Goal: Task Accomplishment & Management: Use online tool/utility

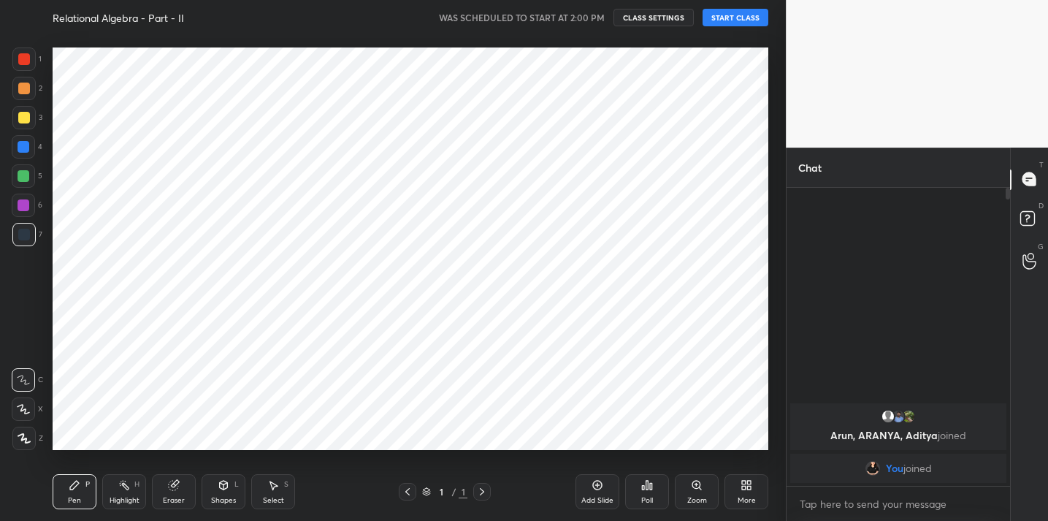
scroll to position [427, 727]
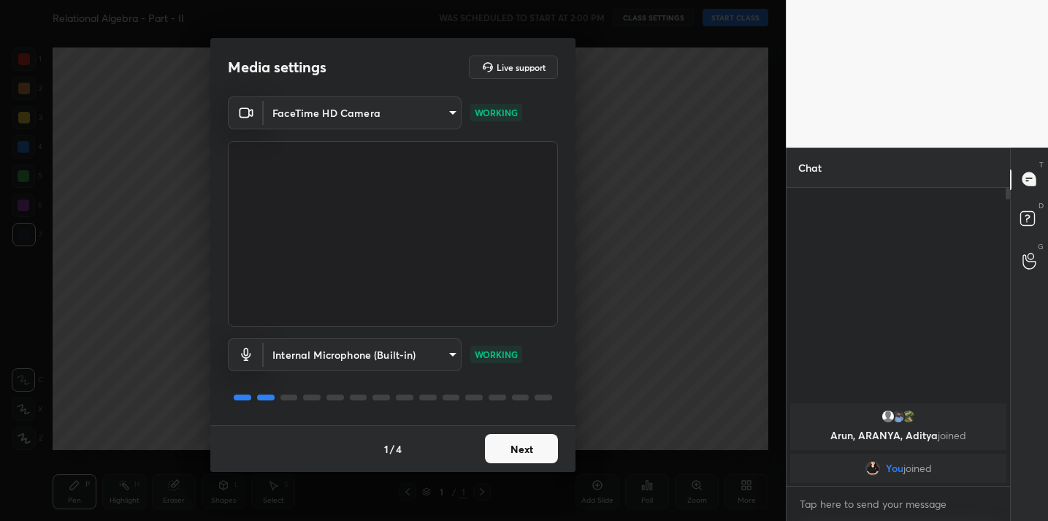
click at [527, 451] on button "Next" at bounding box center [521, 448] width 73 height 29
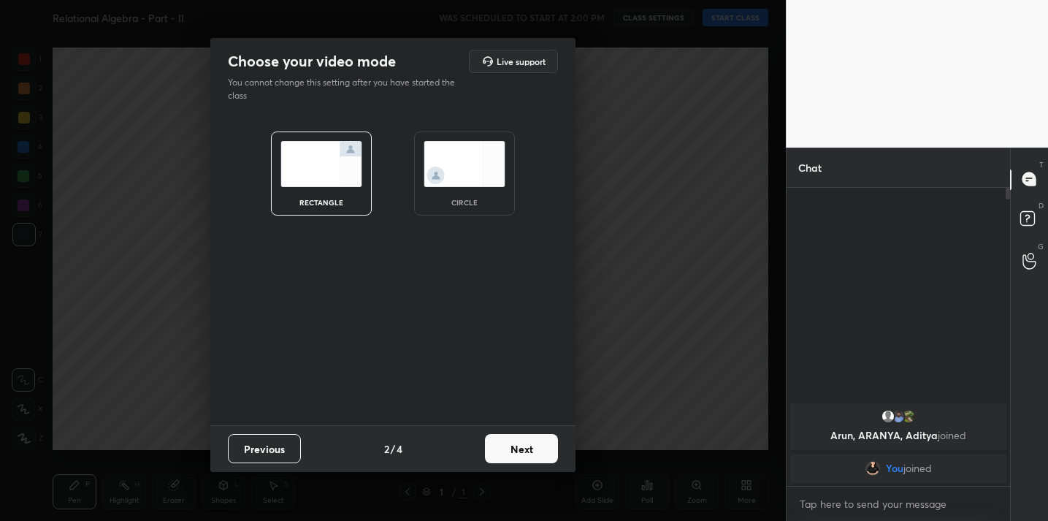
click at [527, 451] on button "Next" at bounding box center [521, 448] width 73 height 29
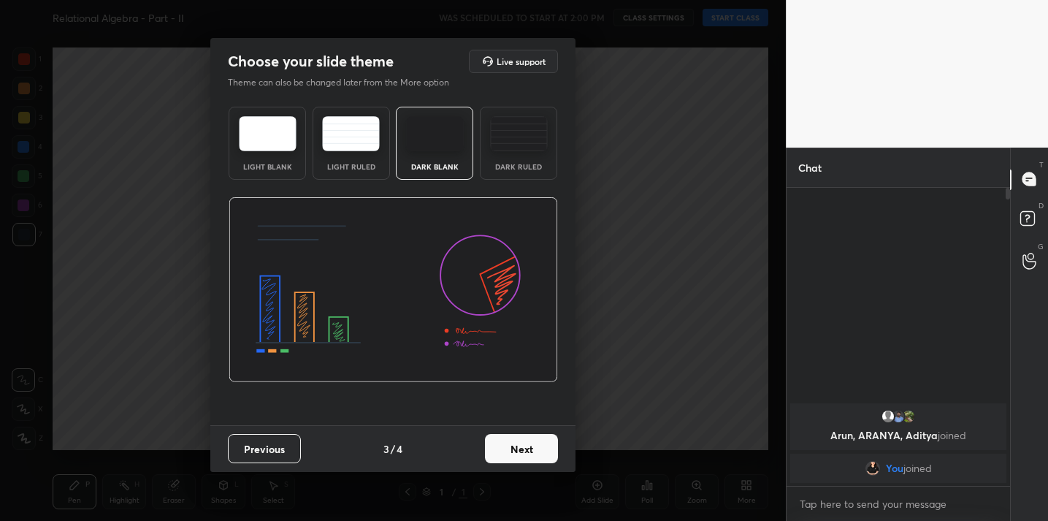
click at [527, 451] on button "Next" at bounding box center [521, 448] width 73 height 29
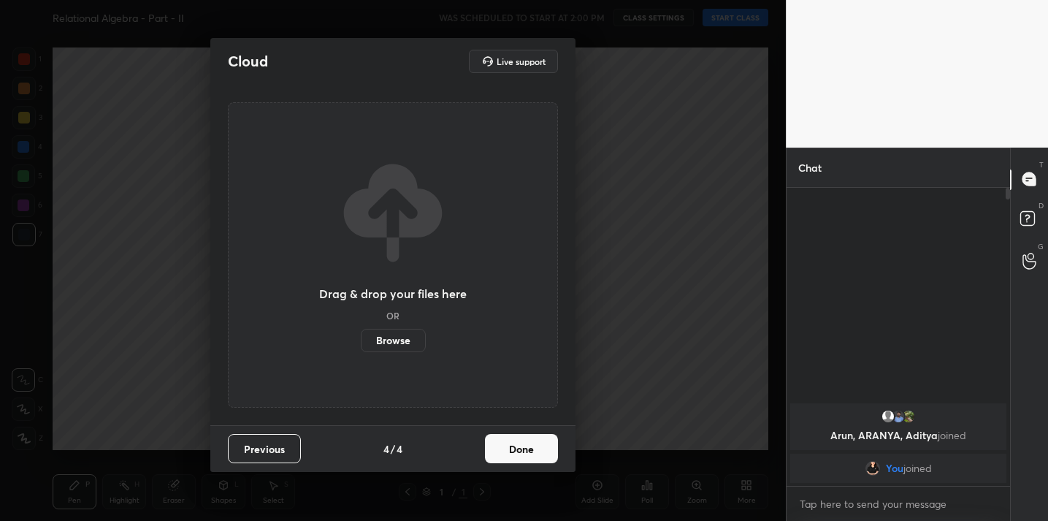
click at [527, 451] on button "Done" at bounding box center [521, 448] width 73 height 29
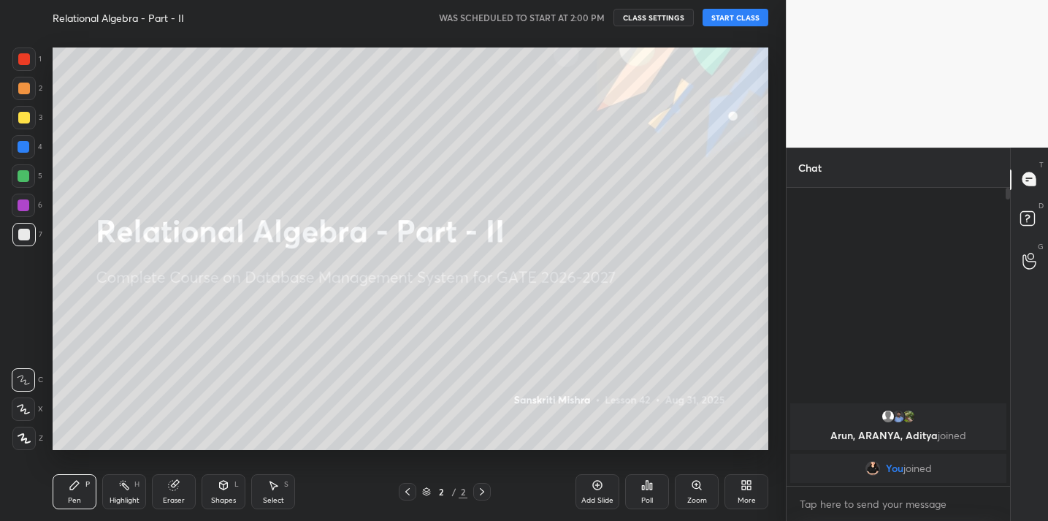
click at [732, 14] on button "START CLASS" at bounding box center [736, 18] width 66 height 18
click at [739, 497] on div "More" at bounding box center [747, 500] width 18 height 7
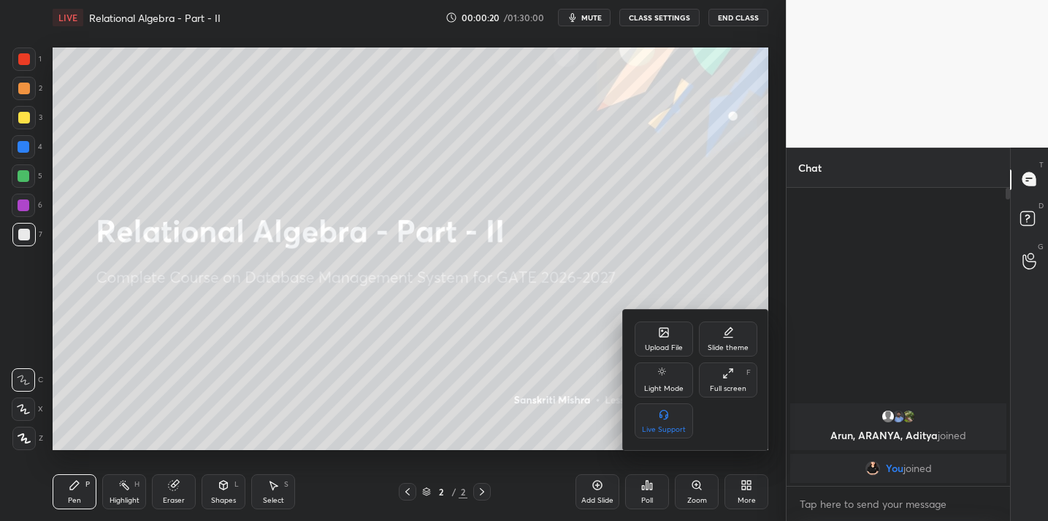
click at [667, 347] on div "Upload File" at bounding box center [664, 347] width 38 height 7
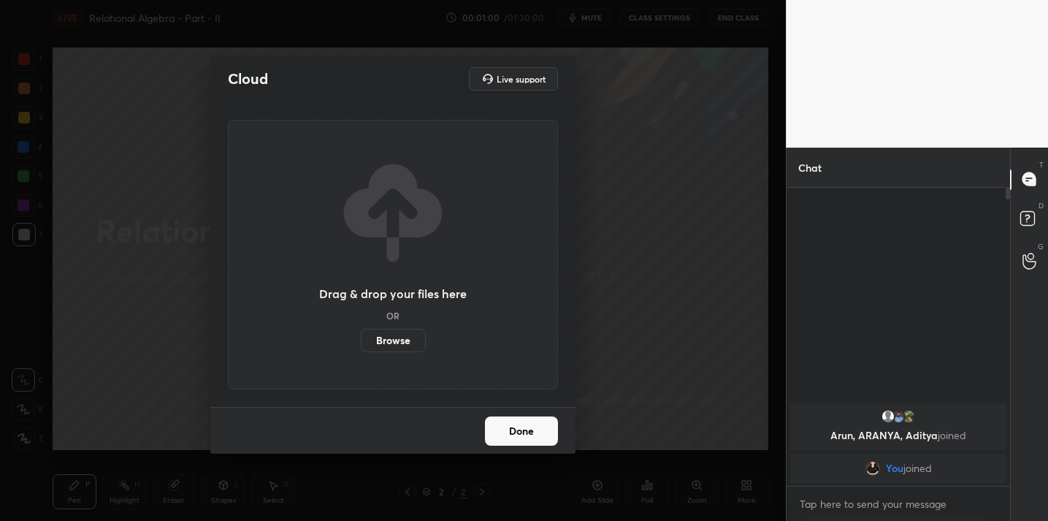
click at [402, 347] on label "Browse" at bounding box center [393, 340] width 65 height 23
click at [361, 347] on input "Browse" at bounding box center [361, 340] width 0 height 23
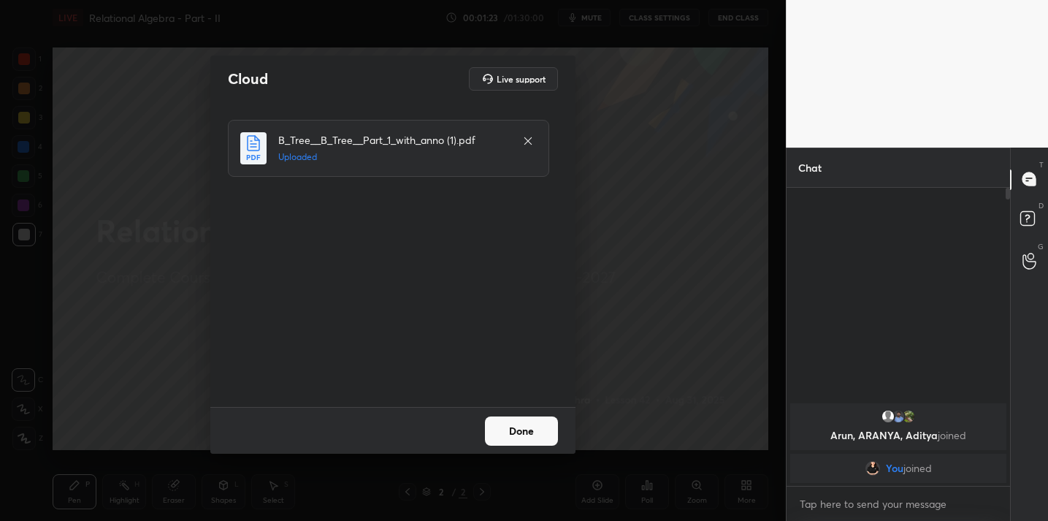
click at [521, 432] on button "Done" at bounding box center [521, 430] width 73 height 29
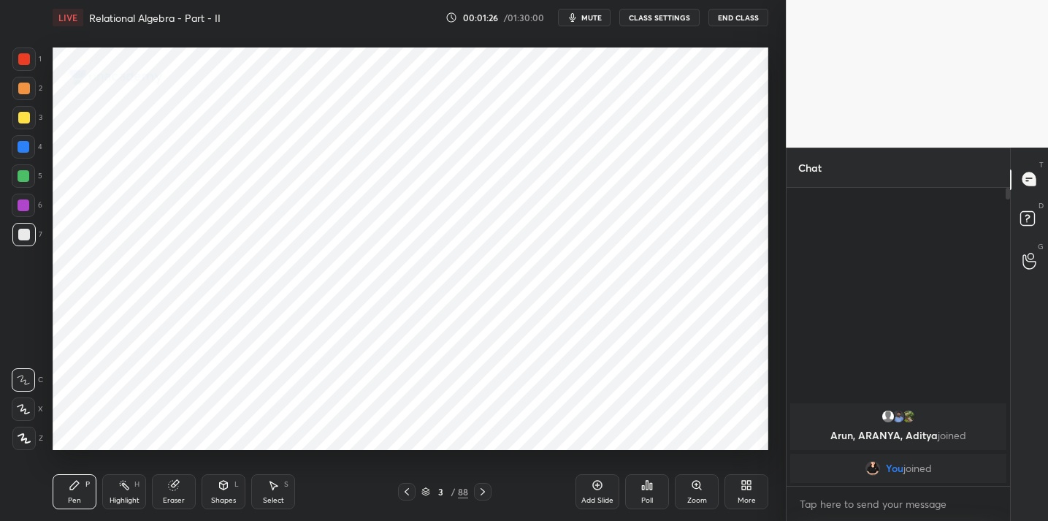
click at [623, 501] on div "Add Slide Poll Zoom More" at bounding box center [671, 492] width 193 height 82
click at [645, 501] on div "Poll" at bounding box center [647, 500] width 12 height 7
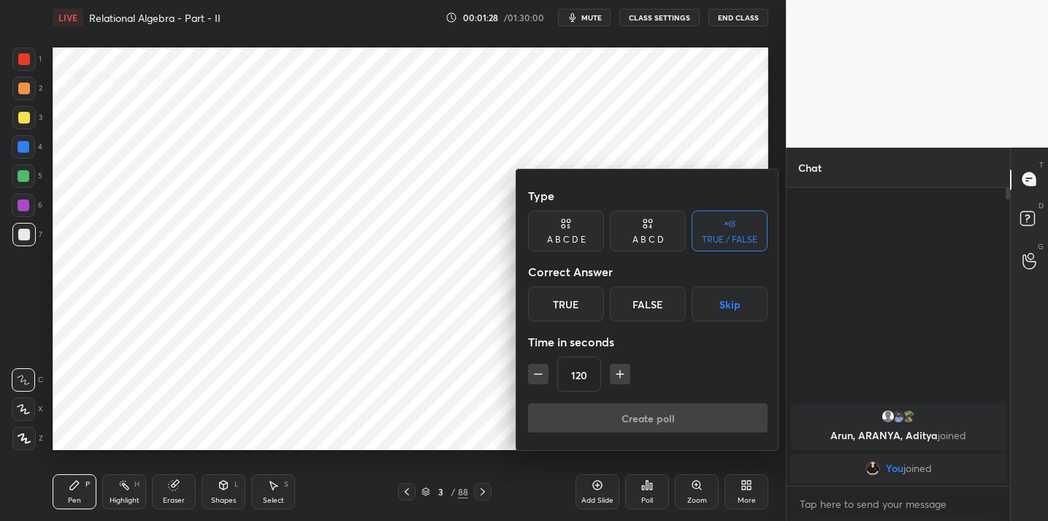
click at [572, 305] on div "True" at bounding box center [566, 303] width 76 height 35
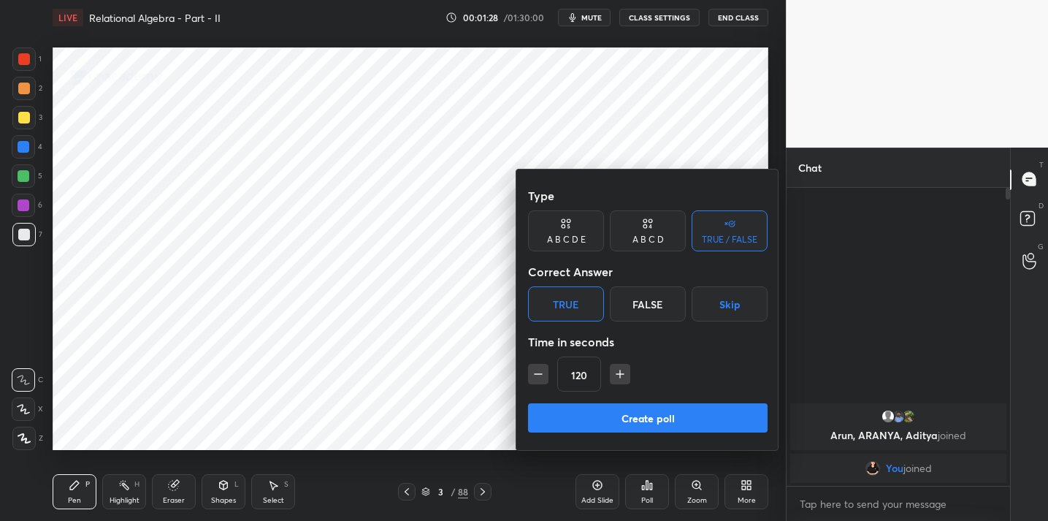
click at [613, 423] on button "Create poll" at bounding box center [648, 417] width 240 height 29
type textarea "x"
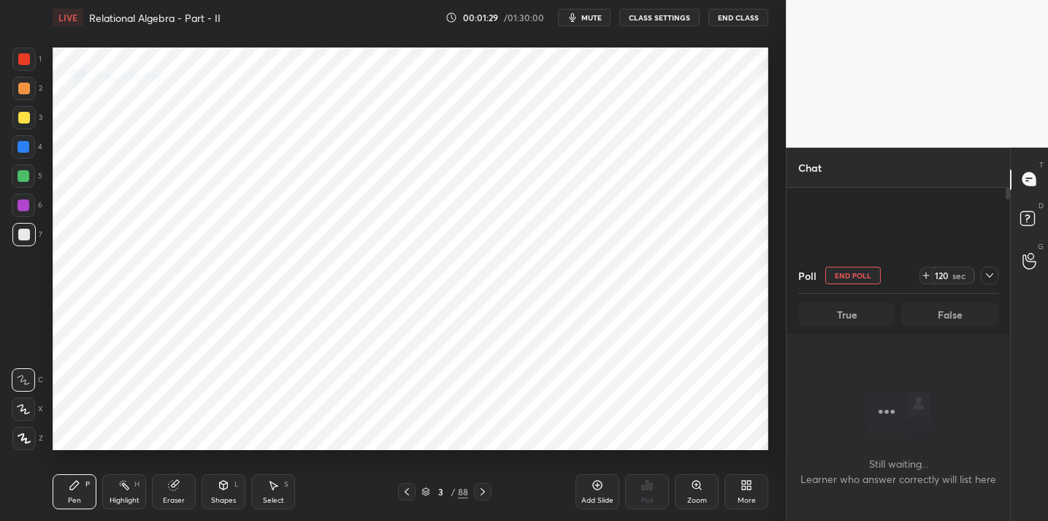
scroll to position [5, 5]
click at [987, 278] on icon at bounding box center [990, 275] width 12 height 12
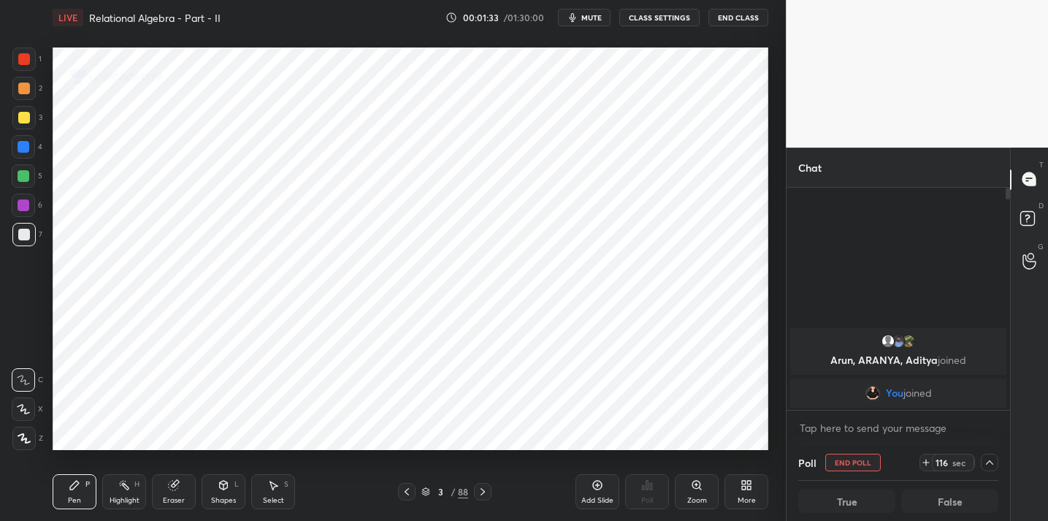
click at [989, 467] on icon at bounding box center [990, 462] width 12 height 12
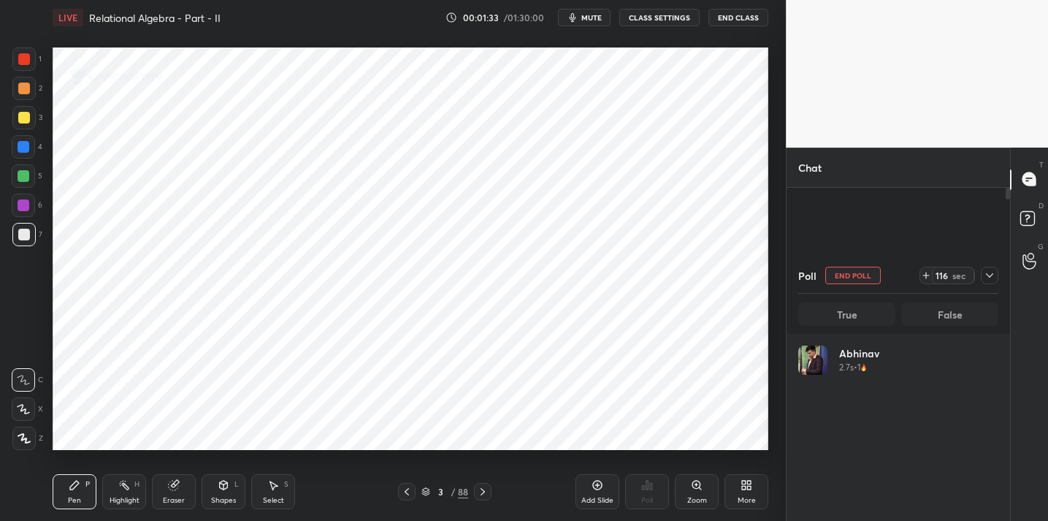
scroll to position [171, 195]
click at [987, 276] on icon at bounding box center [990, 275] width 12 height 12
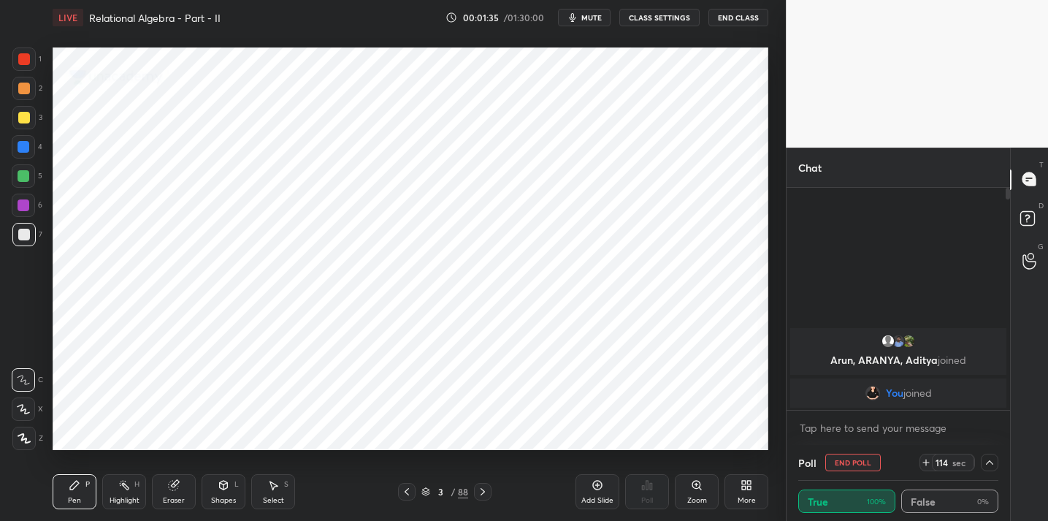
scroll to position [1, 5]
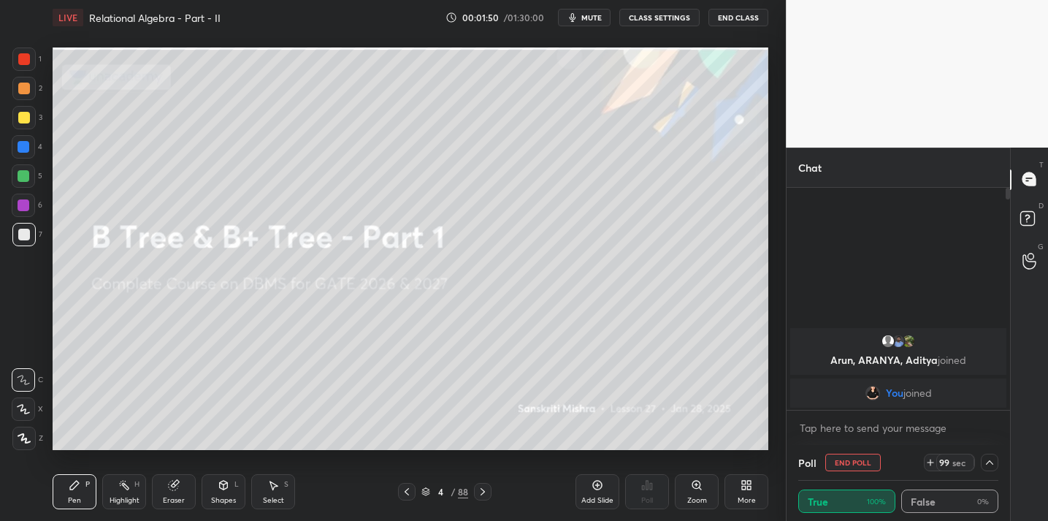
click at [986, 464] on icon at bounding box center [990, 462] width 12 height 12
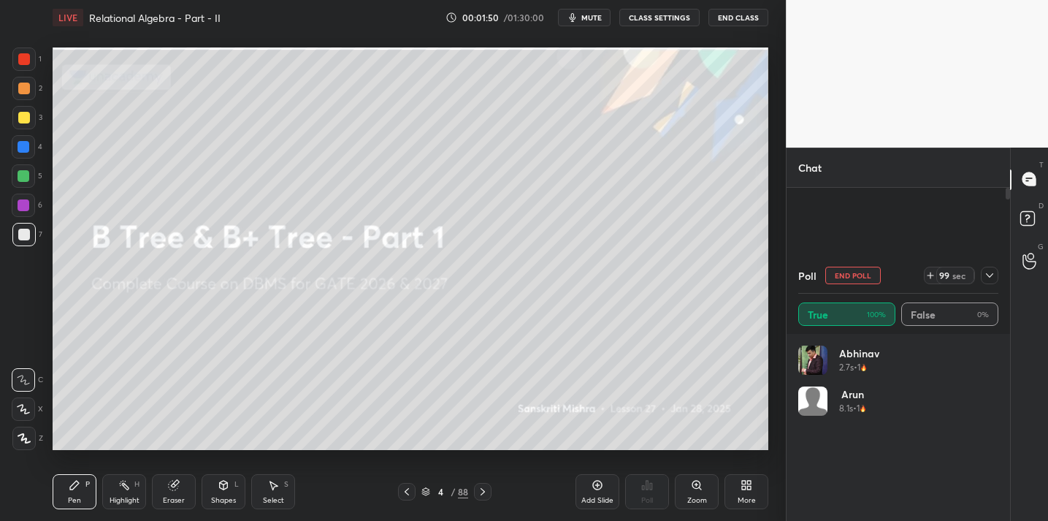
scroll to position [171, 195]
click at [984, 280] on icon at bounding box center [990, 275] width 12 height 12
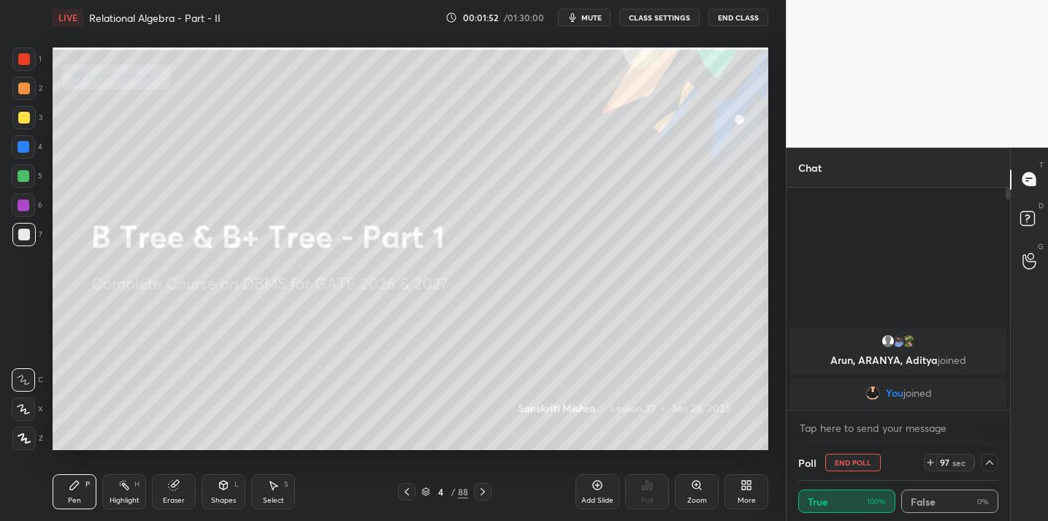
scroll to position [0, 0]
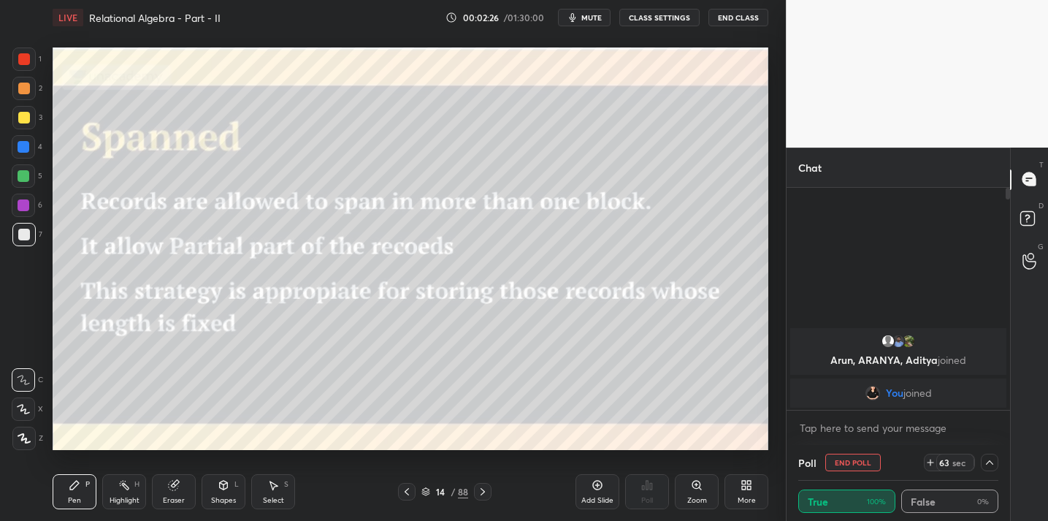
click at [987, 470] on div at bounding box center [990, 462] width 18 height 18
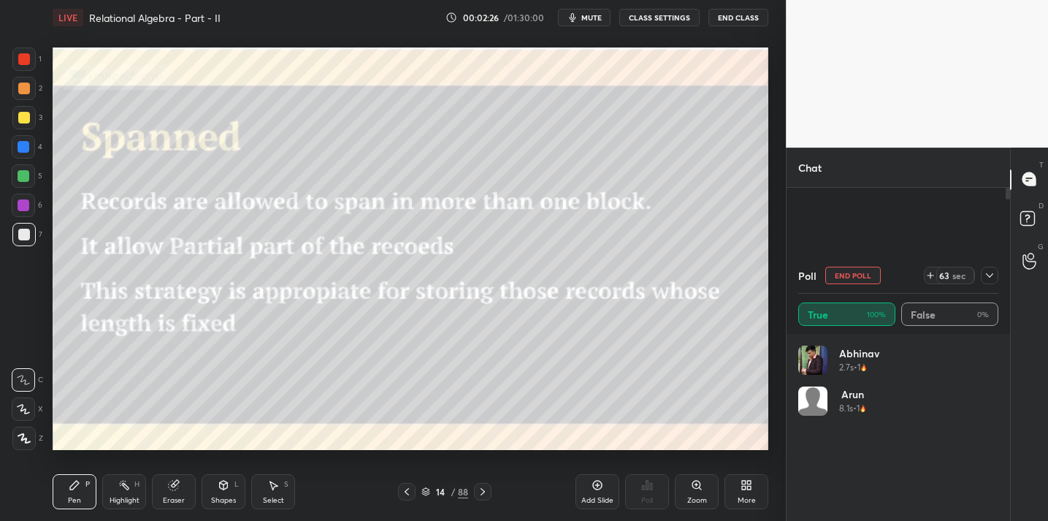
scroll to position [171, 195]
click at [988, 272] on icon at bounding box center [990, 275] width 12 height 12
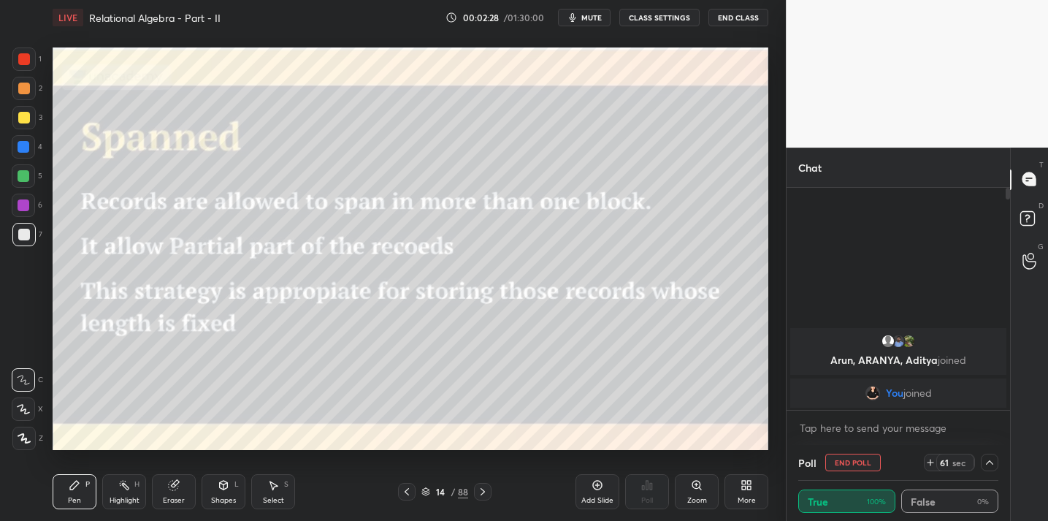
scroll to position [0, 0]
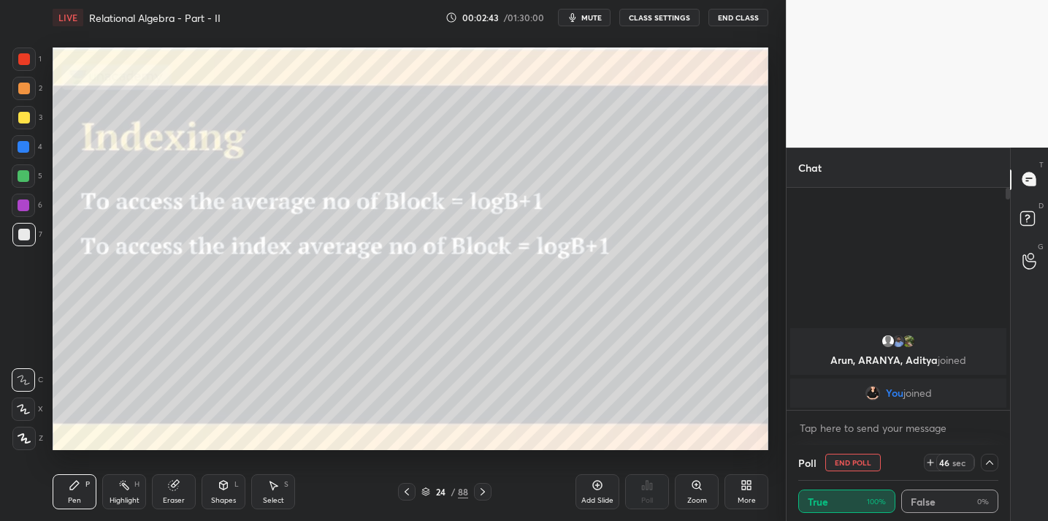
click at [456, 489] on div "24 / 88" at bounding box center [444, 491] width 47 height 13
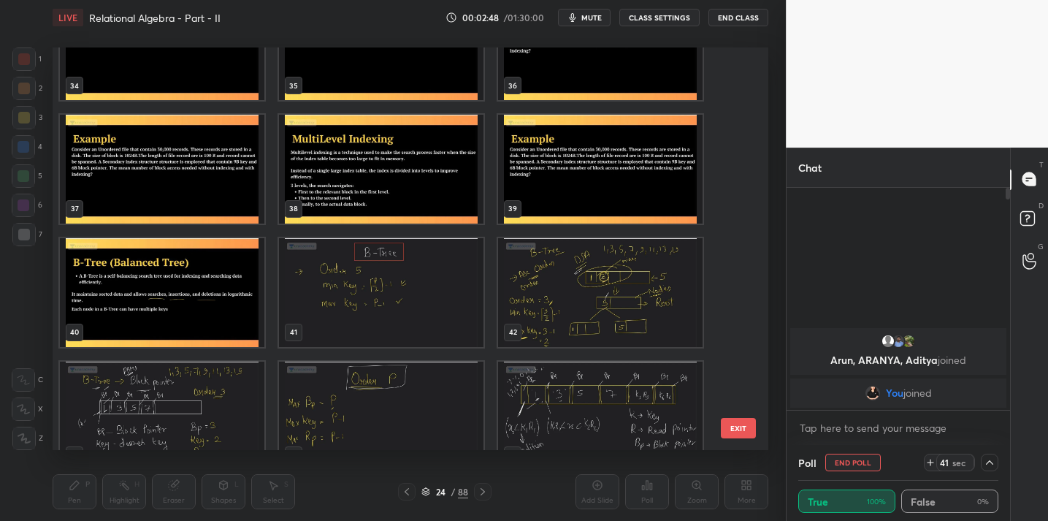
scroll to position [1394, 0]
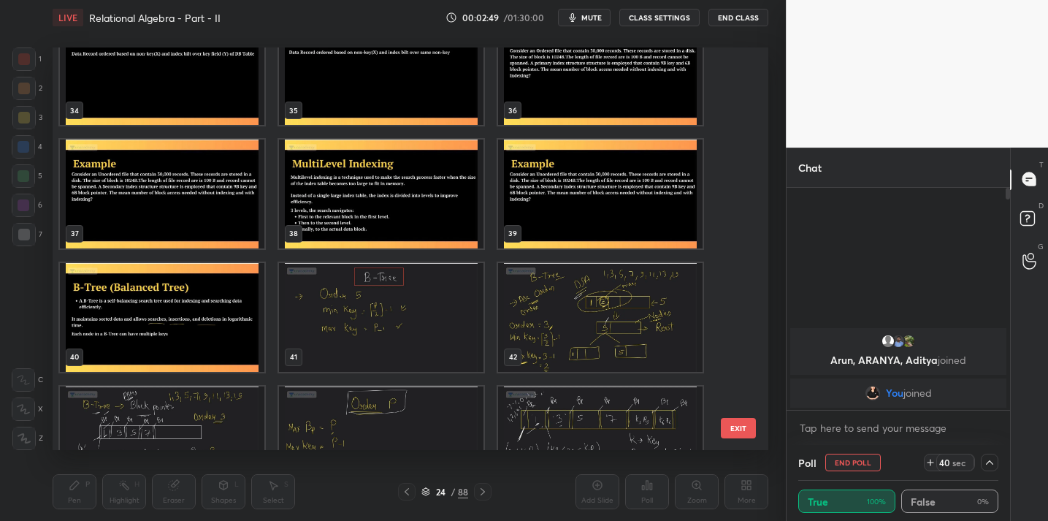
click at [397, 206] on img "grid" at bounding box center [381, 193] width 204 height 109
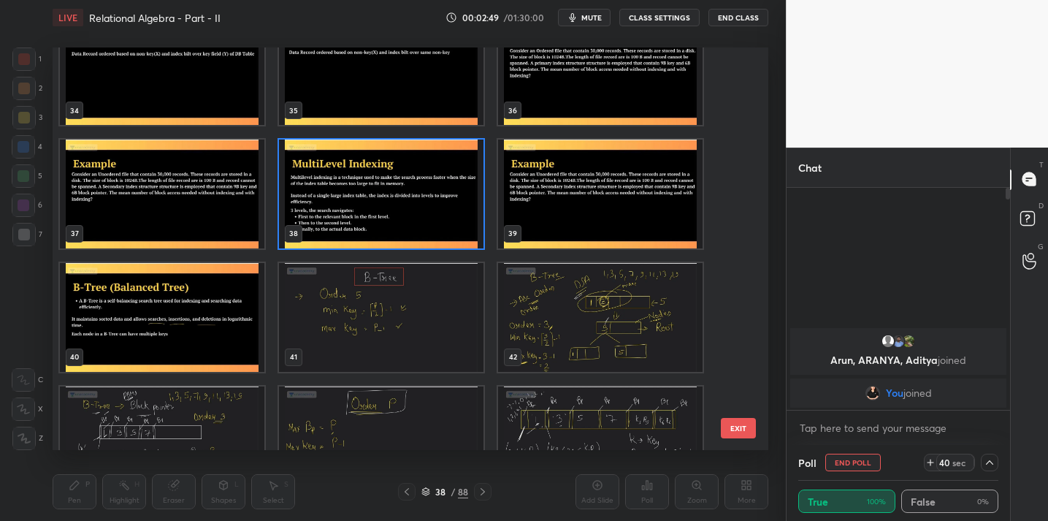
click at [397, 206] on img "grid" at bounding box center [381, 193] width 204 height 109
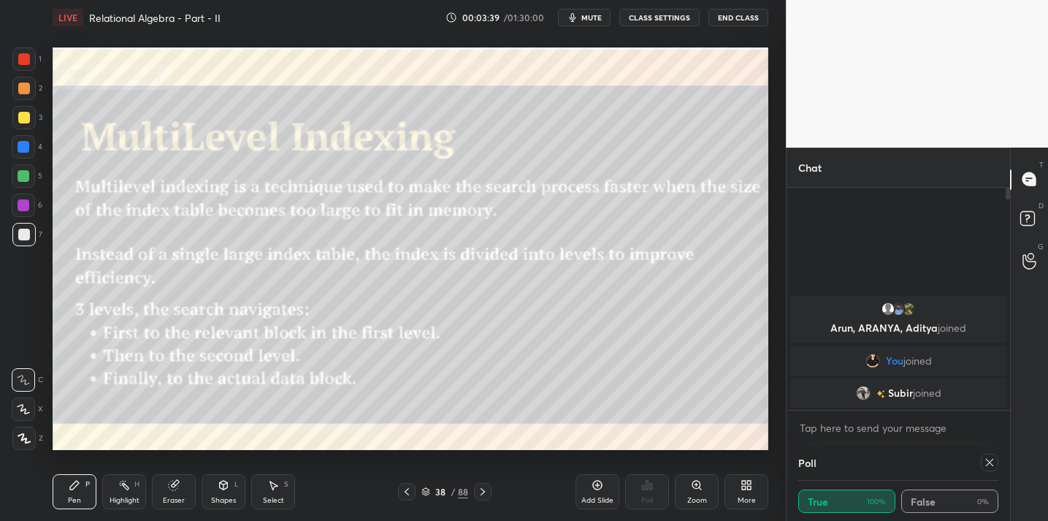
click at [597, 509] on div "Add Slide Poll Zoom More" at bounding box center [671, 492] width 193 height 82
click at [594, 501] on div "Add Slide" at bounding box center [597, 500] width 32 height 7
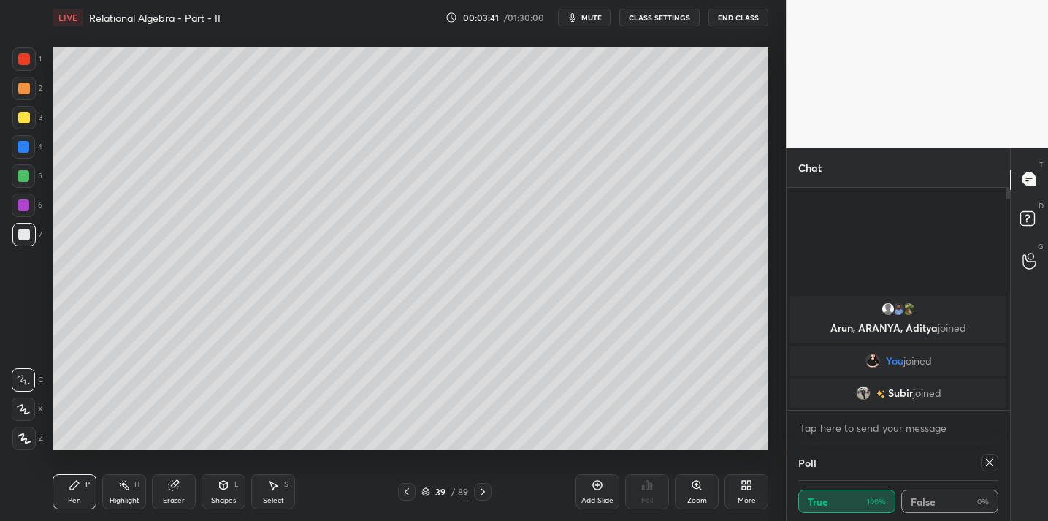
click at [213, 505] on div "Shapes L" at bounding box center [224, 491] width 44 height 35
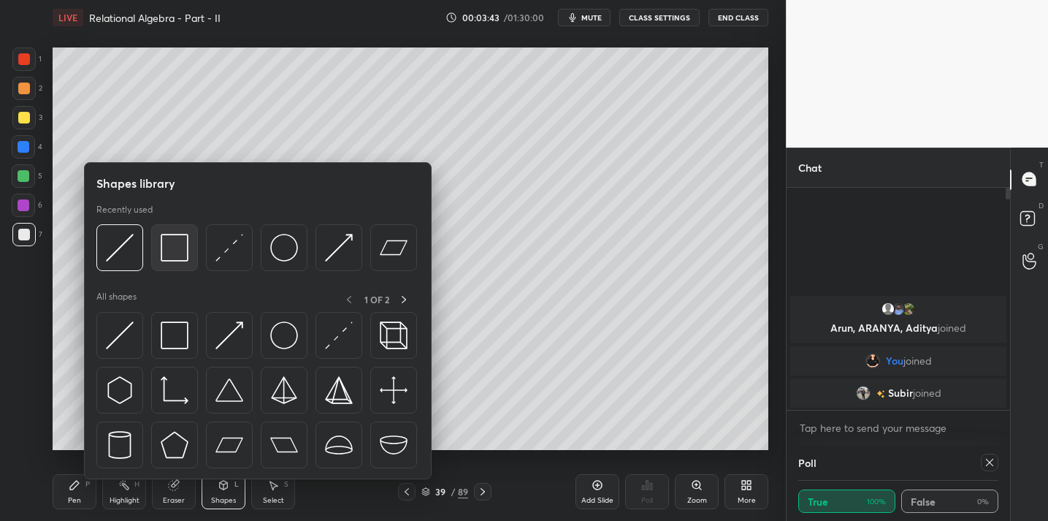
click at [167, 248] on img at bounding box center [175, 248] width 28 height 28
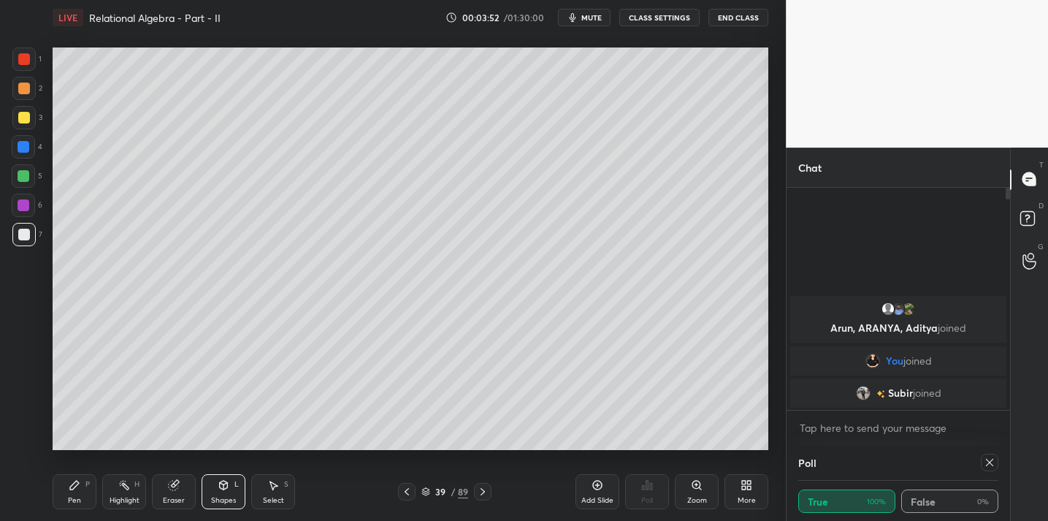
click at [62, 492] on div "Pen P" at bounding box center [75, 491] width 44 height 35
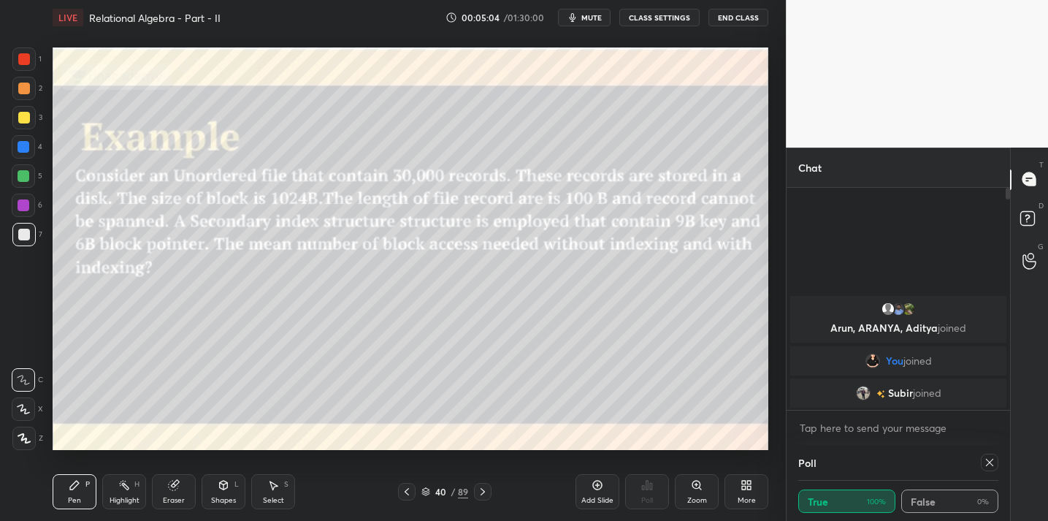
click at [731, 16] on button "End Class" at bounding box center [738, 18] width 60 height 18
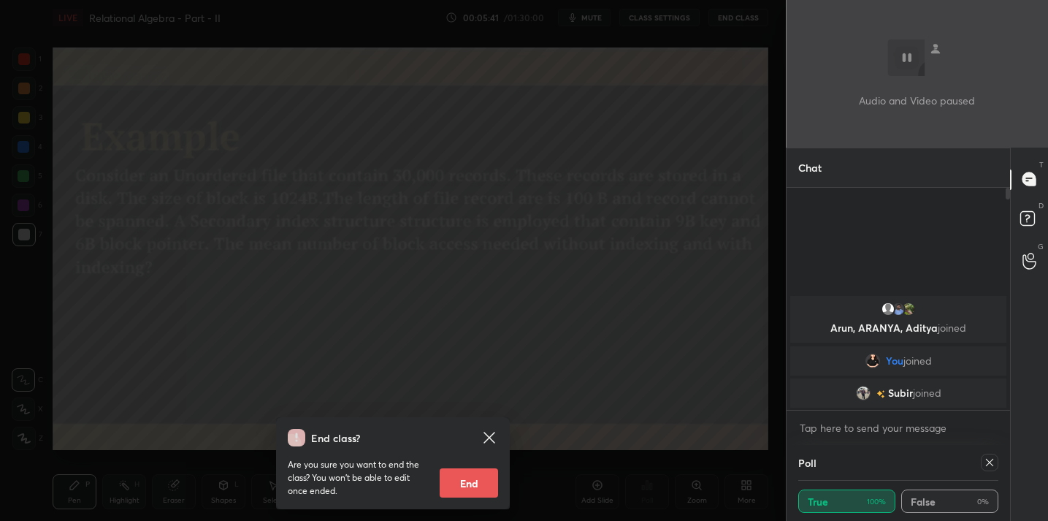
click at [544, 237] on div "End class? Are you sure you want to end the class? You won’t be able to edit on…" at bounding box center [393, 260] width 786 height 521
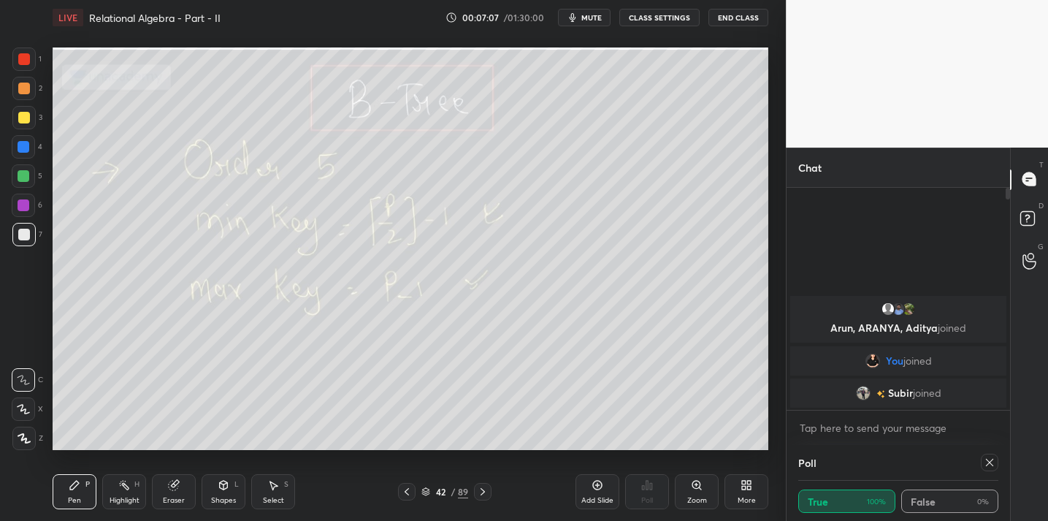
drag, startPoint x: 179, startPoint y: 493, endPoint x: 183, endPoint y: 483, distance: 10.9
click at [179, 490] on div "Eraser" at bounding box center [174, 491] width 44 height 35
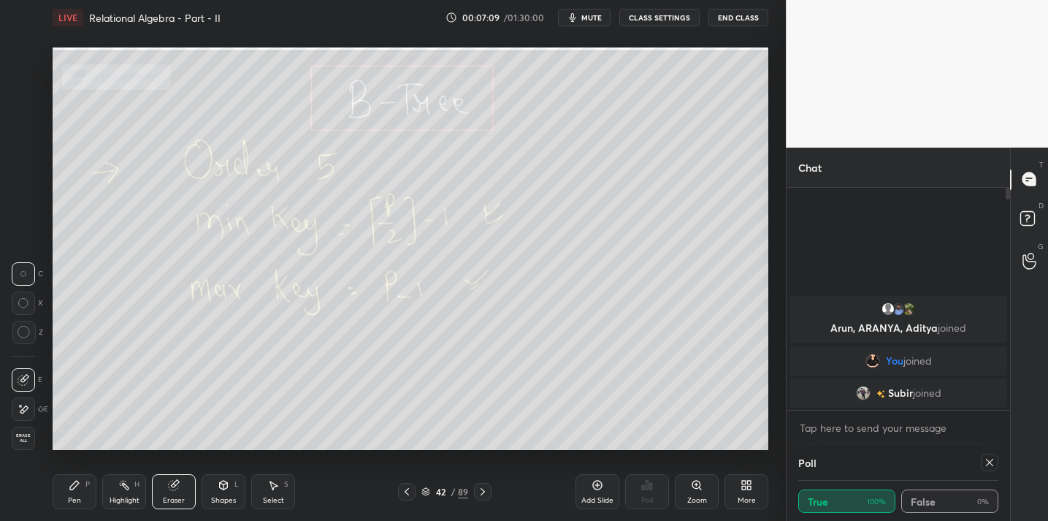
click at [28, 338] on icon at bounding box center [24, 332] width 13 height 13
click at [75, 490] on icon at bounding box center [75, 485] width 12 height 12
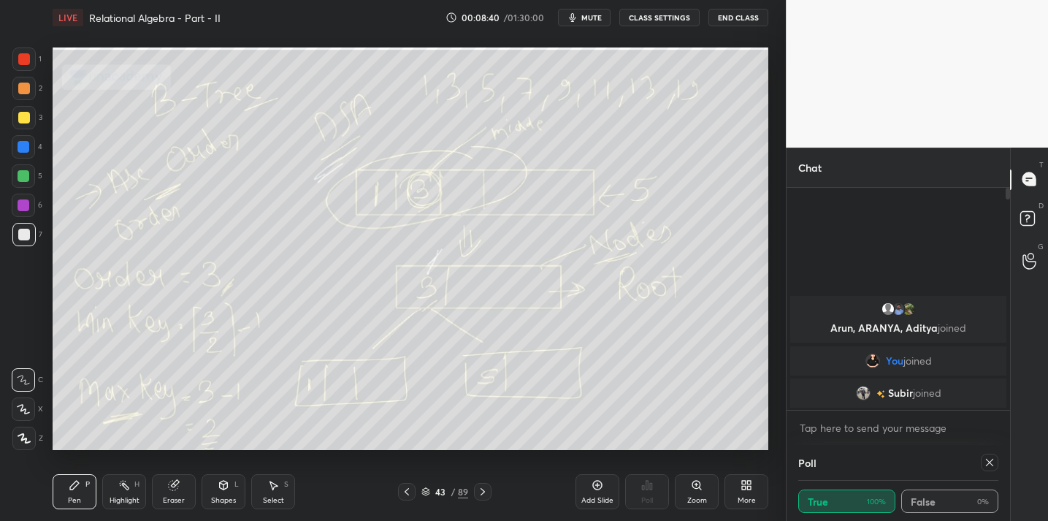
click at [724, 12] on button "End Class" at bounding box center [738, 18] width 60 height 18
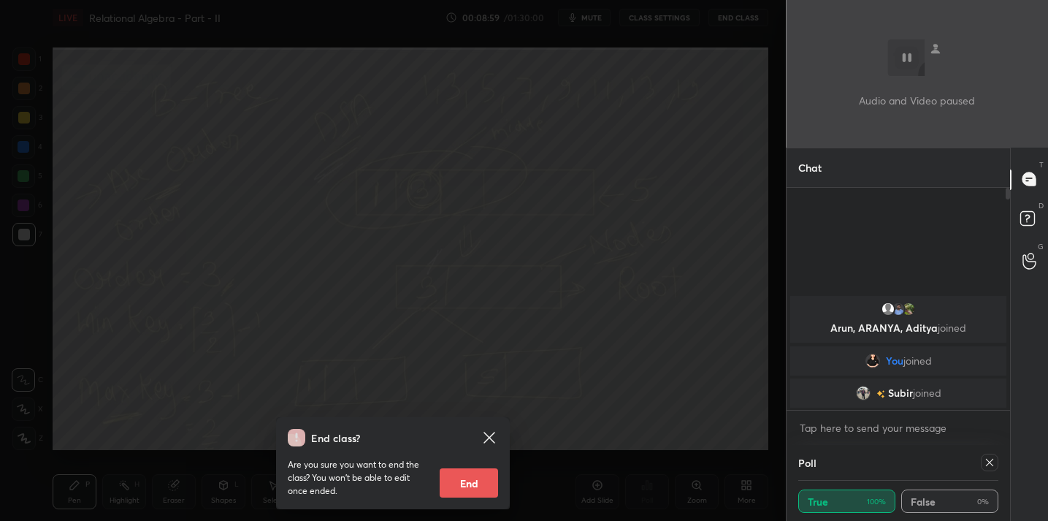
click at [648, 189] on div "End class? Are you sure you want to end the class? You won’t be able to edit on…" at bounding box center [393, 260] width 786 height 521
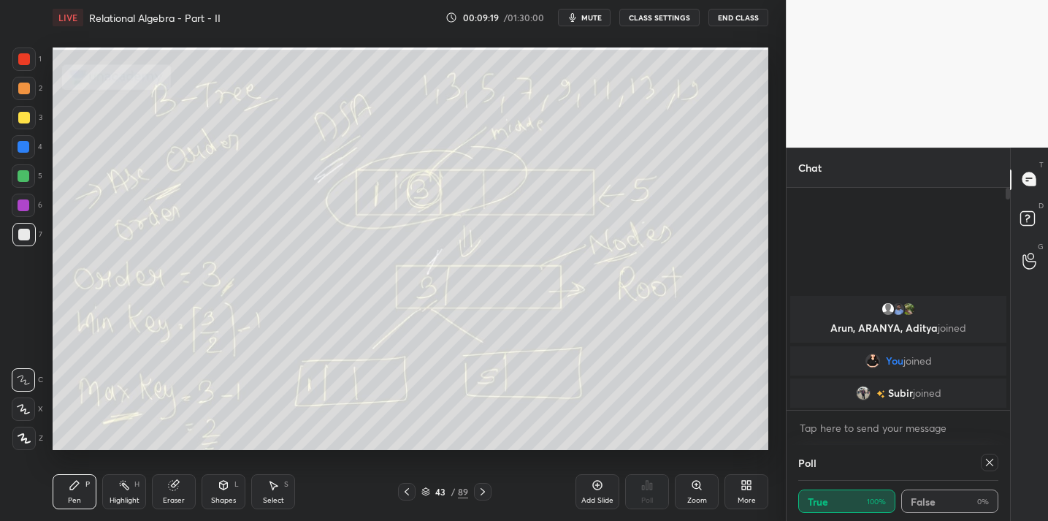
click at [235, 444] on div "Setting up your live class Poll for secs No correct answer Start poll" at bounding box center [410, 248] width 727 height 427
click at [987, 461] on icon at bounding box center [989, 462] width 7 height 7
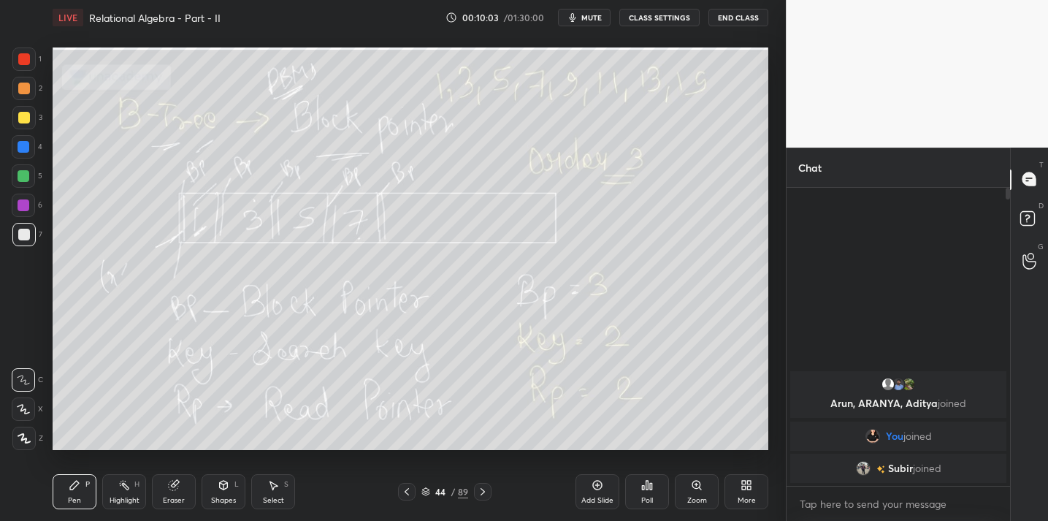
scroll to position [5, 5]
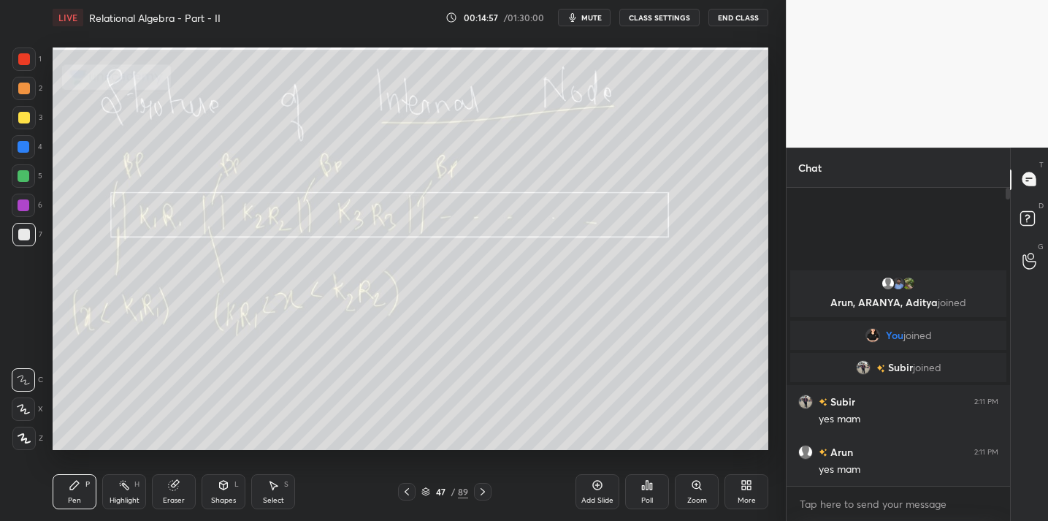
click at [518, 451] on div "Setting up your live class Poll for secs No correct answer Start poll" at bounding box center [410, 248] width 727 height 427
click at [172, 486] on icon at bounding box center [174, 485] width 12 height 12
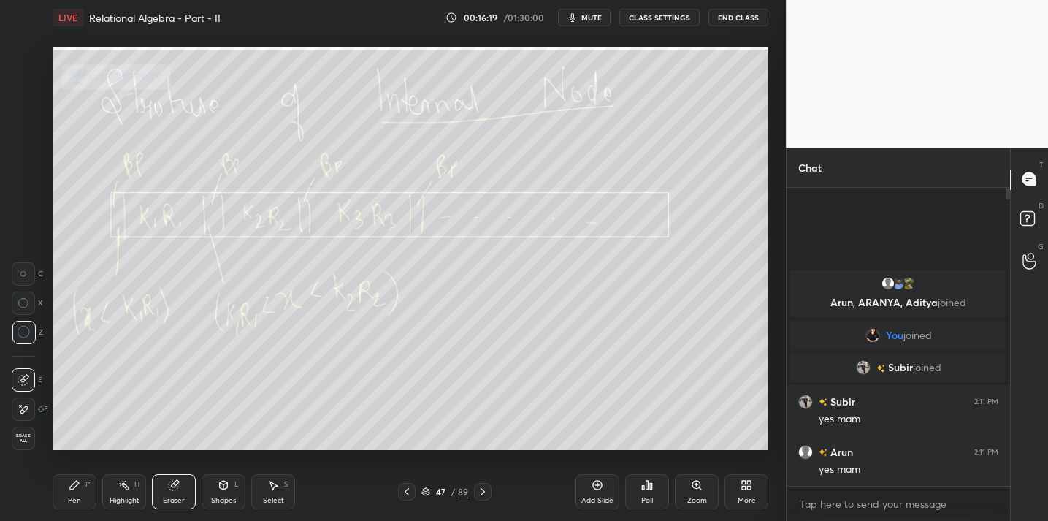
drag, startPoint x: 74, startPoint y: 494, endPoint x: 77, endPoint y: 485, distance: 9.9
click at [74, 490] on div "Pen P" at bounding box center [75, 491] width 44 height 35
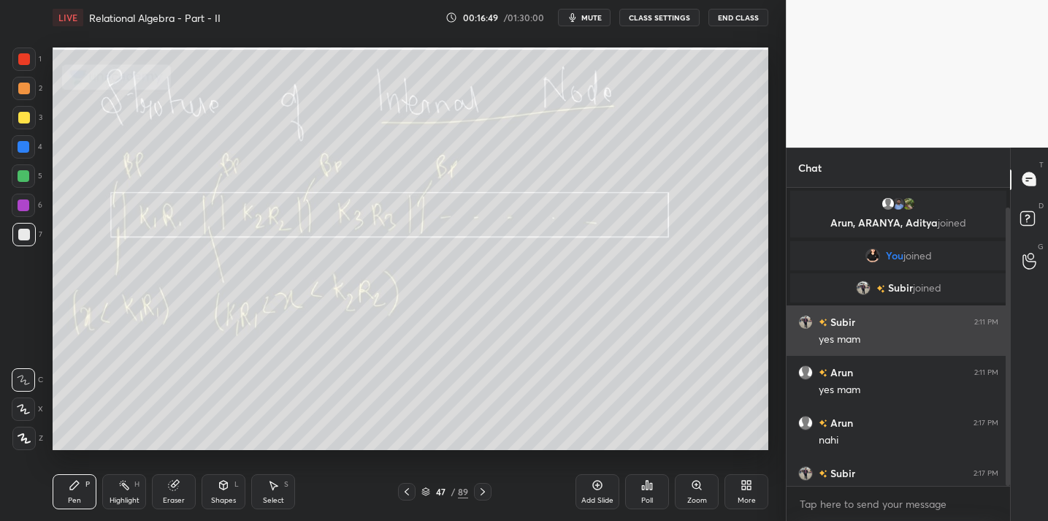
scroll to position [21, 0]
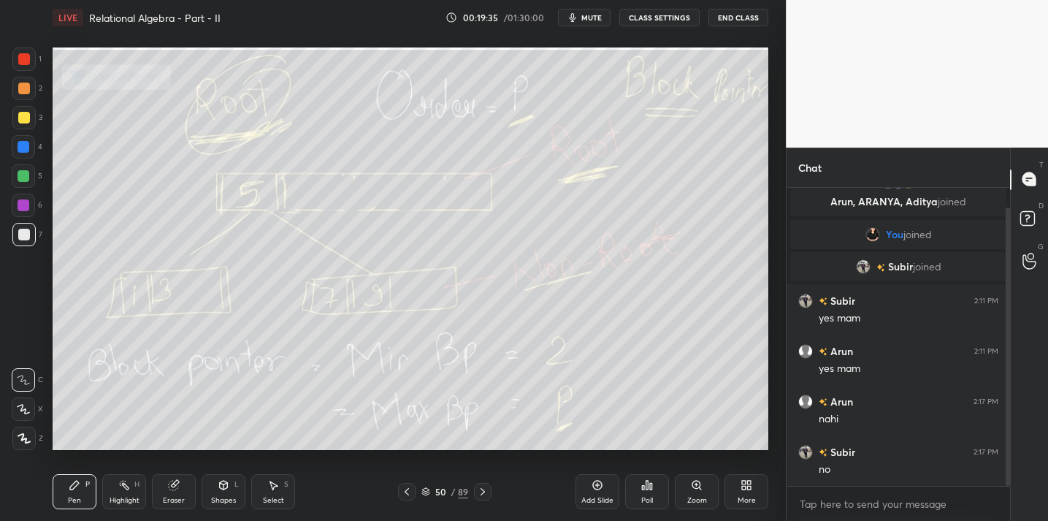
click at [589, 497] on div "Add Slide" at bounding box center [597, 500] width 32 height 7
click at [25, 119] on div at bounding box center [24, 118] width 12 height 12
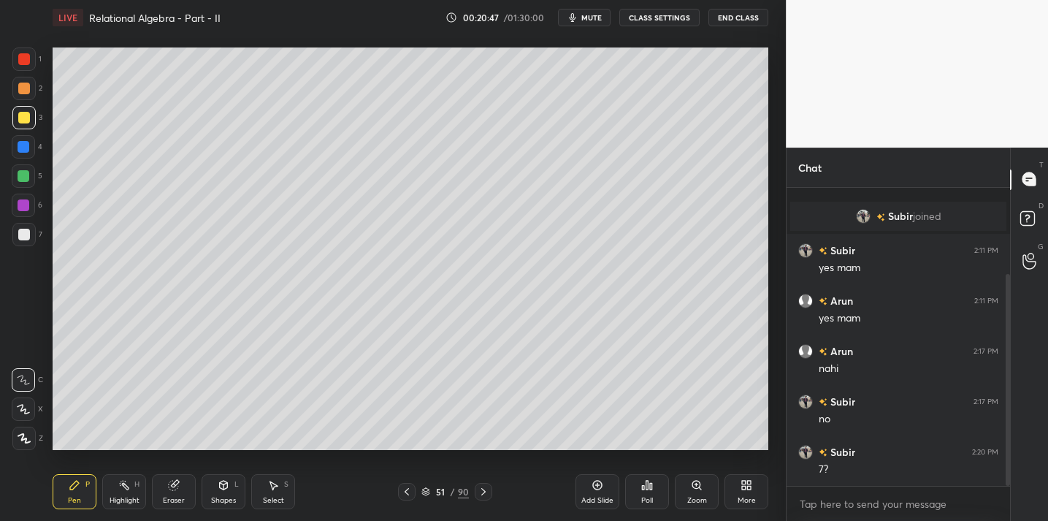
scroll to position [122, 0]
click at [175, 477] on div "Eraser" at bounding box center [174, 491] width 44 height 35
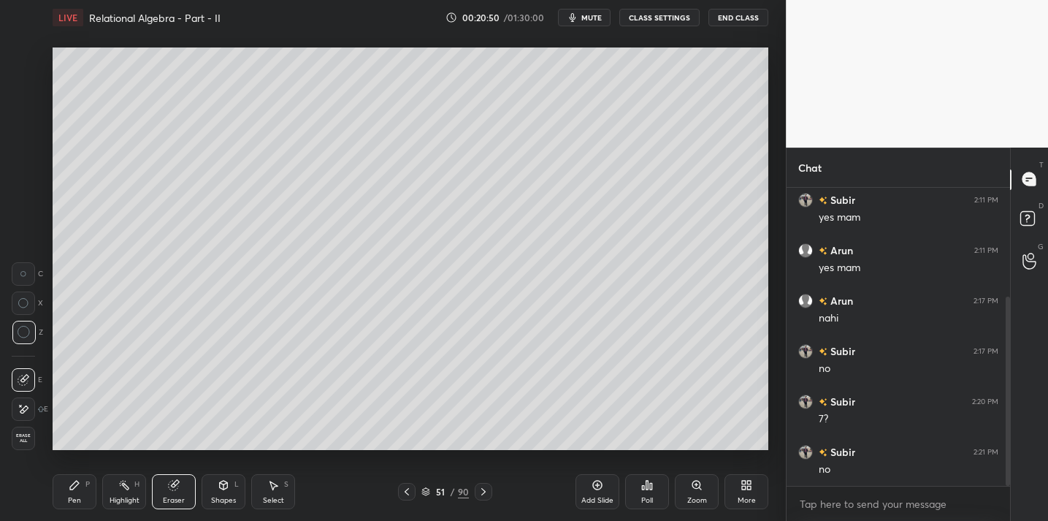
scroll to position [172, 0]
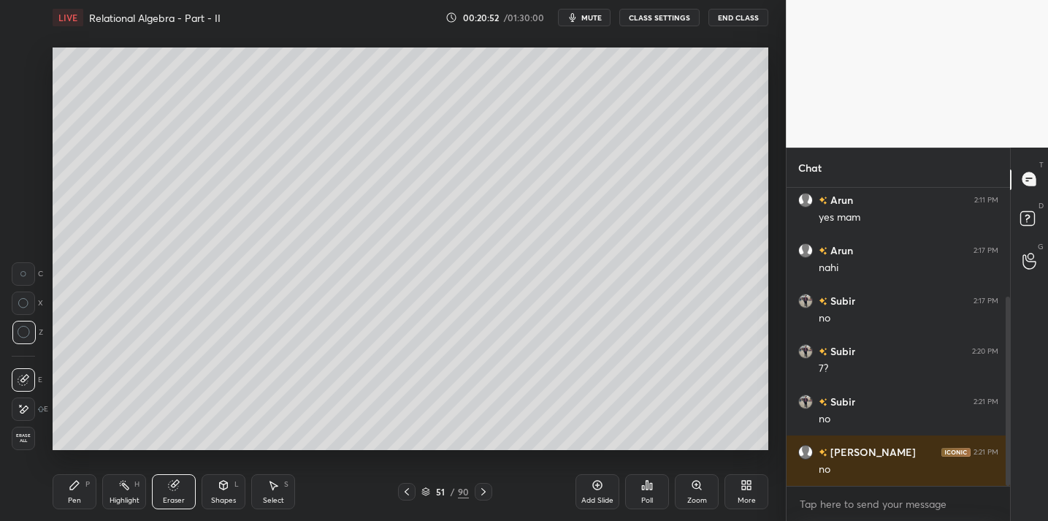
drag, startPoint x: 79, startPoint y: 494, endPoint x: 104, endPoint y: 459, distance: 43.6
click at [79, 497] on div "Pen" at bounding box center [74, 500] width 13 height 7
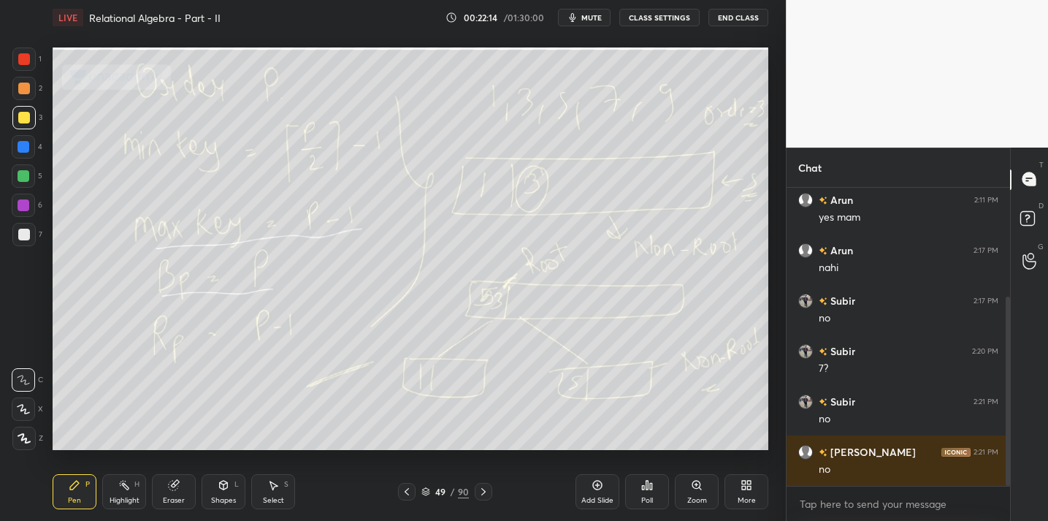
click at [598, 487] on icon at bounding box center [598, 485] width 12 height 12
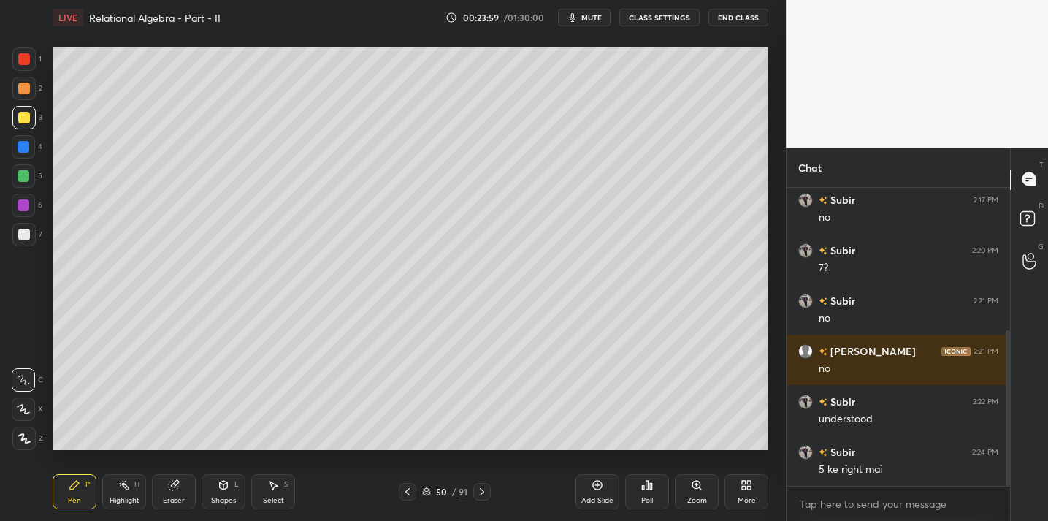
scroll to position [324, 0]
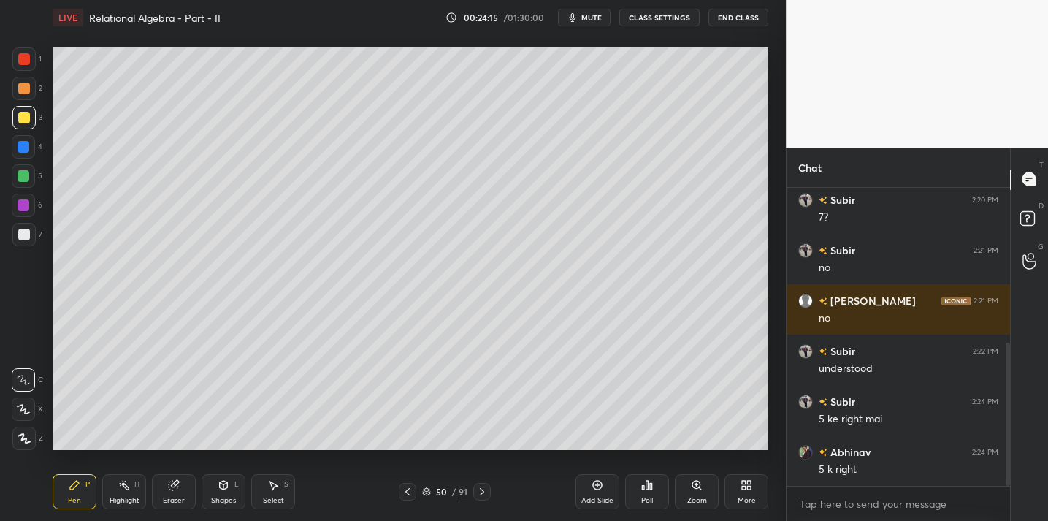
drag, startPoint x: 180, startPoint y: 489, endPoint x: 223, endPoint y: 453, distance: 56.0
click at [185, 485] on div "Eraser" at bounding box center [174, 491] width 44 height 35
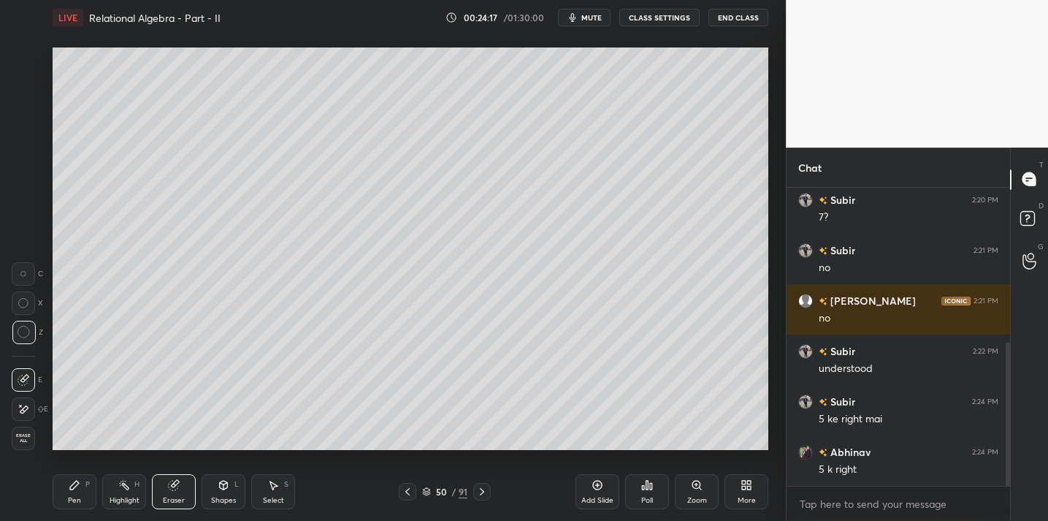
click at [75, 486] on icon at bounding box center [75, 485] width 12 height 12
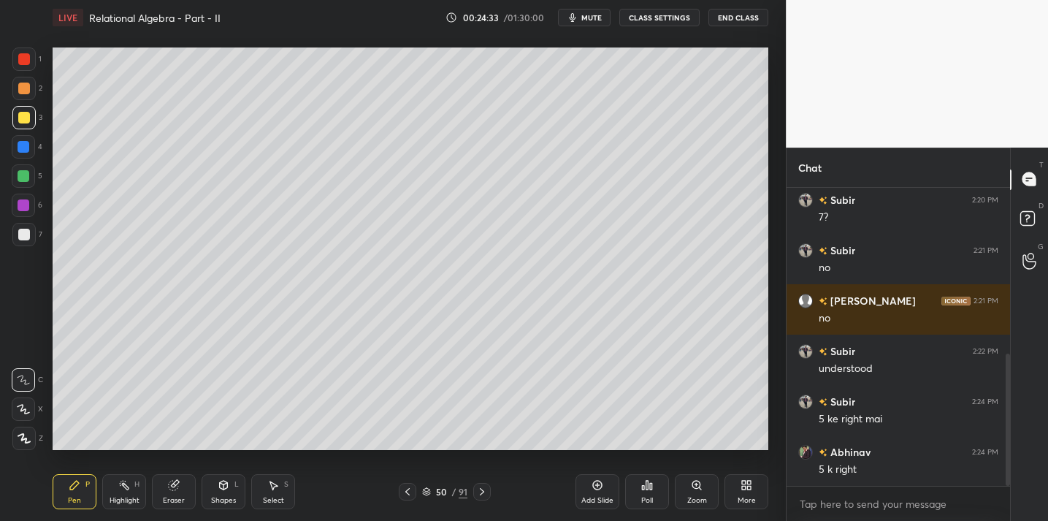
scroll to position [374, 0]
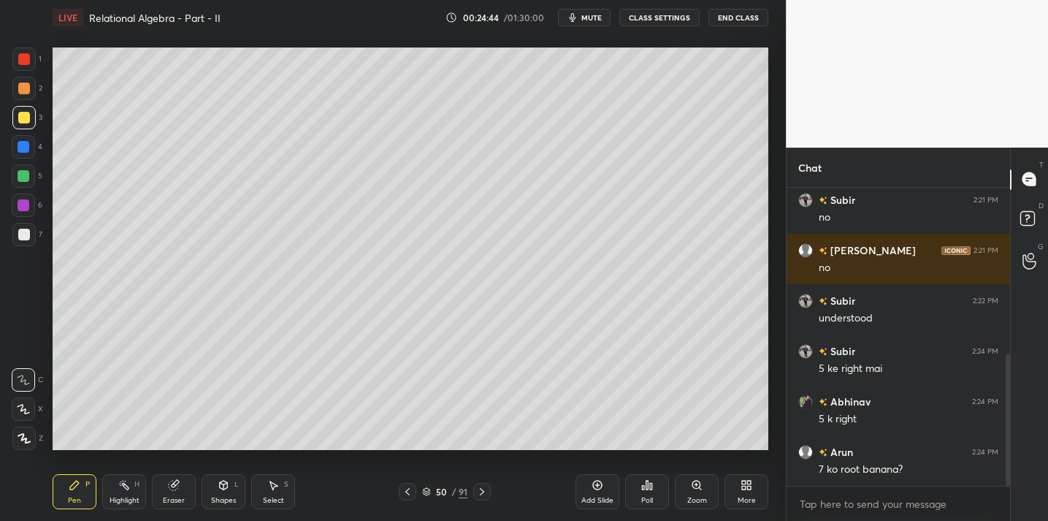
click at [597, 475] on div "Add Slide" at bounding box center [597, 491] width 44 height 35
click at [175, 490] on icon at bounding box center [174, 485] width 12 height 12
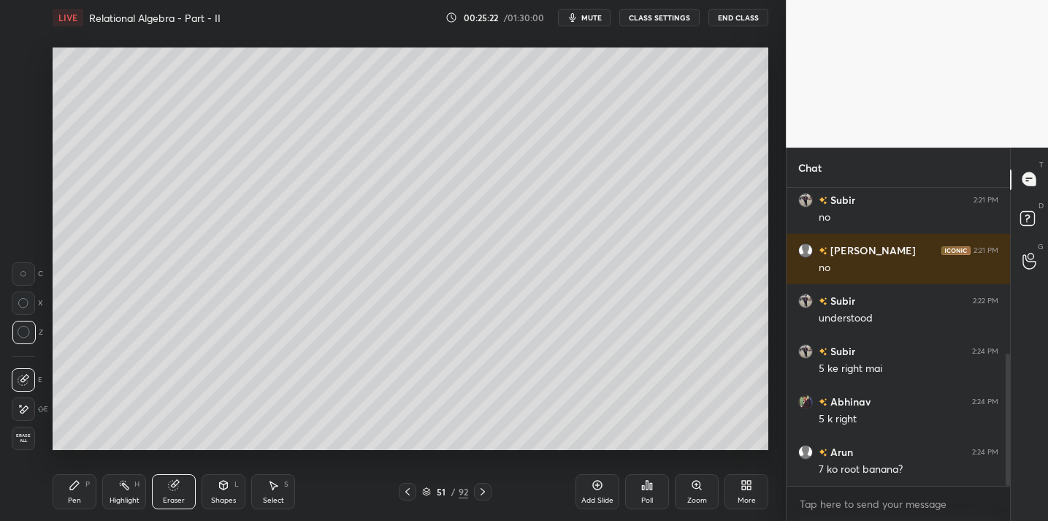
click at [82, 496] on div "Pen P" at bounding box center [75, 491] width 44 height 35
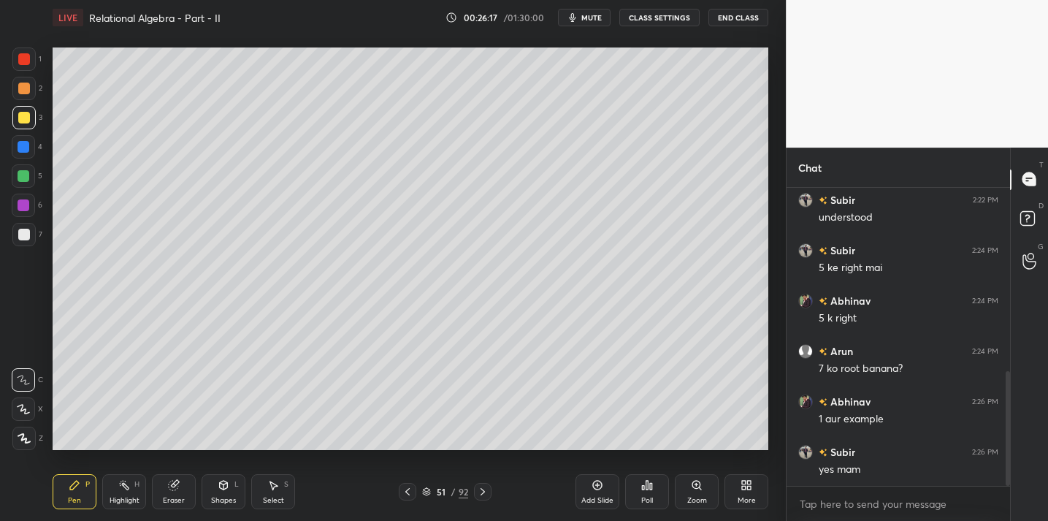
scroll to position [525, 0]
click at [157, 488] on div "Eraser" at bounding box center [174, 491] width 44 height 35
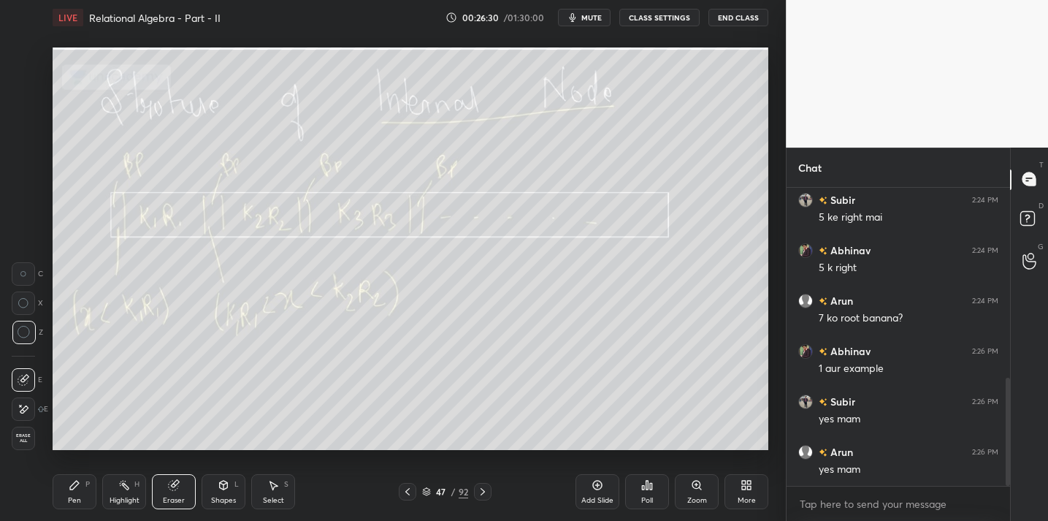
click at [82, 492] on div "Pen P" at bounding box center [75, 491] width 44 height 35
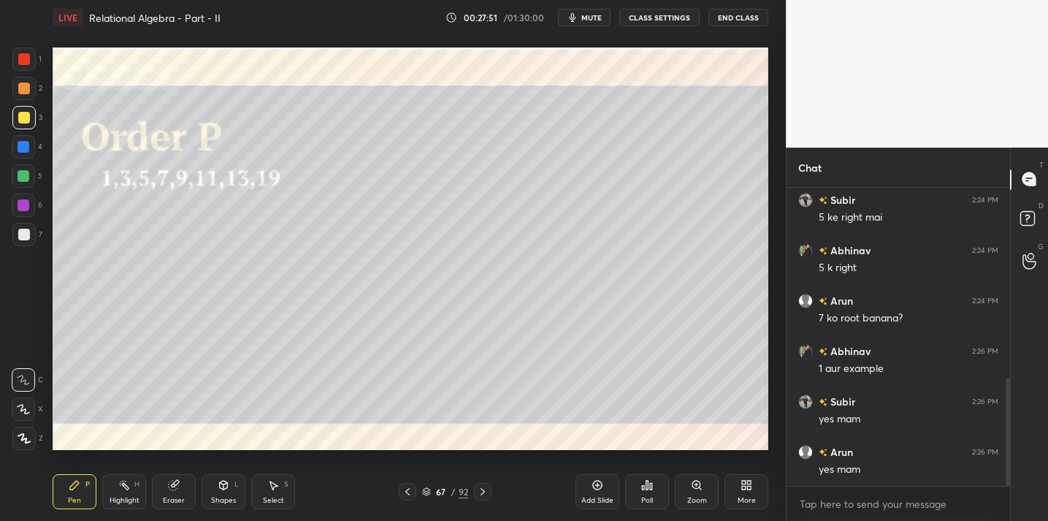
click at [178, 492] on div "Eraser" at bounding box center [174, 491] width 44 height 35
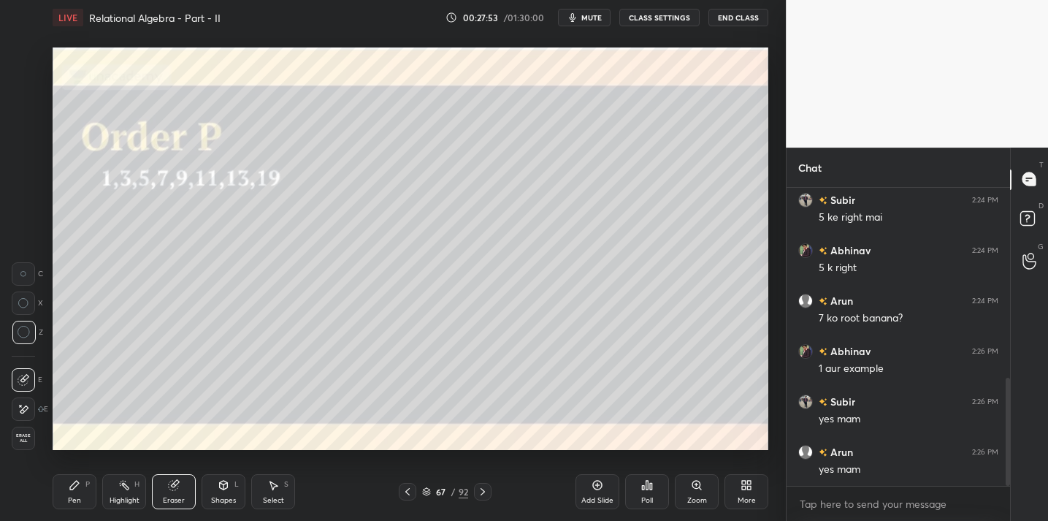
click at [85, 492] on div "Pen P" at bounding box center [75, 491] width 44 height 35
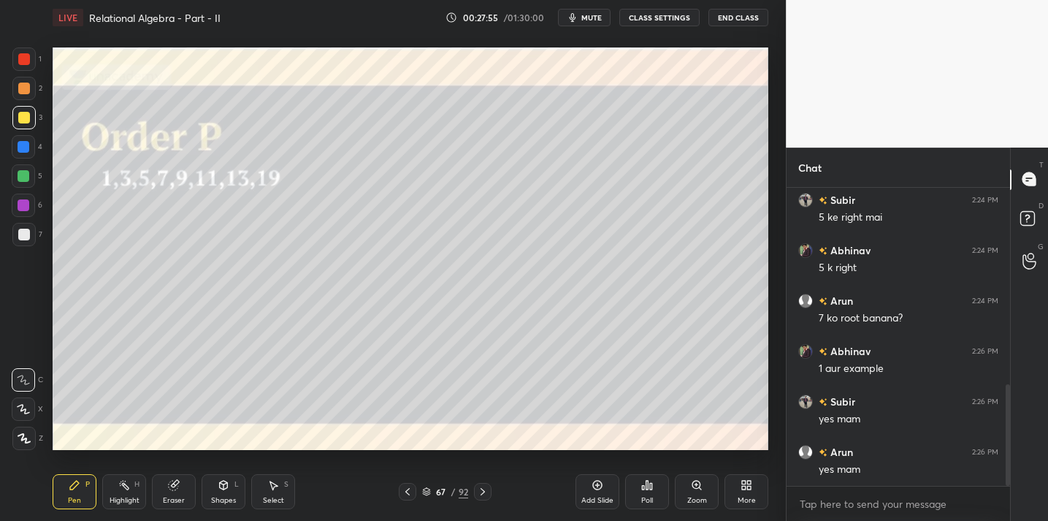
scroll to position [575, 0]
drag, startPoint x: 20, startPoint y: 237, endPoint x: 28, endPoint y: 235, distance: 8.9
click at [23, 237] on div at bounding box center [24, 235] width 12 height 12
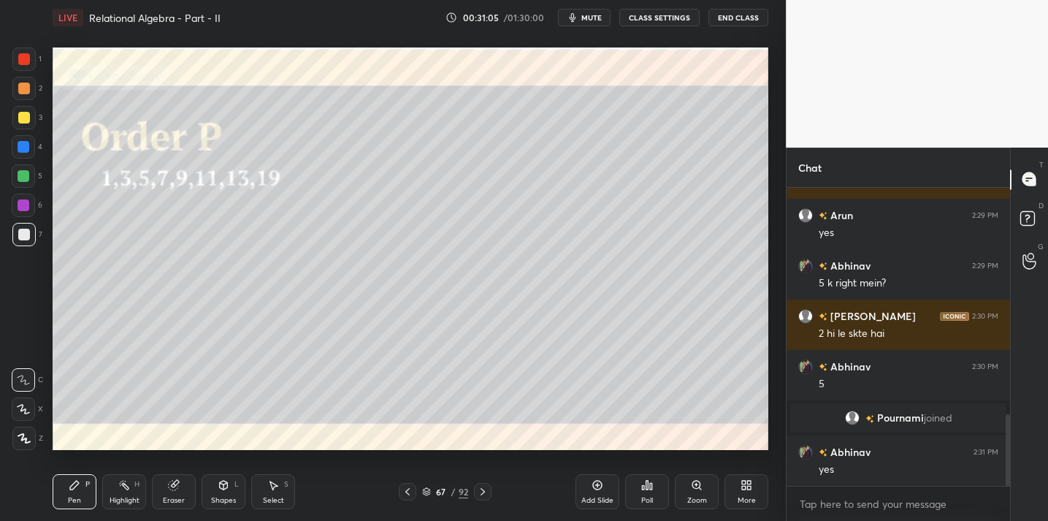
scroll to position [944, 0]
click at [169, 490] on icon at bounding box center [174, 485] width 12 height 12
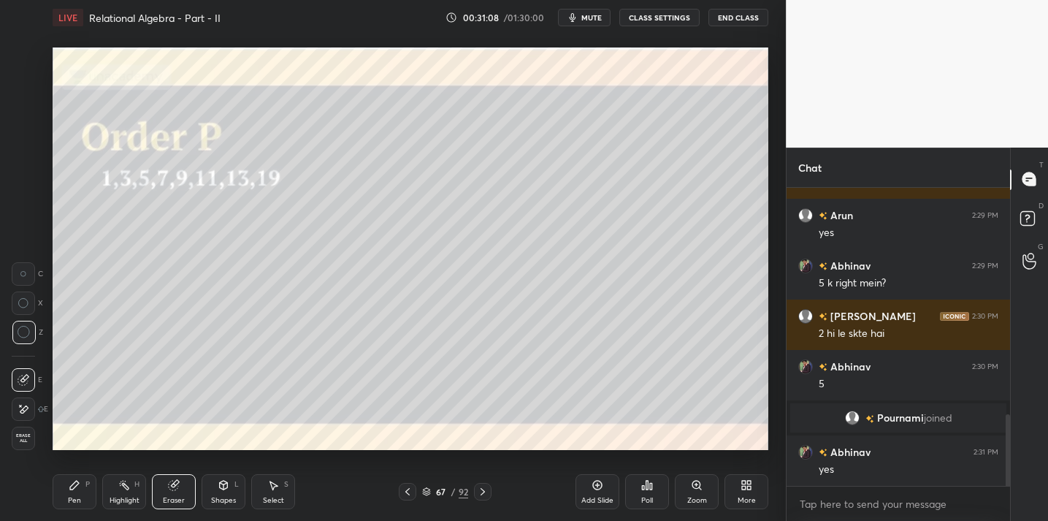
click at [72, 494] on div "Pen P" at bounding box center [75, 491] width 44 height 35
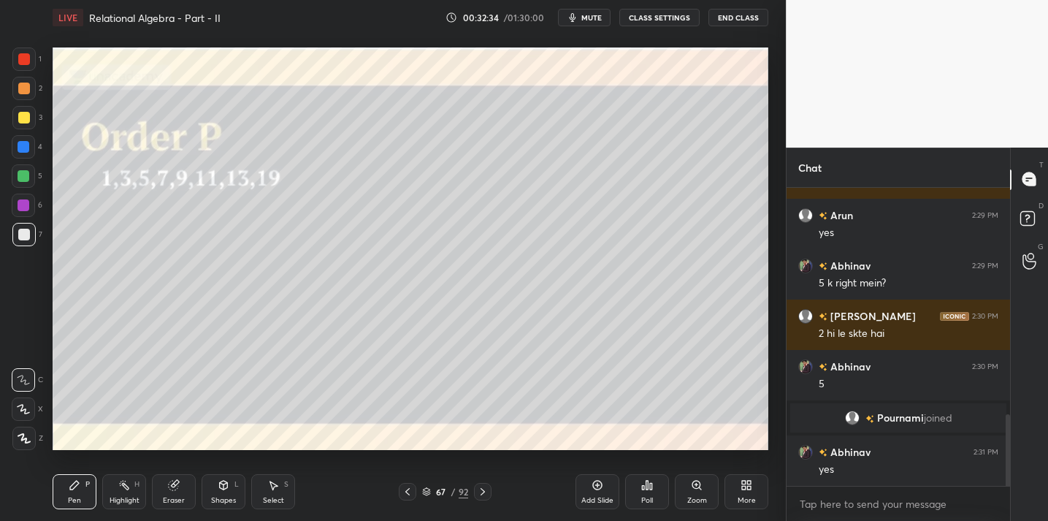
click at [175, 497] on div "Eraser" at bounding box center [174, 500] width 22 height 7
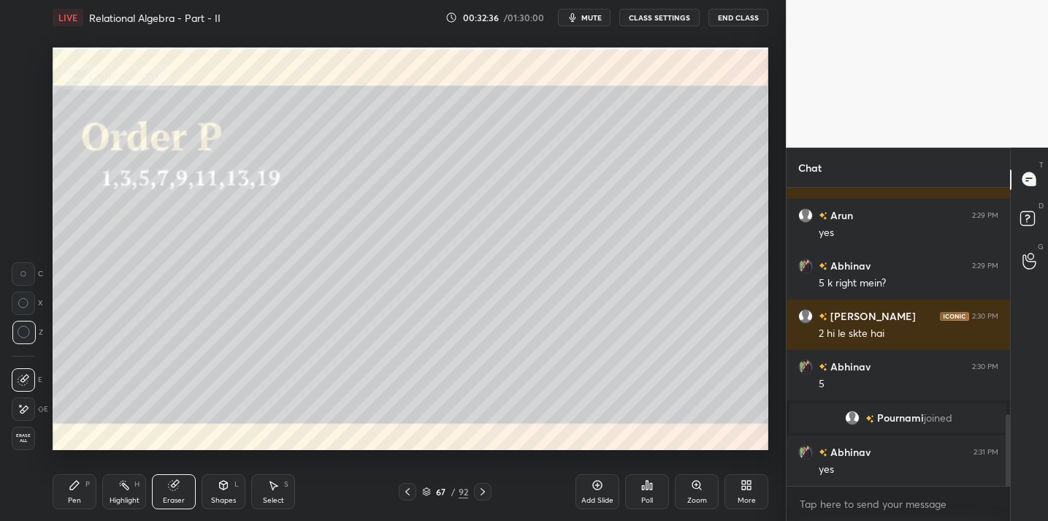
scroll to position [979, 0]
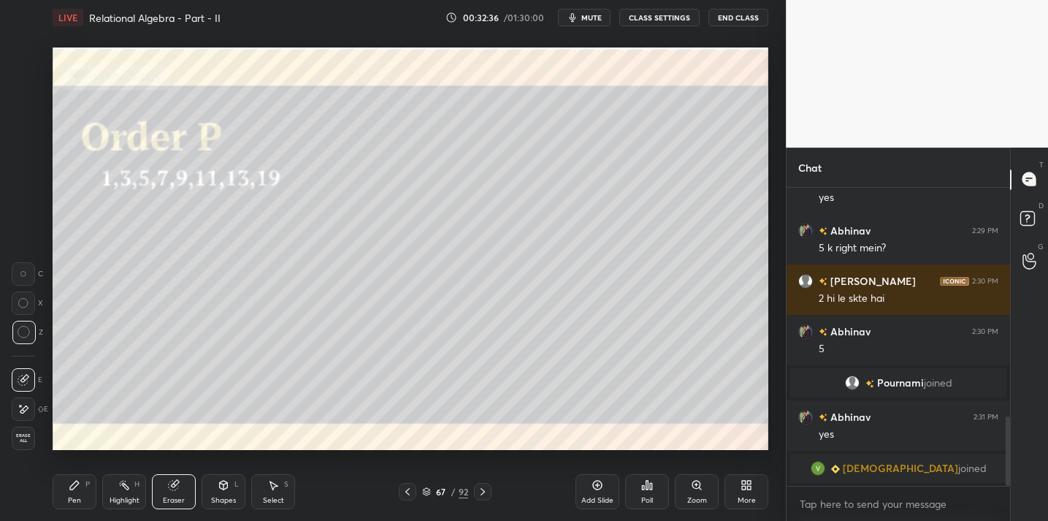
click at [86, 476] on div "Pen P" at bounding box center [75, 491] width 44 height 35
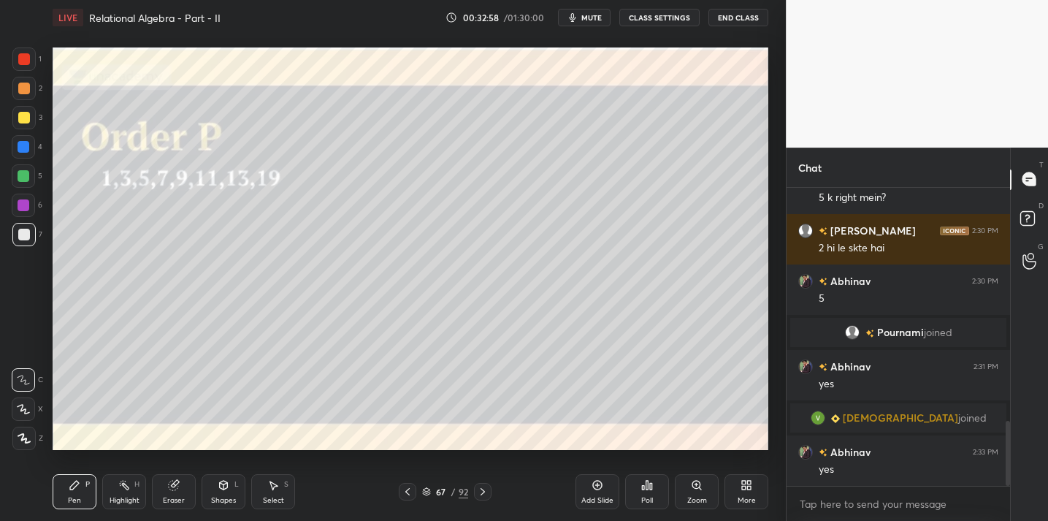
scroll to position [1065, 0]
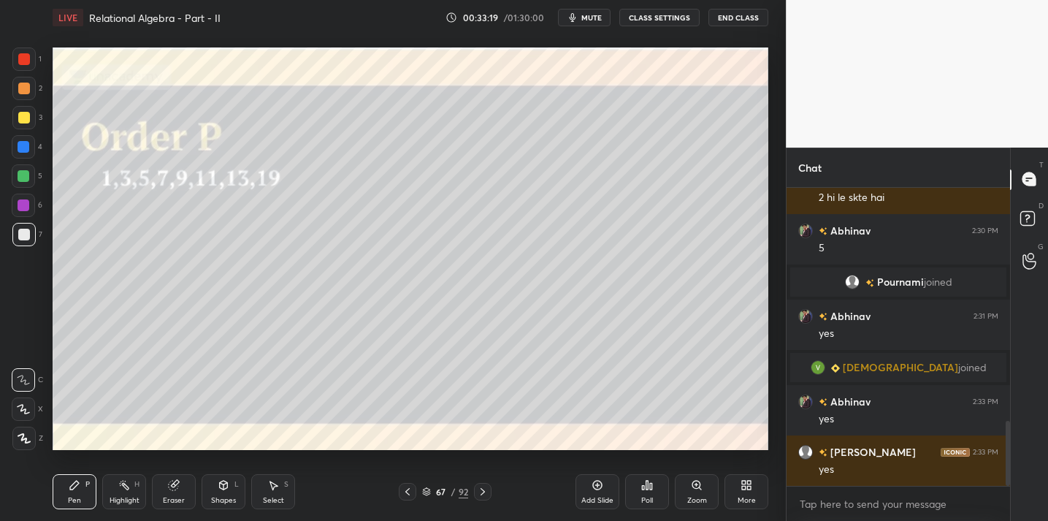
drag, startPoint x: 174, startPoint y: 497, endPoint x: 177, endPoint y: 450, distance: 46.9
click at [175, 491] on div "Eraser" at bounding box center [174, 491] width 44 height 35
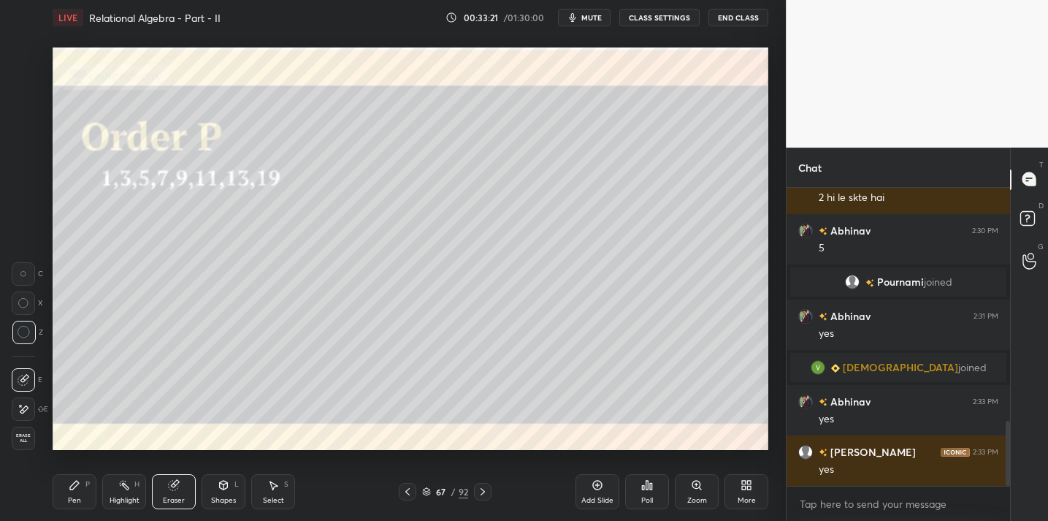
drag, startPoint x: 82, startPoint y: 481, endPoint x: 96, endPoint y: 453, distance: 32.0
click at [82, 480] on div "Pen P" at bounding box center [75, 491] width 44 height 35
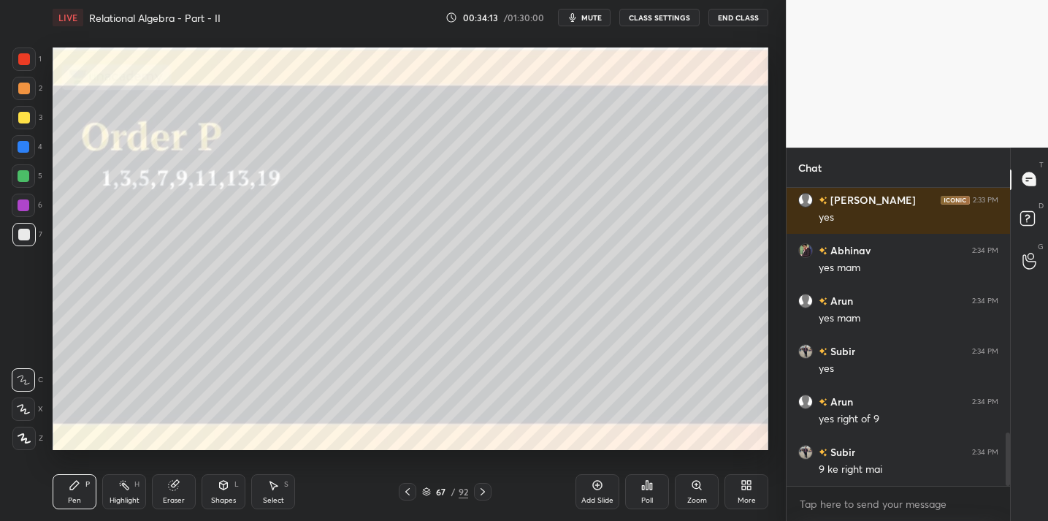
scroll to position [1368, 0]
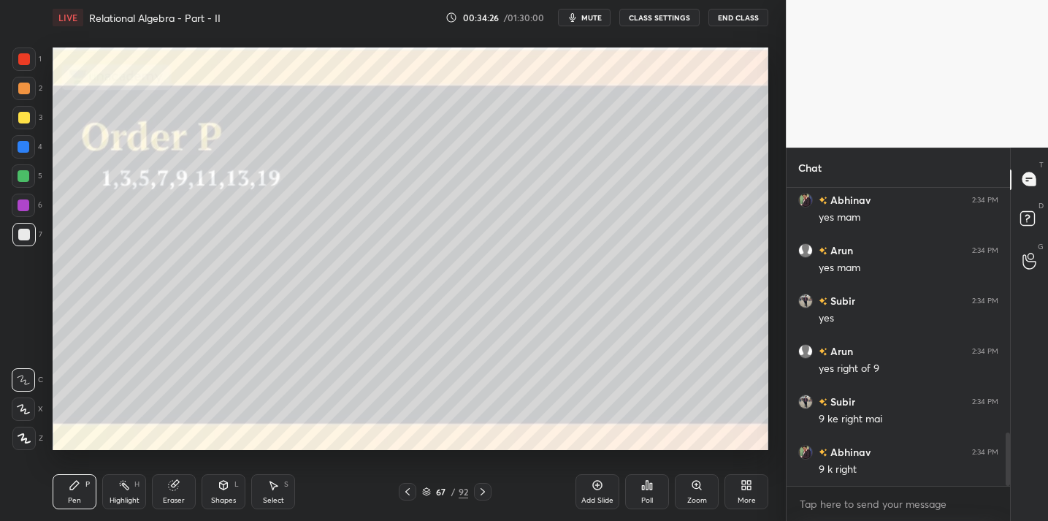
click at [167, 483] on div "Eraser" at bounding box center [174, 491] width 44 height 35
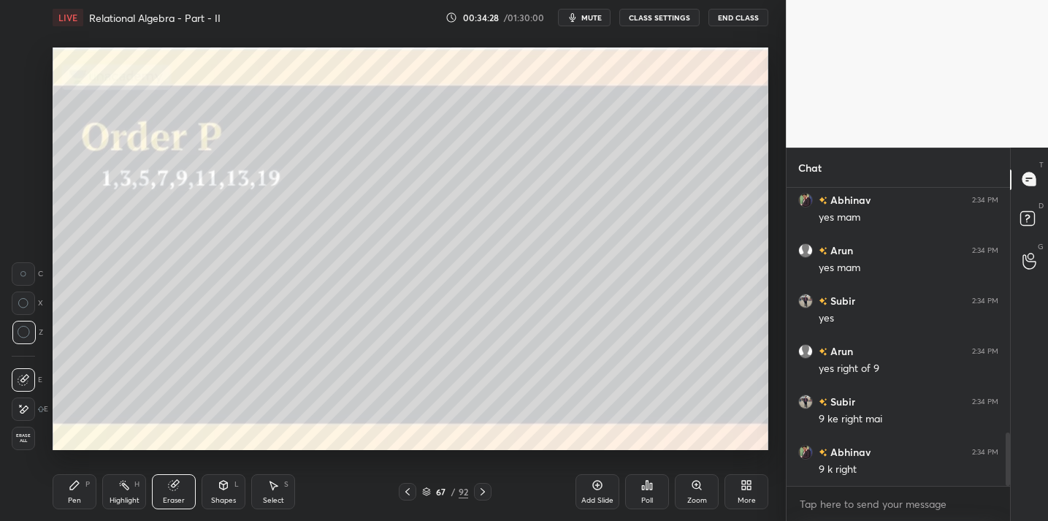
click at [66, 498] on div "Pen P" at bounding box center [75, 491] width 44 height 35
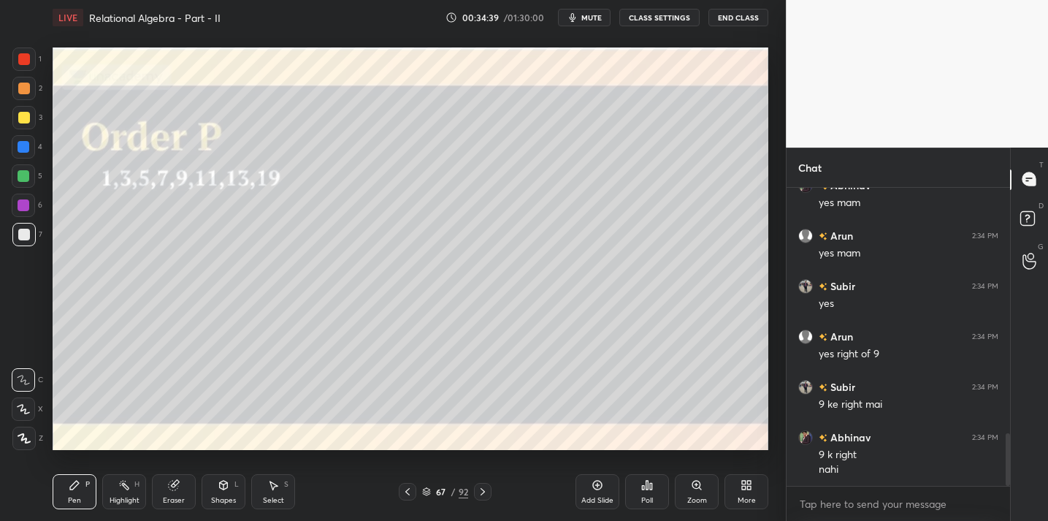
scroll to position [1433, 0]
click at [27, 118] on div at bounding box center [23, 117] width 23 height 23
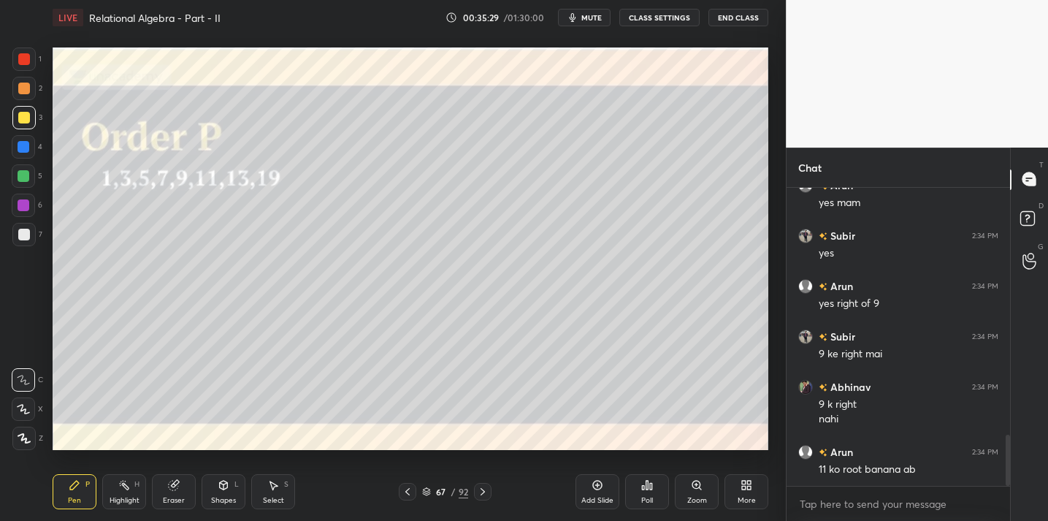
scroll to position [1483, 0]
drag, startPoint x: 188, startPoint y: 491, endPoint x: 237, endPoint y: 474, distance: 52.0
click at [188, 491] on div "Eraser" at bounding box center [174, 491] width 44 height 35
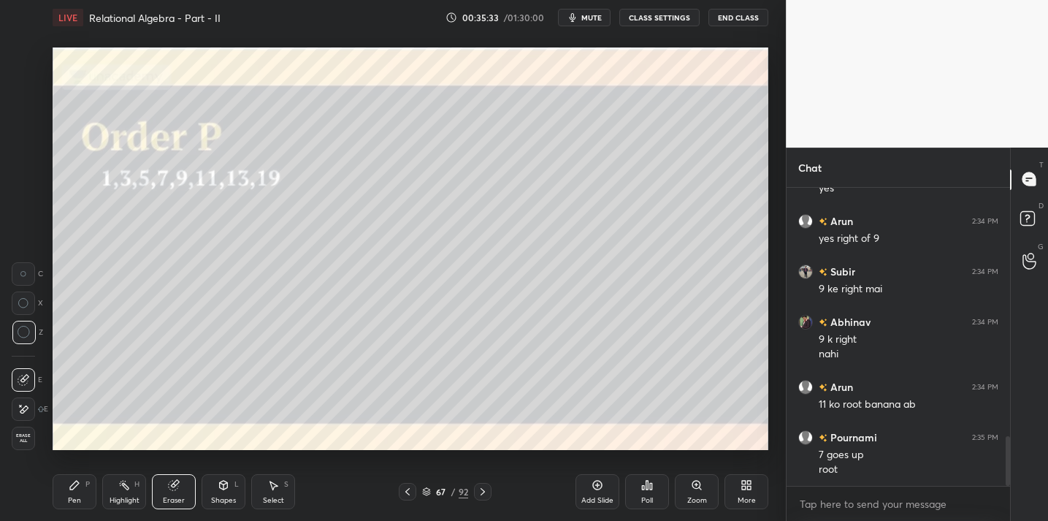
scroll to position [1548, 0]
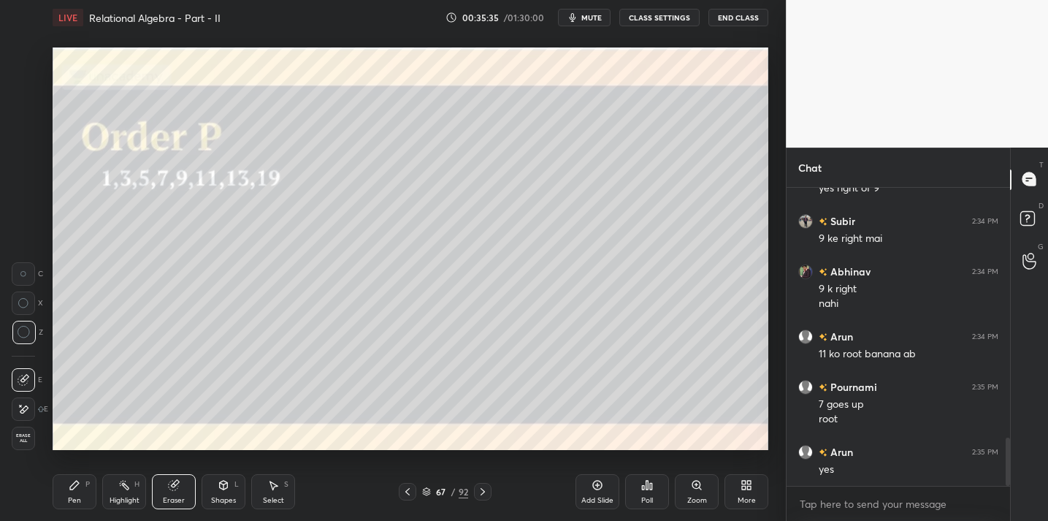
drag, startPoint x: 74, startPoint y: 488, endPoint x: 85, endPoint y: 483, distance: 12.5
click at [74, 488] on icon at bounding box center [75, 485] width 12 height 12
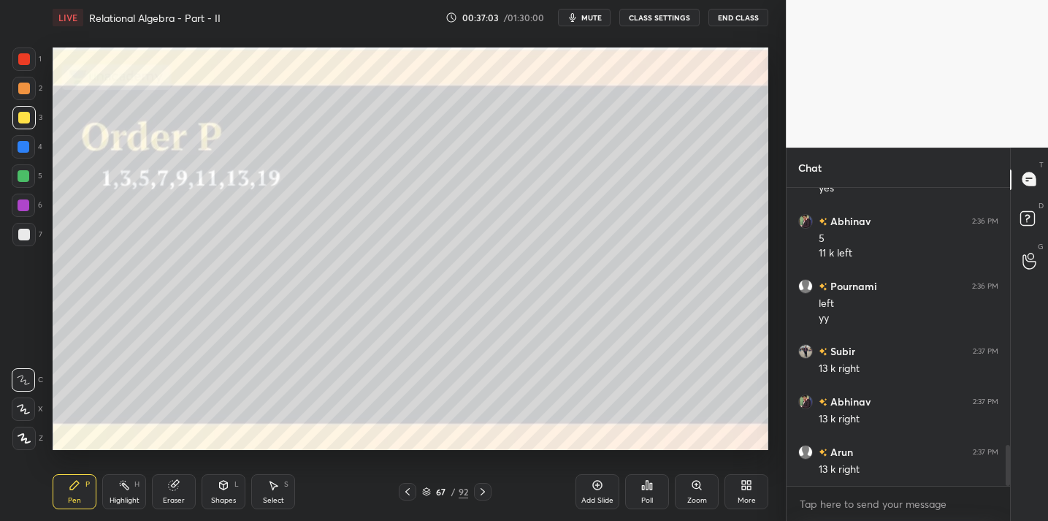
scroll to position [1880, 0]
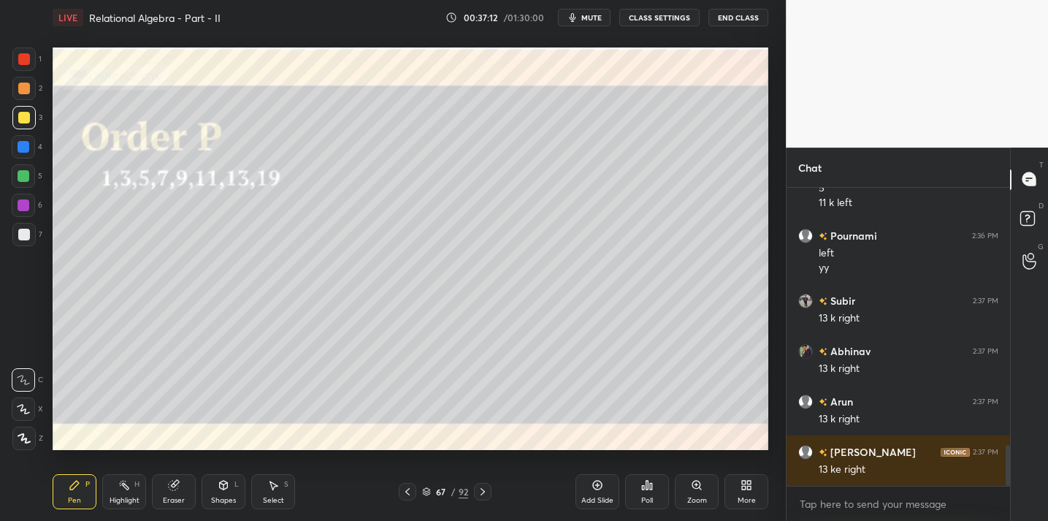
click at [27, 236] on div at bounding box center [24, 235] width 12 height 12
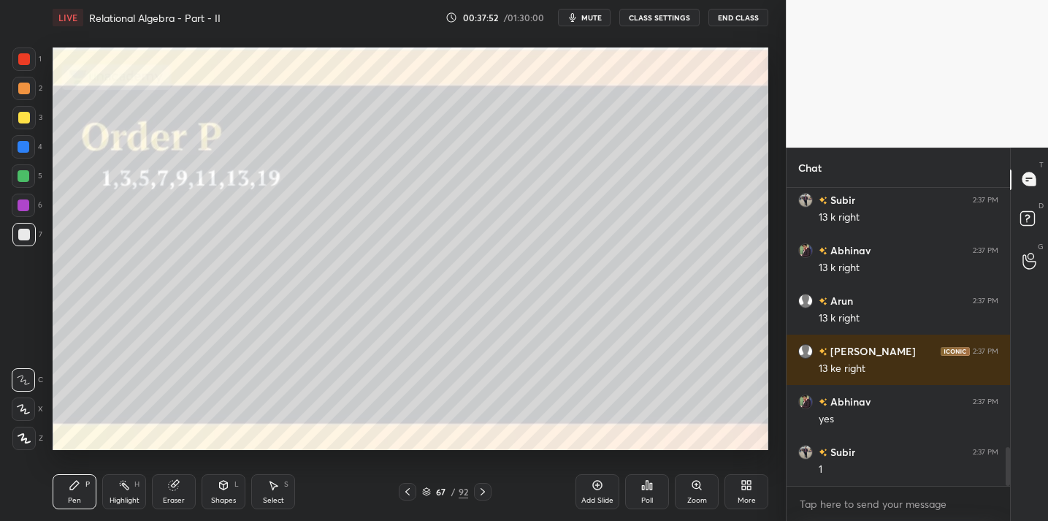
scroll to position [2031, 0]
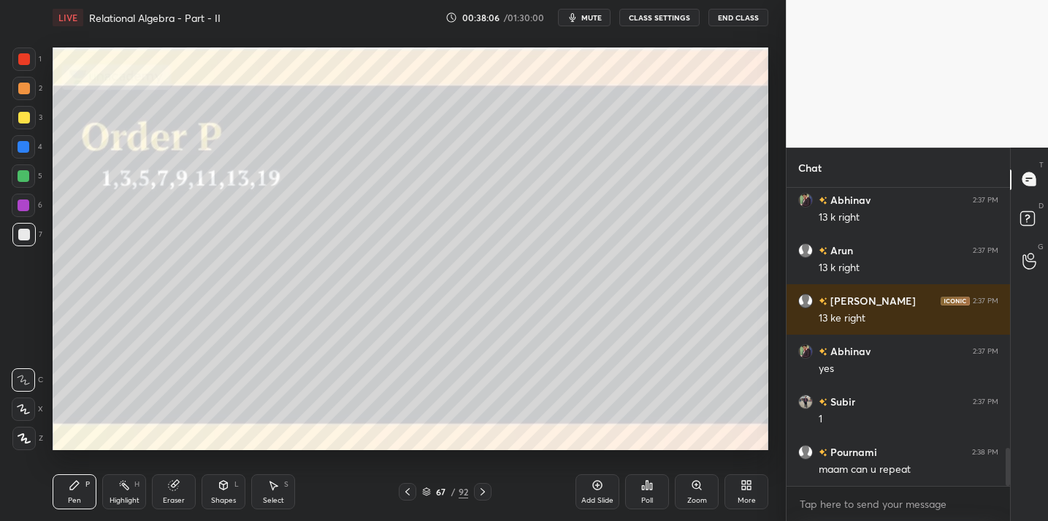
click at [180, 494] on div "Eraser" at bounding box center [174, 491] width 44 height 35
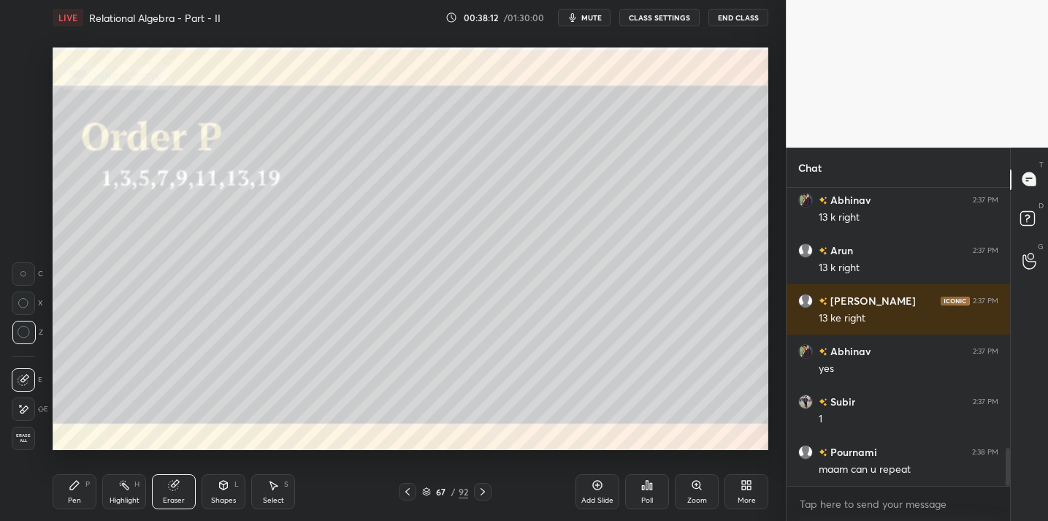
drag, startPoint x: 71, startPoint y: 492, endPoint x: 84, endPoint y: 488, distance: 13.9
click at [71, 492] on div "Pen P" at bounding box center [75, 491] width 44 height 35
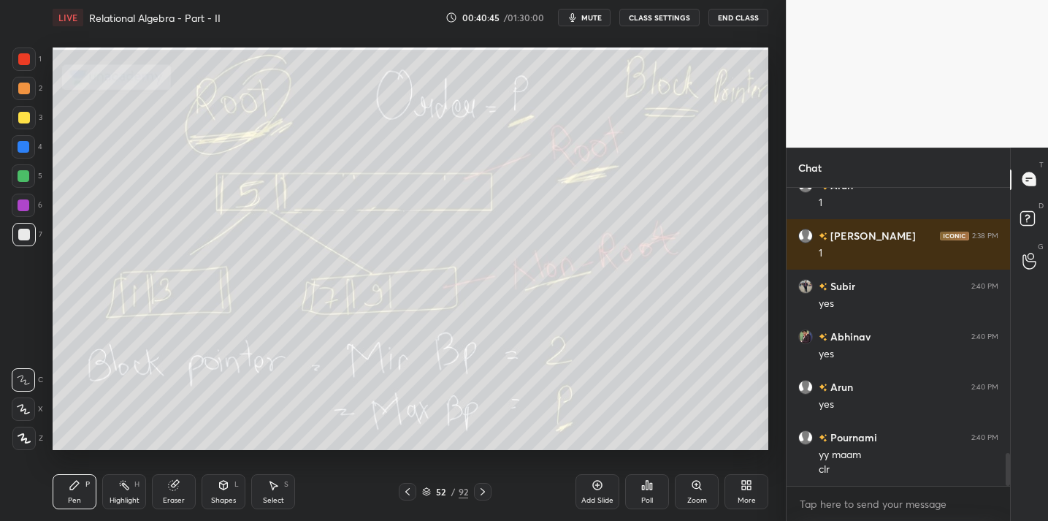
scroll to position [2449, 0]
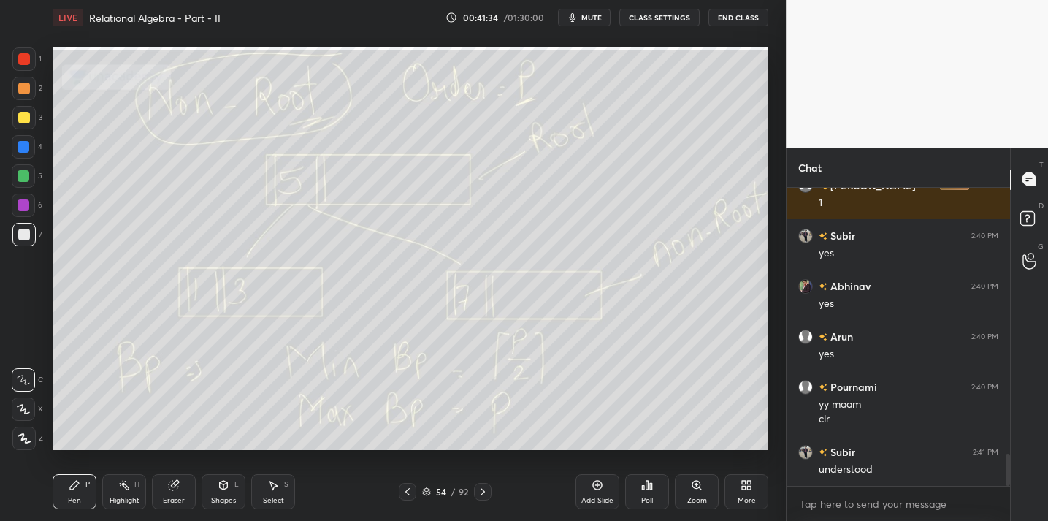
drag, startPoint x: 597, startPoint y: 486, endPoint x: 595, endPoint y: 474, distance: 11.9
click at [597, 483] on icon at bounding box center [597, 485] width 4 height 4
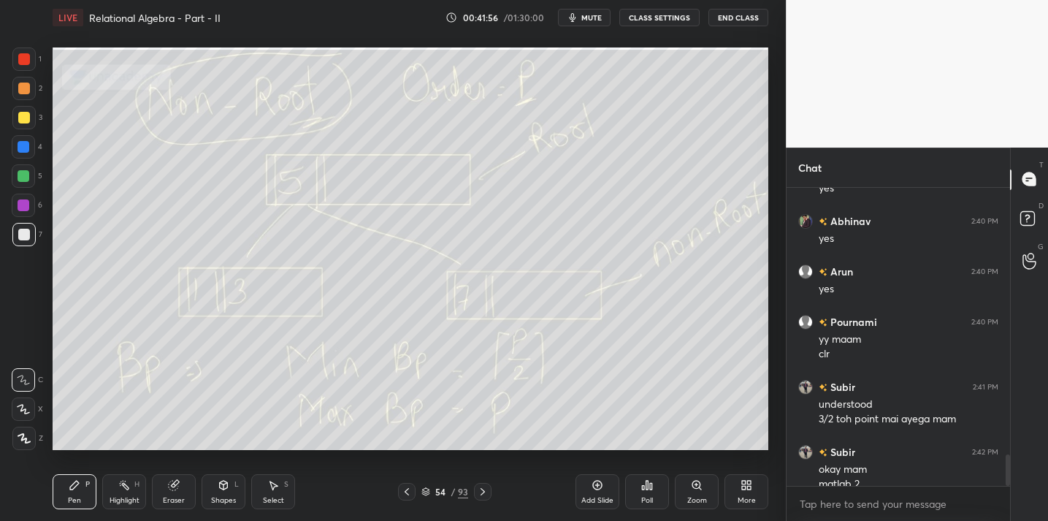
scroll to position [2528, 0]
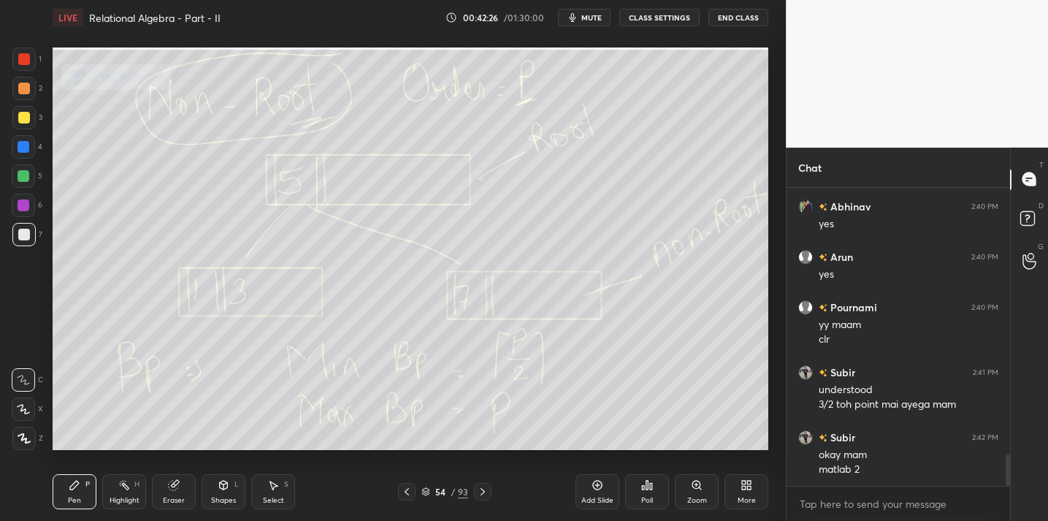
drag, startPoint x: 600, startPoint y: 499, endPoint x: 578, endPoint y: 487, distance: 24.8
click at [599, 500] on div "Add Slide" at bounding box center [597, 500] width 32 height 7
click at [16, 131] on div "3" at bounding box center [27, 120] width 30 height 29
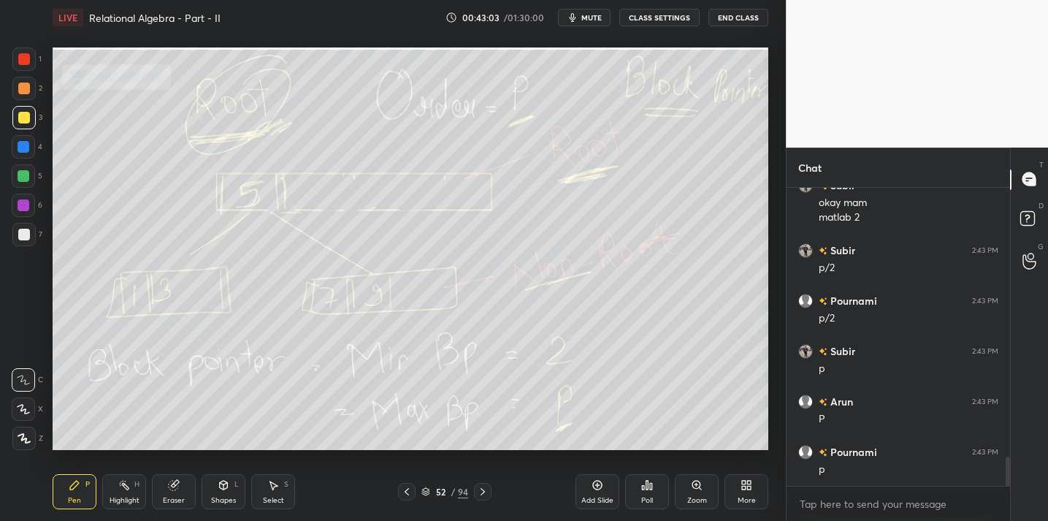
scroll to position [2831, 0]
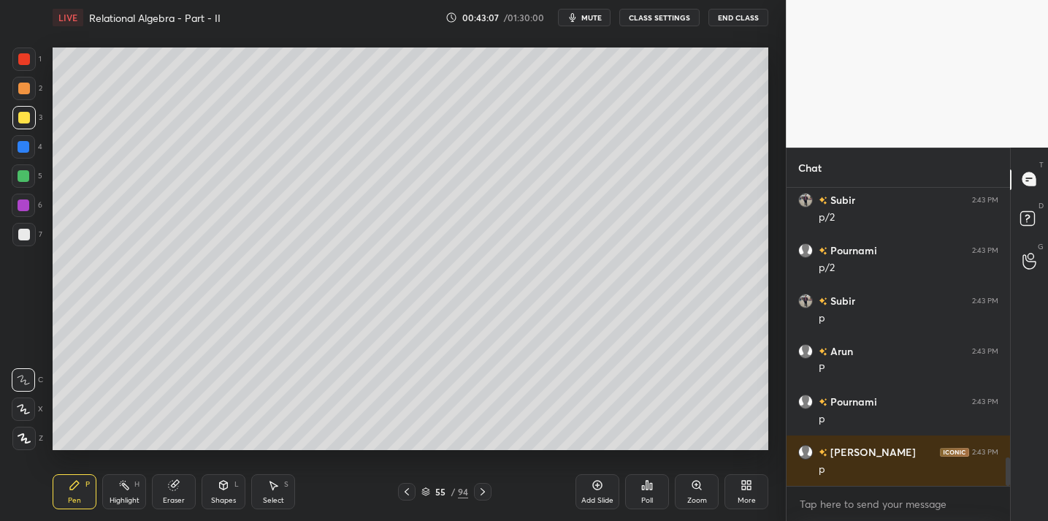
click at [187, 485] on div "Eraser" at bounding box center [174, 491] width 44 height 35
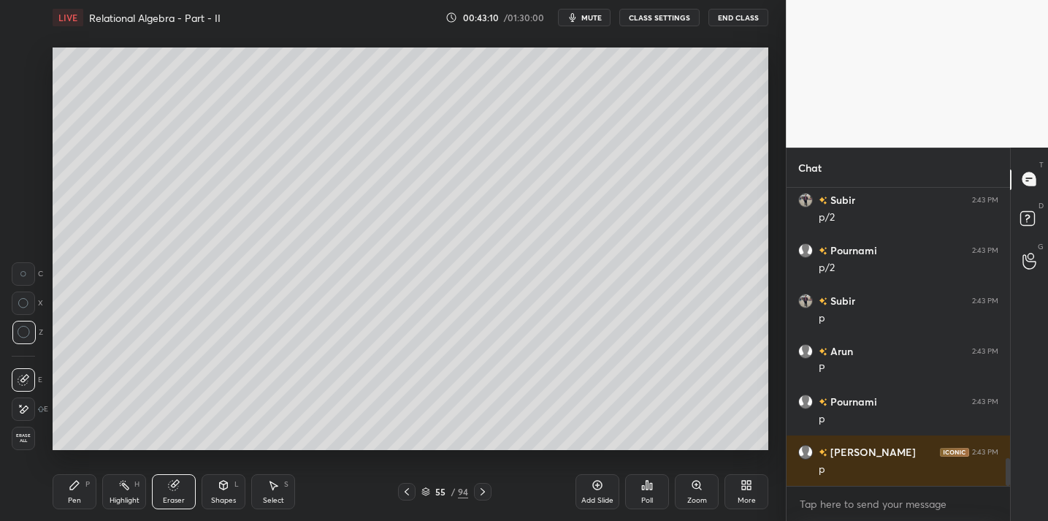
scroll to position [2881, 0]
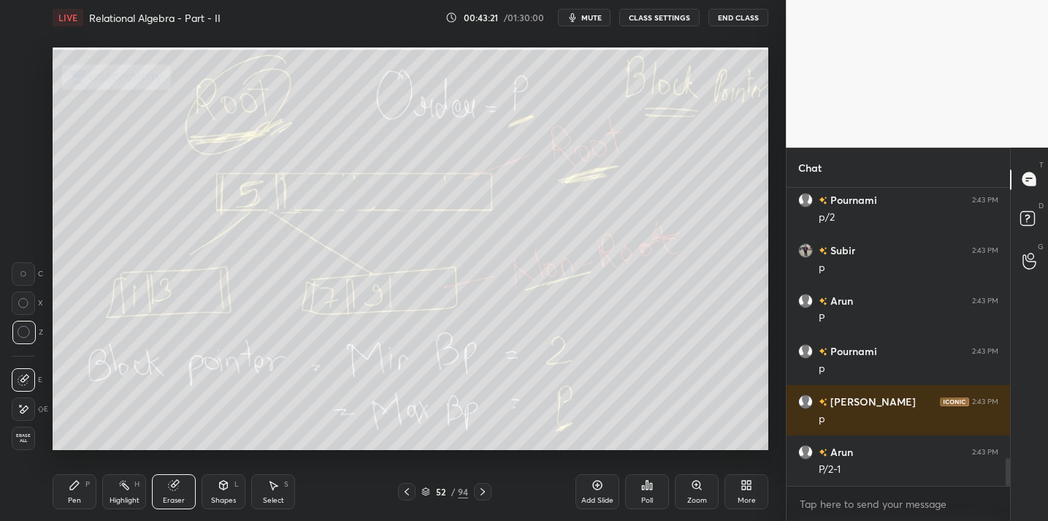
drag, startPoint x: 80, startPoint y: 501, endPoint x: 85, endPoint y: 489, distance: 13.7
click at [78, 502] on div "Pen" at bounding box center [74, 500] width 13 height 7
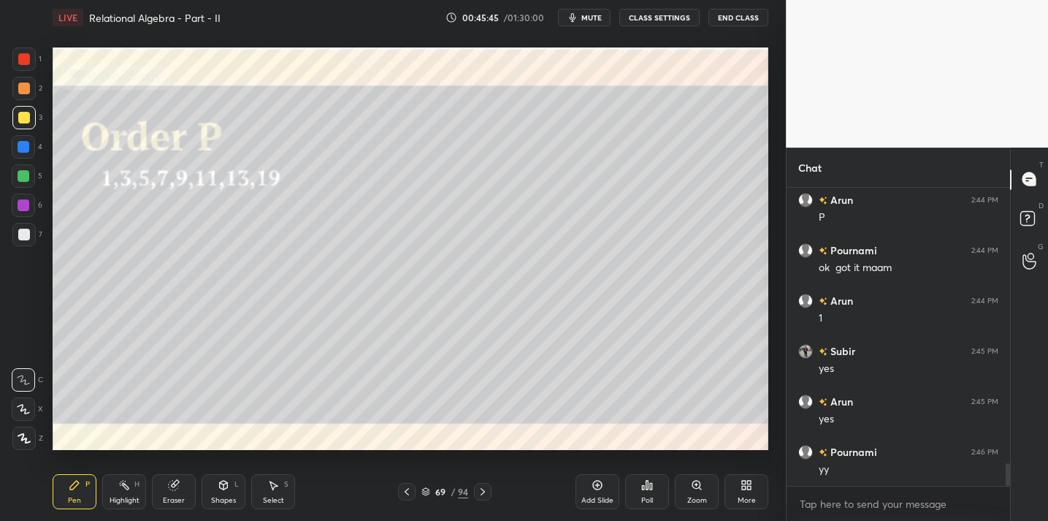
scroll to position [3586, 0]
click at [732, 23] on button "End Class" at bounding box center [738, 18] width 60 height 18
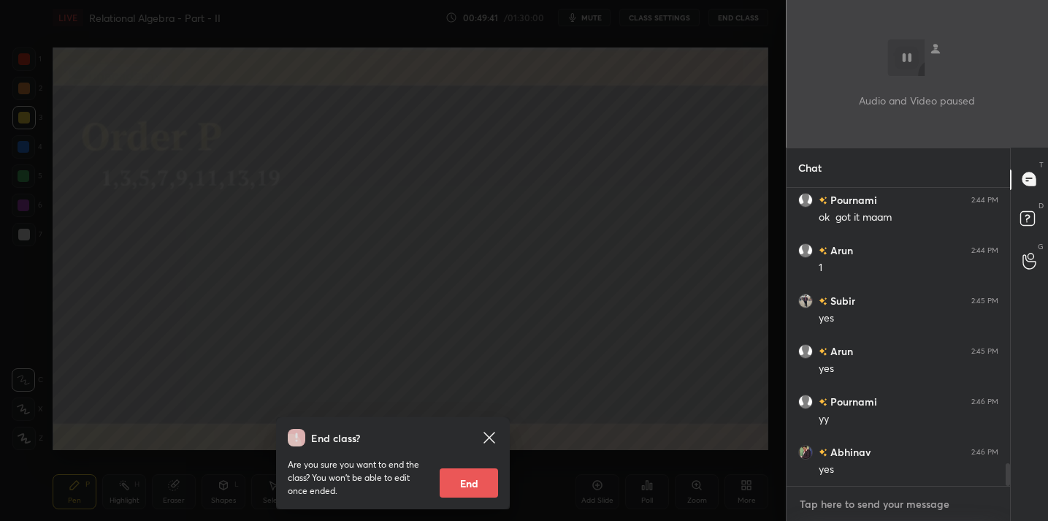
type textarea "x"
click at [830, 504] on textarea at bounding box center [898, 503] width 200 height 23
type textarea "w"
type textarea "x"
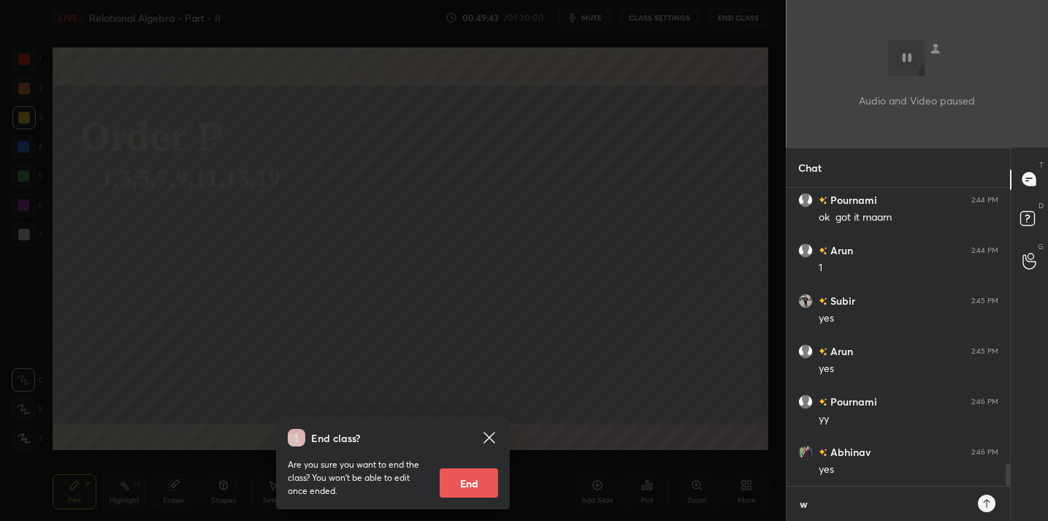
type textarea "wa"
type textarea "x"
type textarea "wai"
type textarea "x"
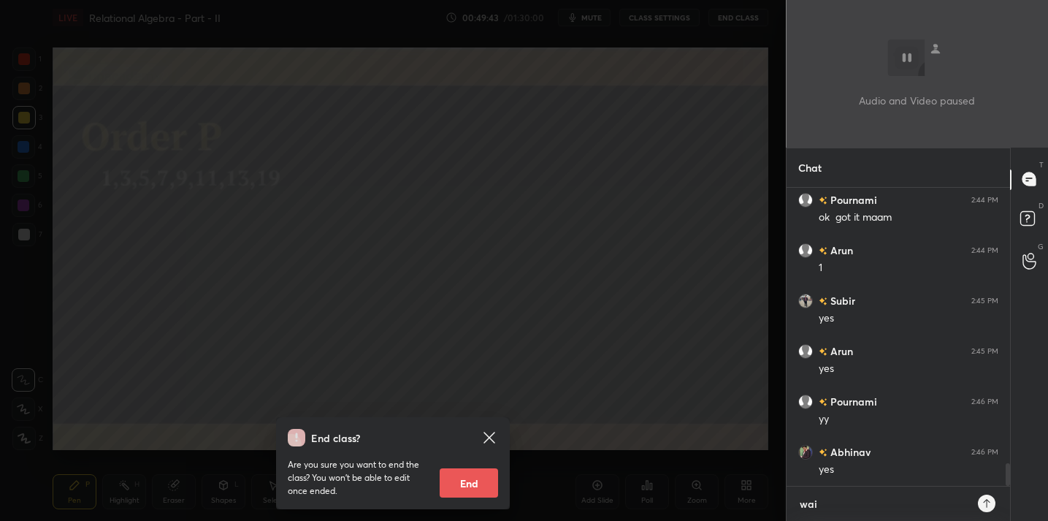
type textarea "wait"
type textarea "x"
type textarea "wait"
type textarea "x"
type textarea "wait f"
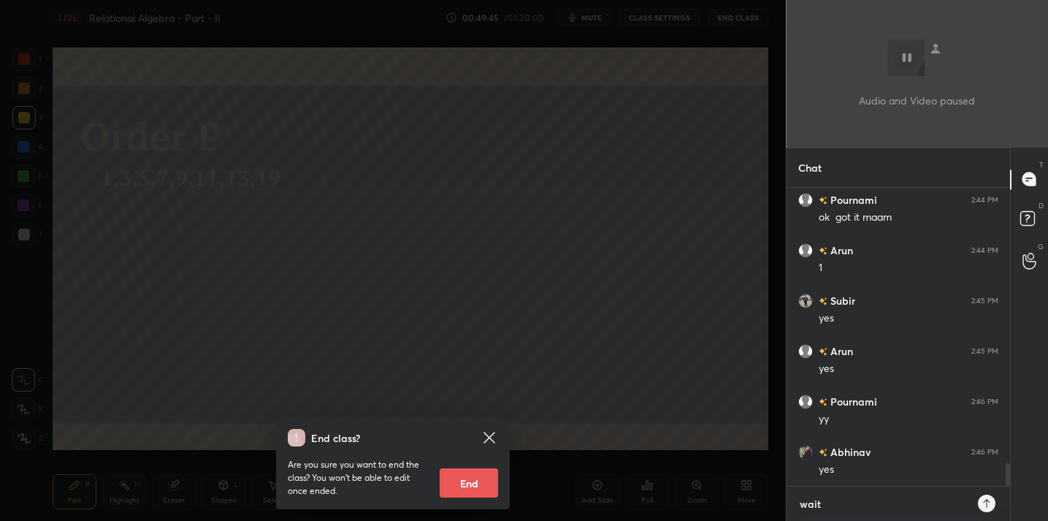
type textarea "x"
type textarea "wait fo"
type textarea "x"
type textarea "wait for"
type textarea "x"
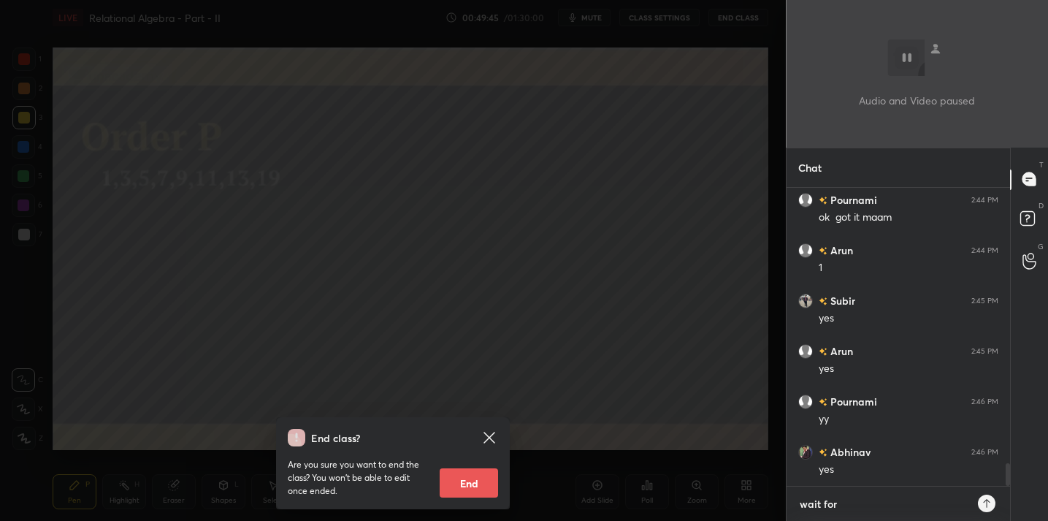
type textarea "wait for"
type textarea "x"
type textarea "wait for 5"
type textarea "x"
type textarea "wait for 5"
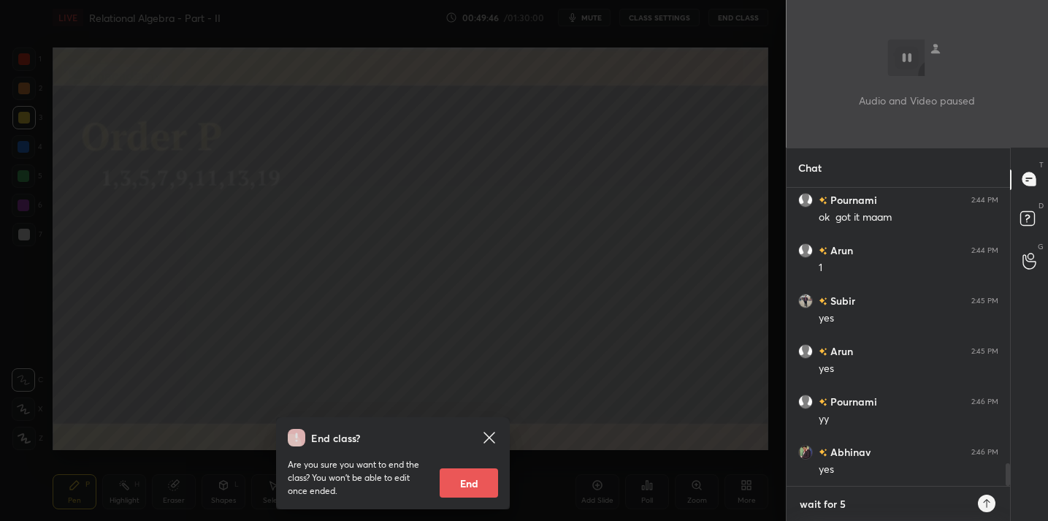
type textarea "x"
type textarea "wait for 5 m"
type textarea "x"
type textarea "wait for 5 mi"
type textarea "x"
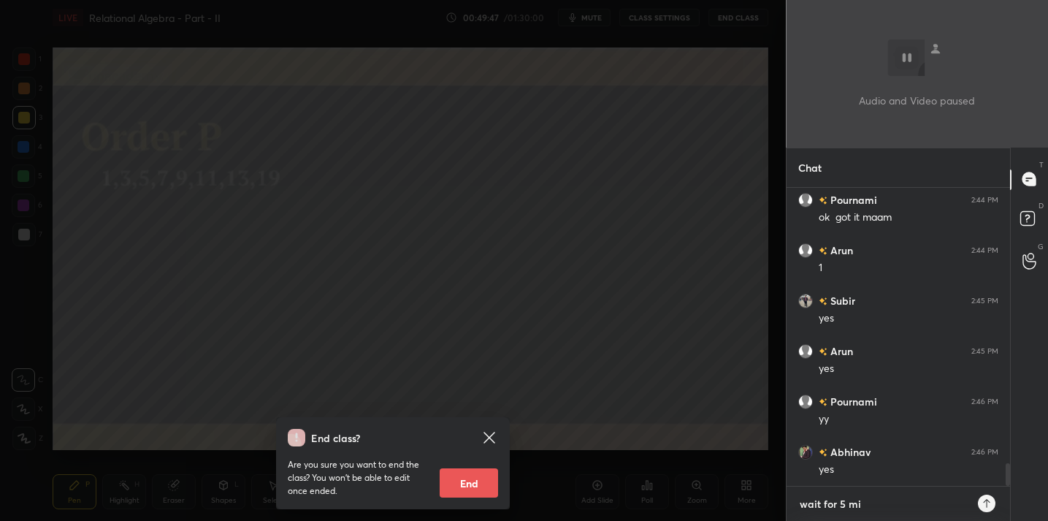
type textarea "wait for 5 min"
type textarea "x"
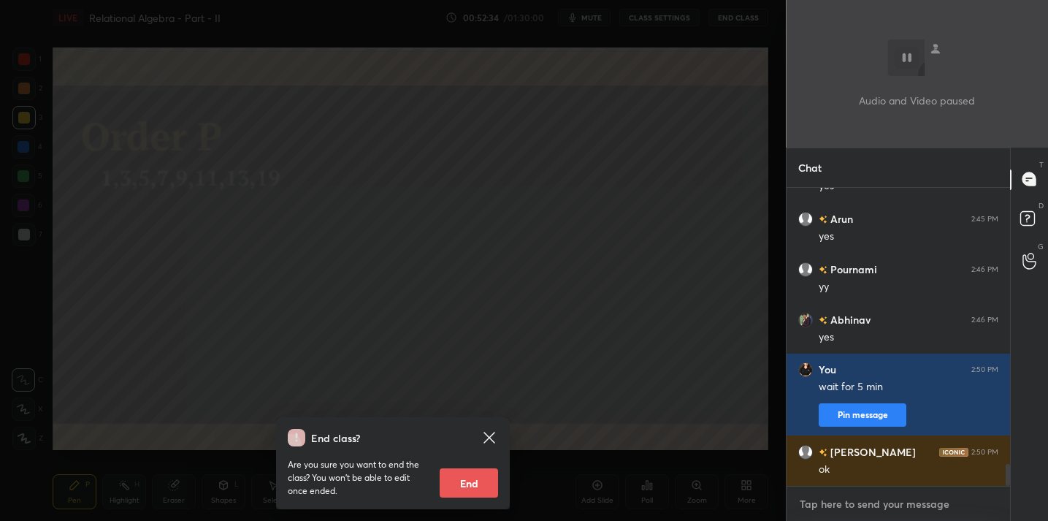
scroll to position [3769, 0]
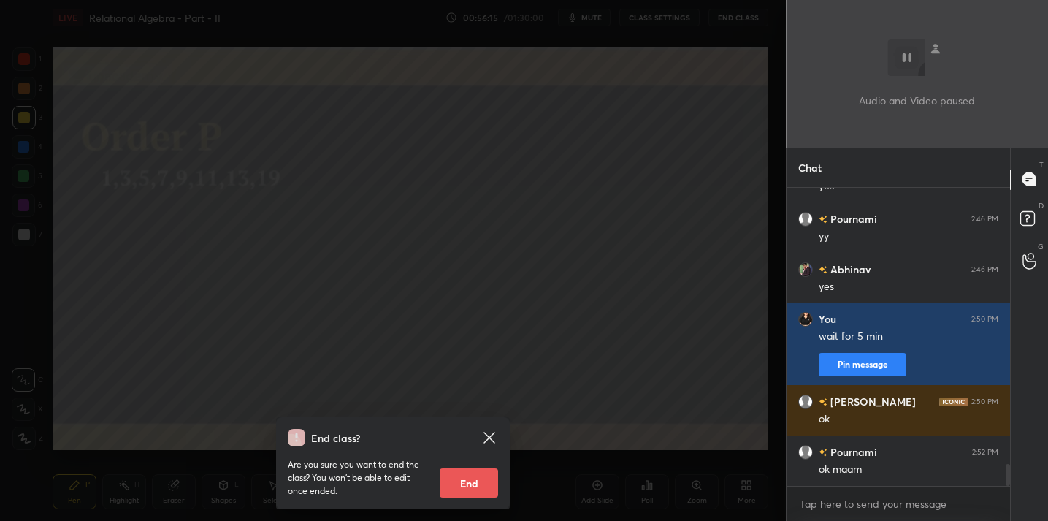
click at [516, 336] on div "End class? Are you sure you want to end the class? You won’t be able to edit on…" at bounding box center [393, 260] width 786 height 521
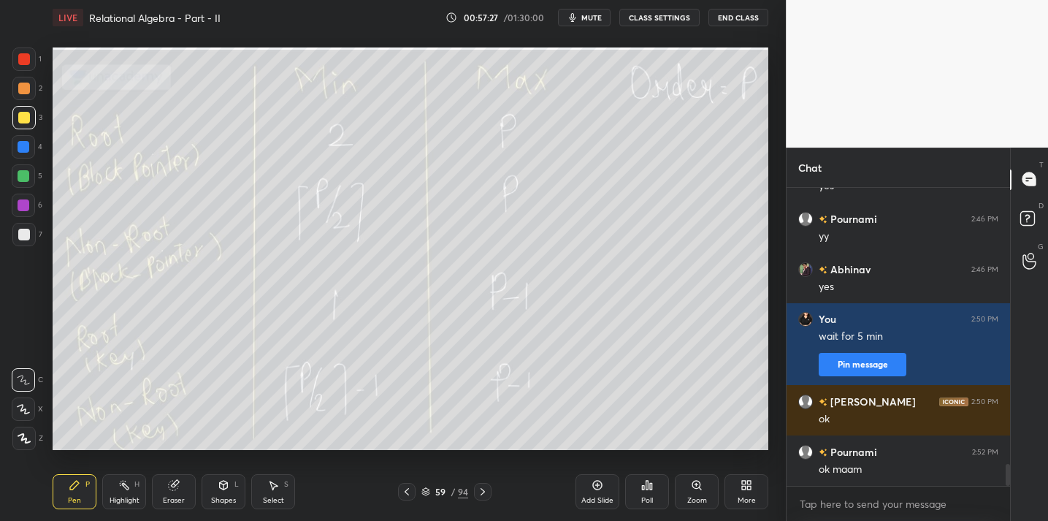
click at [20, 229] on div at bounding box center [24, 235] width 12 height 12
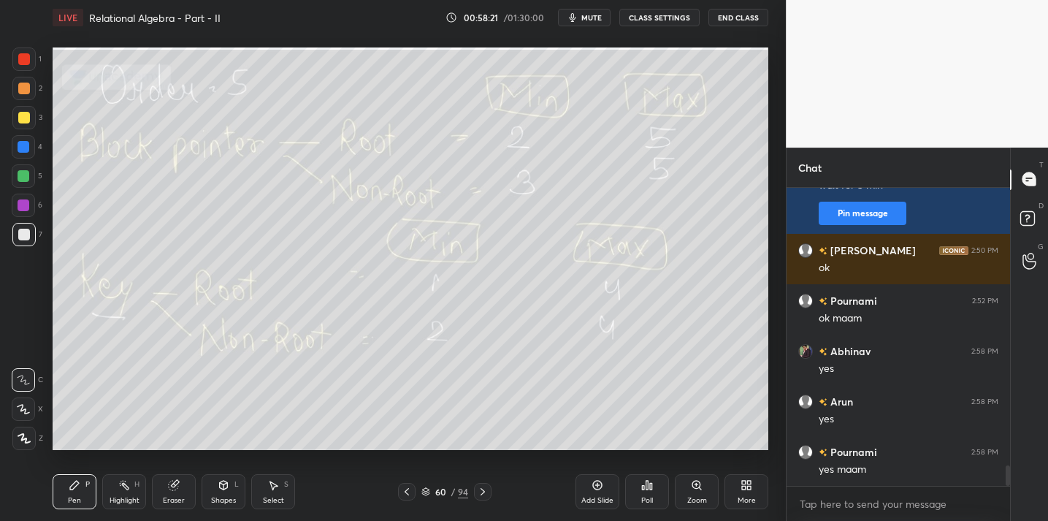
scroll to position [3970, 0]
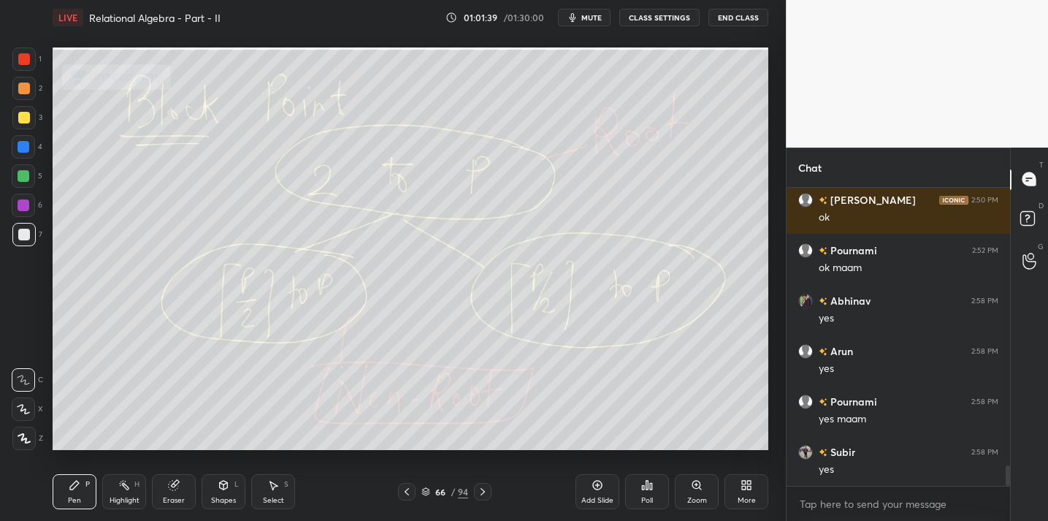
click at [651, 489] on icon at bounding box center [651, 486] width 2 height 7
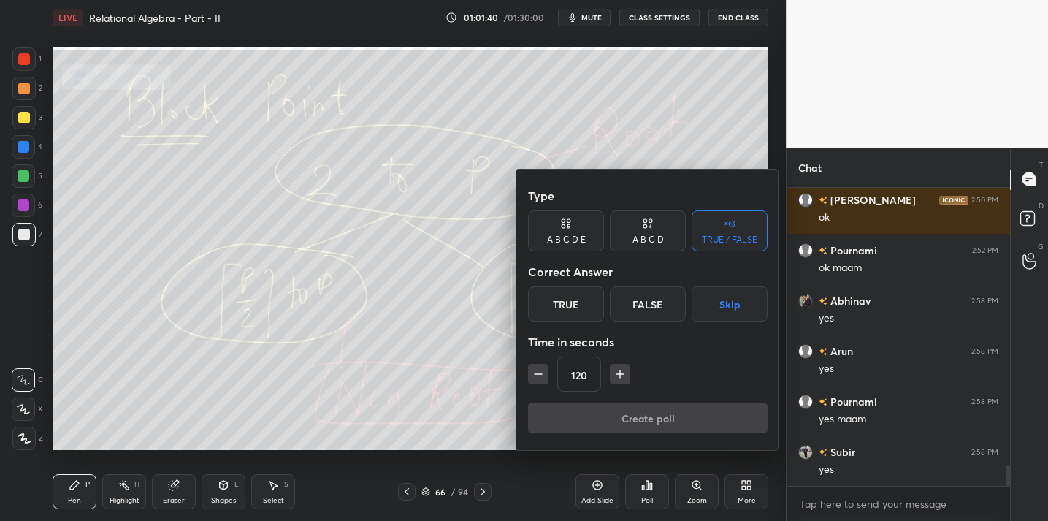
click at [582, 295] on div "True" at bounding box center [566, 303] width 76 height 35
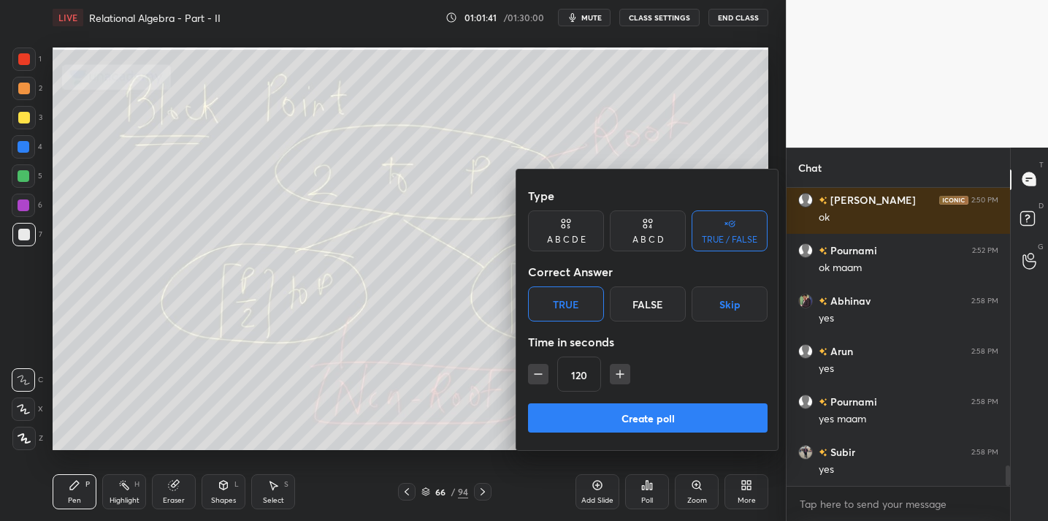
click at [619, 421] on button "Create poll" at bounding box center [648, 417] width 240 height 29
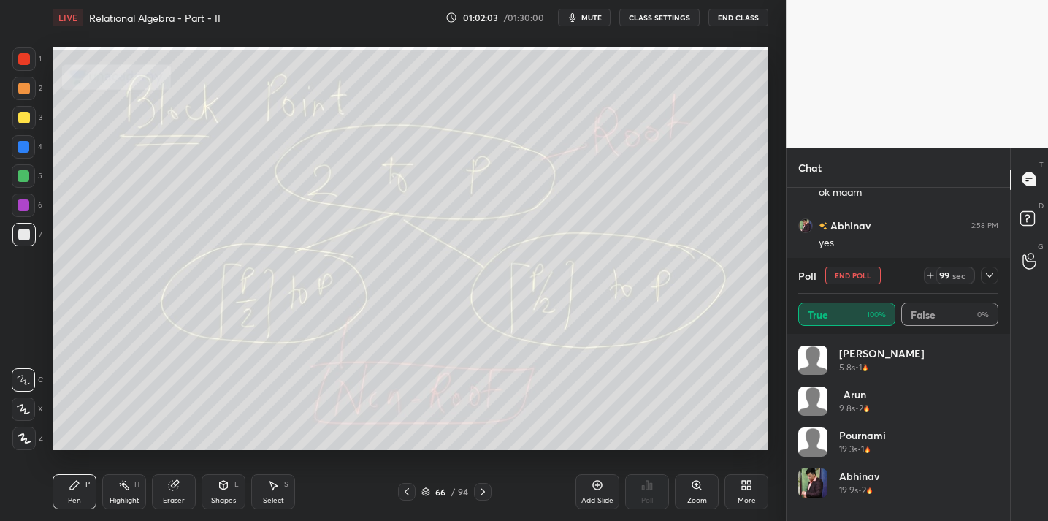
scroll to position [4096, 0]
click at [992, 279] on icon at bounding box center [990, 275] width 12 height 12
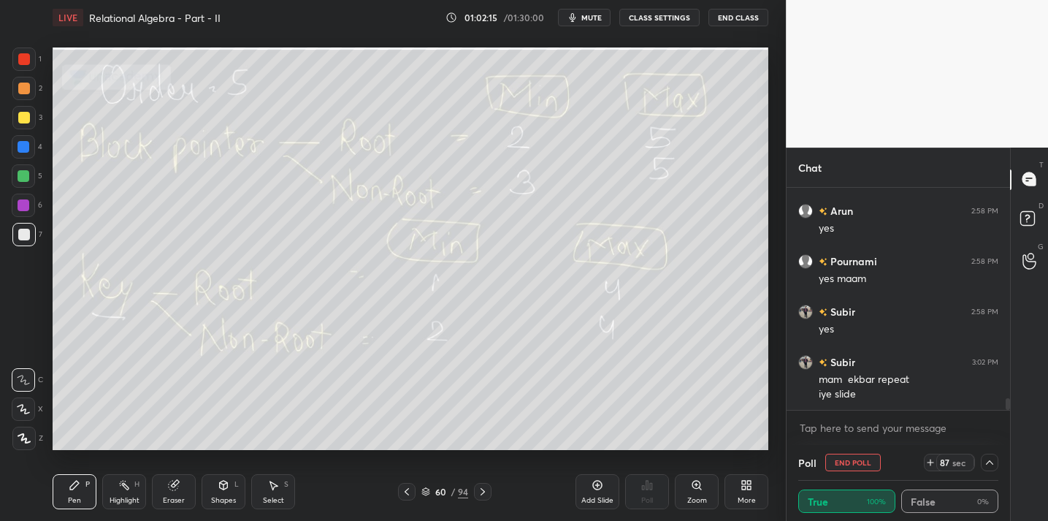
scroll to position [4125, 0]
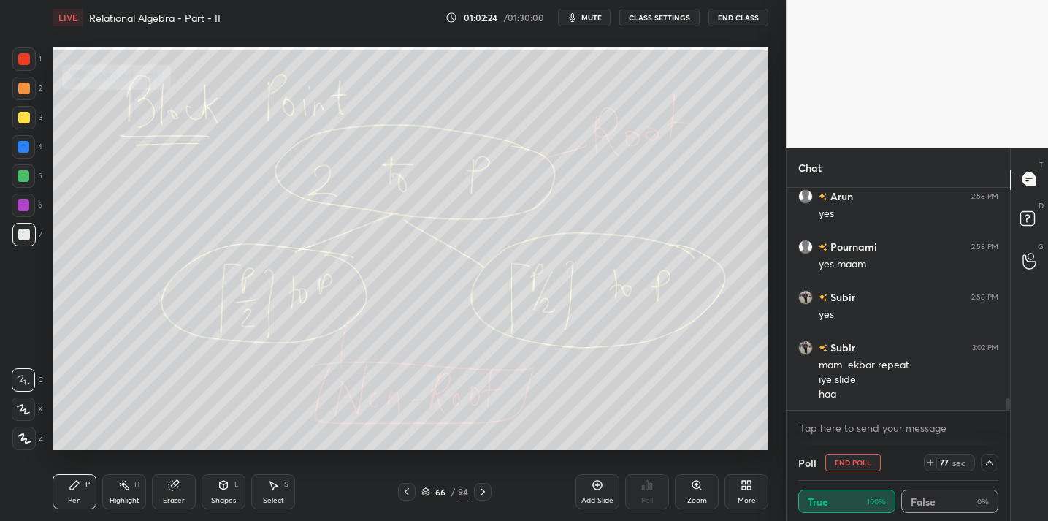
click at [602, 489] on div "Add Slide" at bounding box center [597, 491] width 44 height 35
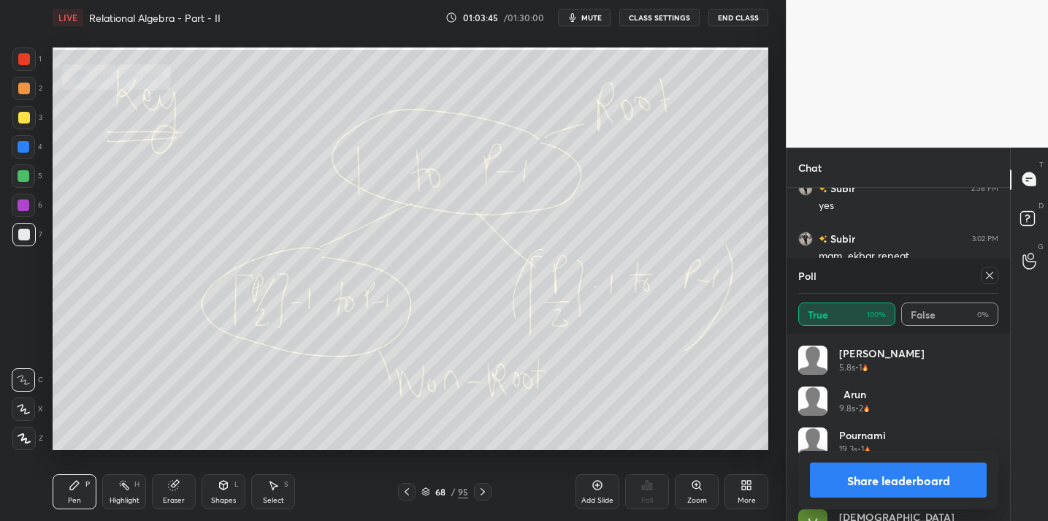
scroll to position [29, 0]
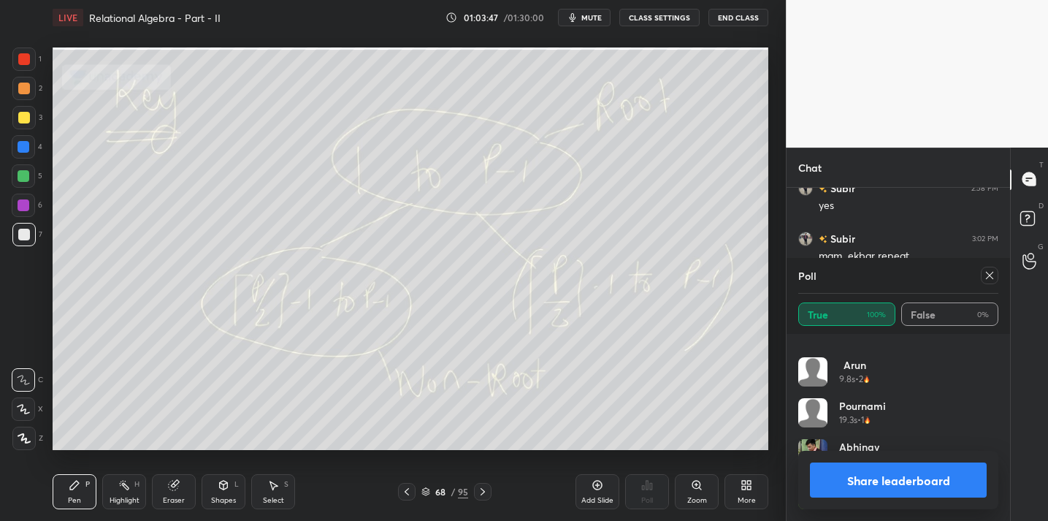
click at [987, 275] on icon at bounding box center [990, 275] width 12 height 12
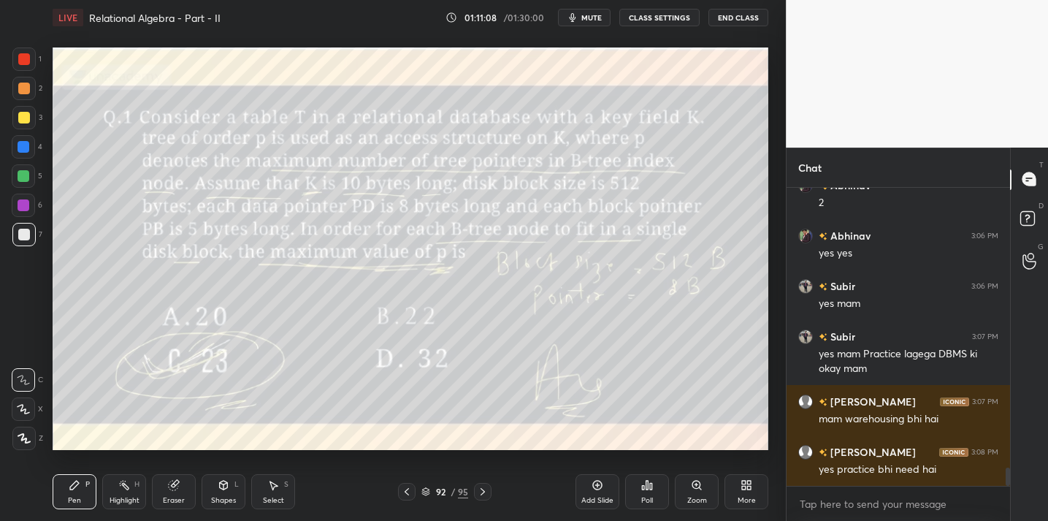
scroll to position [4604, 0]
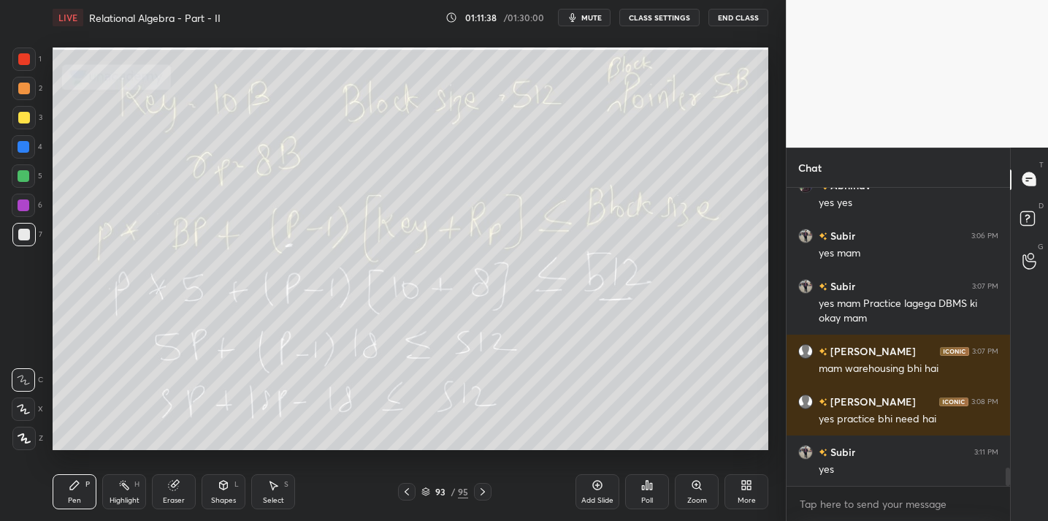
click at [734, 21] on button "End Class" at bounding box center [738, 18] width 60 height 18
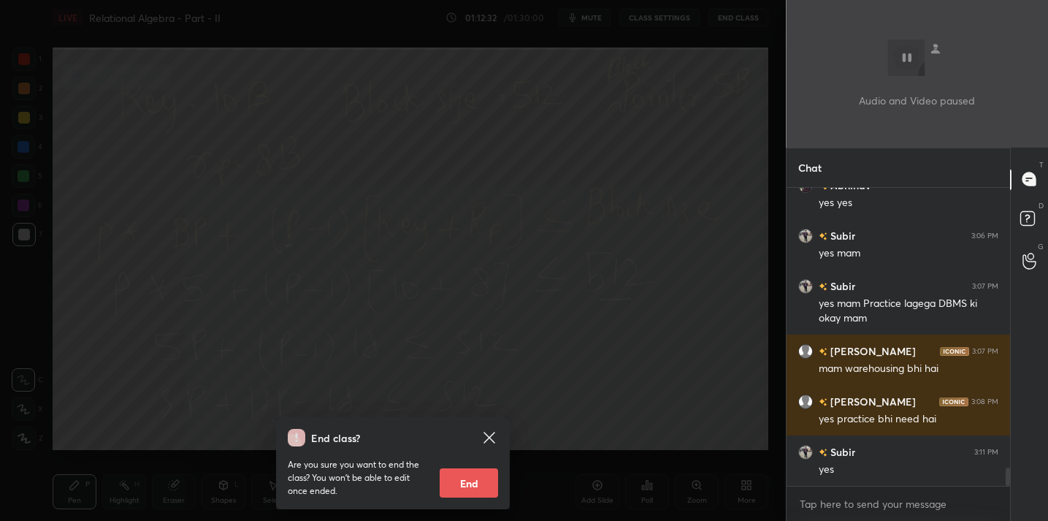
click at [513, 237] on div "End class? Are you sure you want to end the class? You won’t be able to edit on…" at bounding box center [393, 260] width 786 height 521
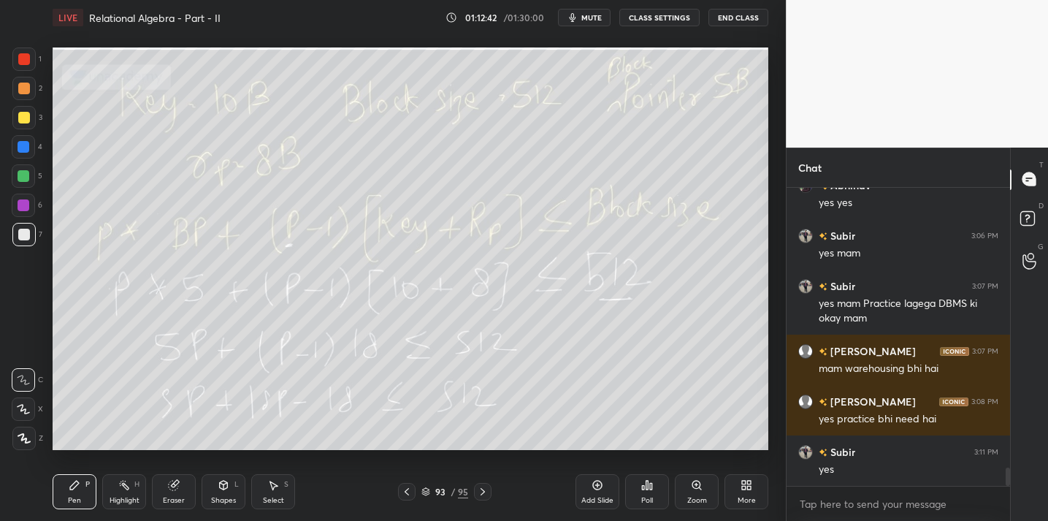
click at [581, 24] on button "mute" at bounding box center [584, 18] width 53 height 18
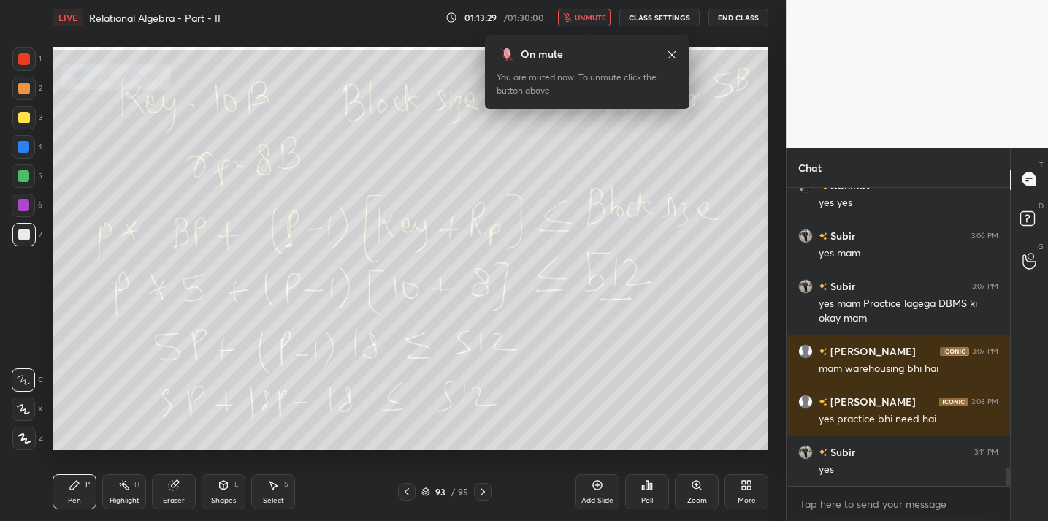
click at [589, 18] on span "unmute" at bounding box center [590, 17] width 31 height 10
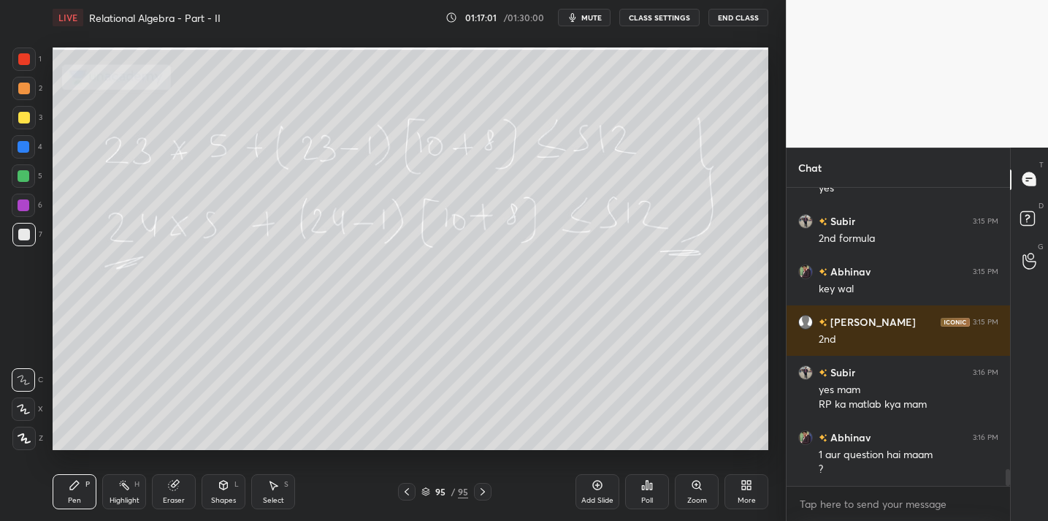
scroll to position [4936, 0]
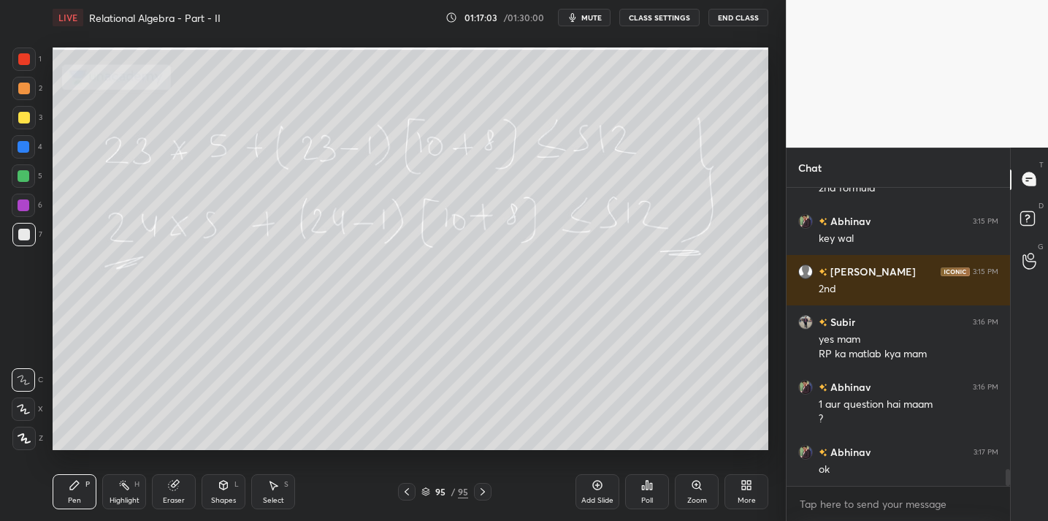
click at [744, 497] on div "More" at bounding box center [747, 500] width 18 height 7
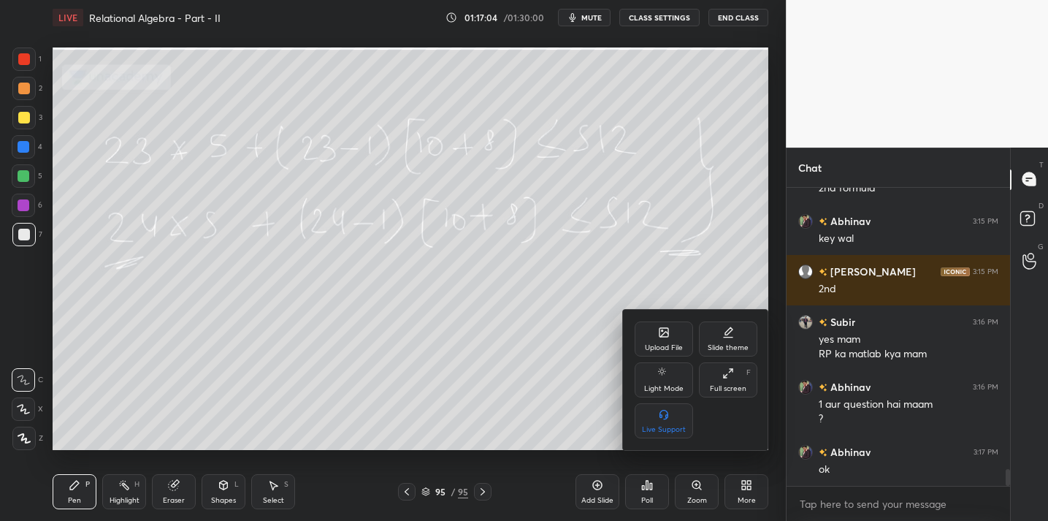
click at [662, 332] on icon at bounding box center [662, 330] width 1 height 1
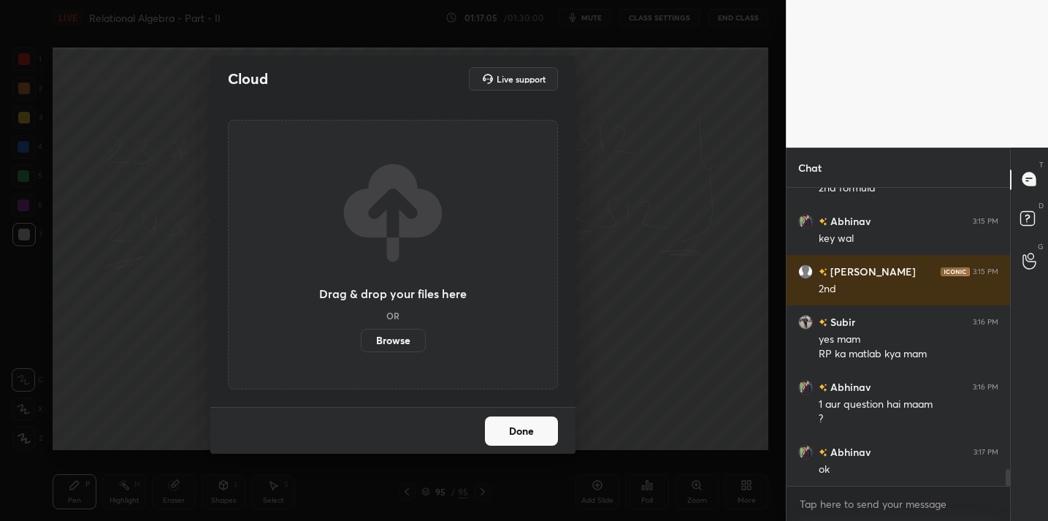
click at [383, 342] on label "Browse" at bounding box center [393, 340] width 65 height 23
click at [361, 342] on input "Browse" at bounding box center [361, 340] width 0 height 23
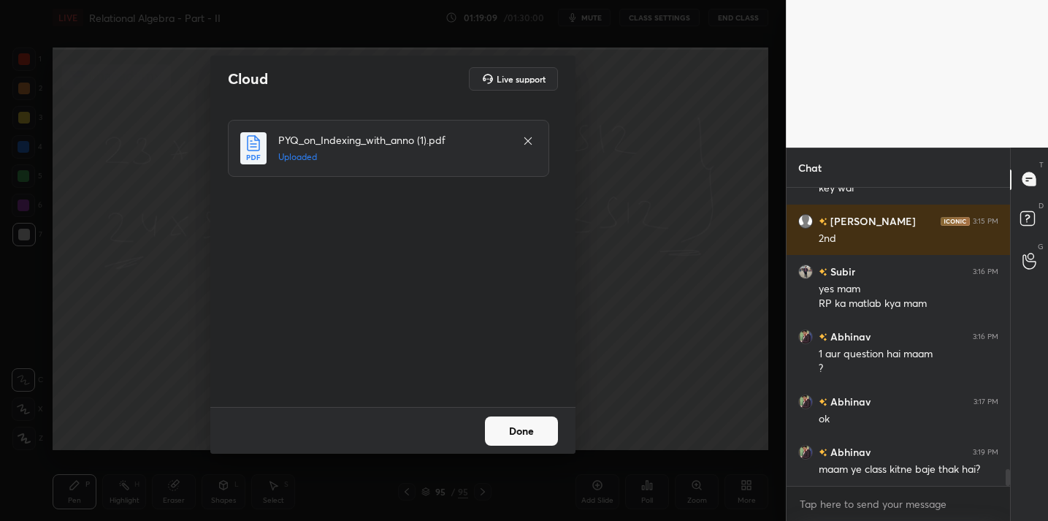
click at [513, 432] on button "Done" at bounding box center [521, 430] width 73 height 29
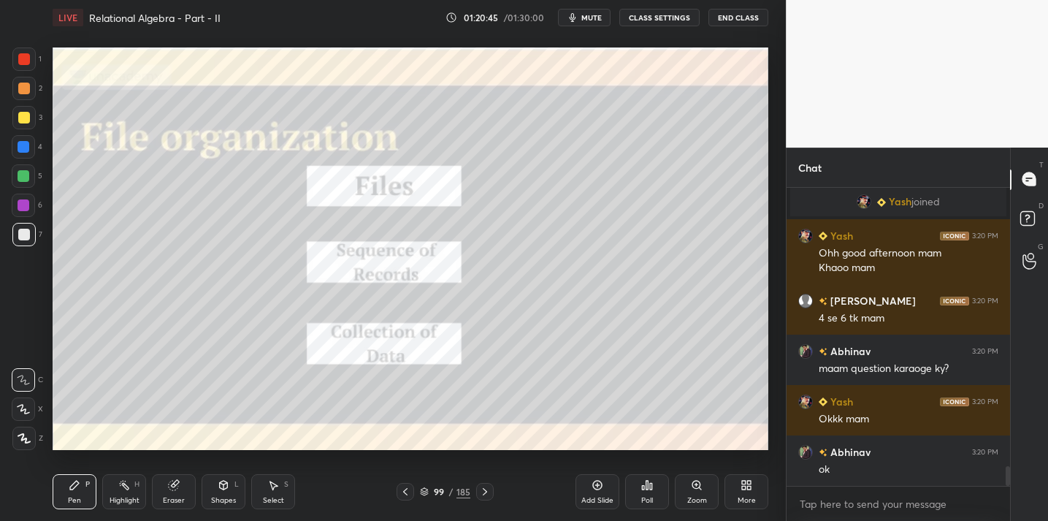
scroll to position [4179, 0]
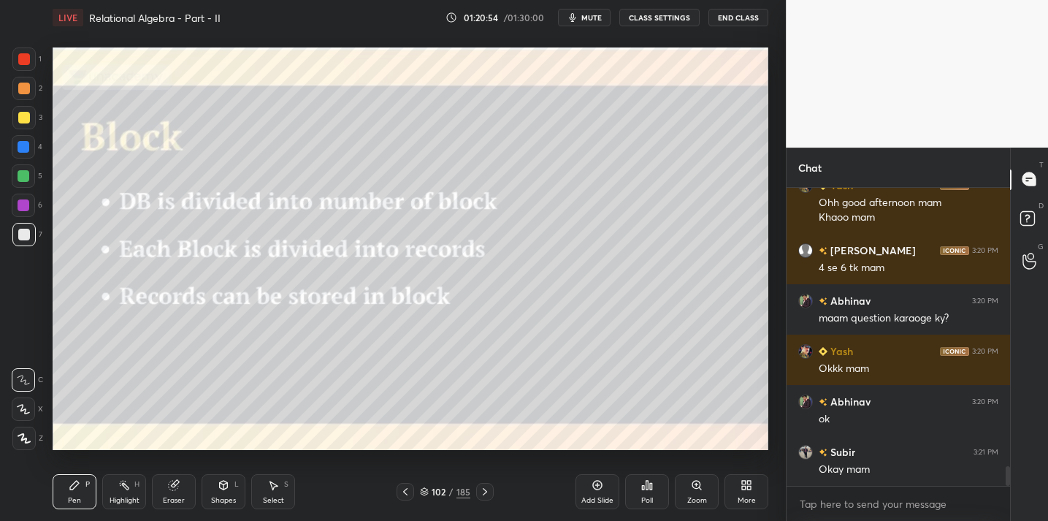
click at [458, 487] on div "185" at bounding box center [463, 491] width 14 height 13
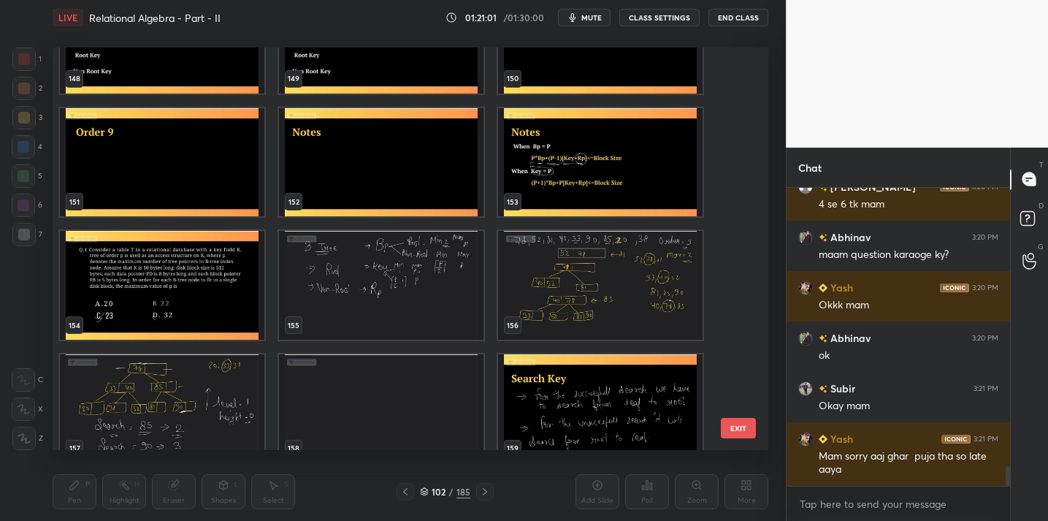
scroll to position [6113, 0]
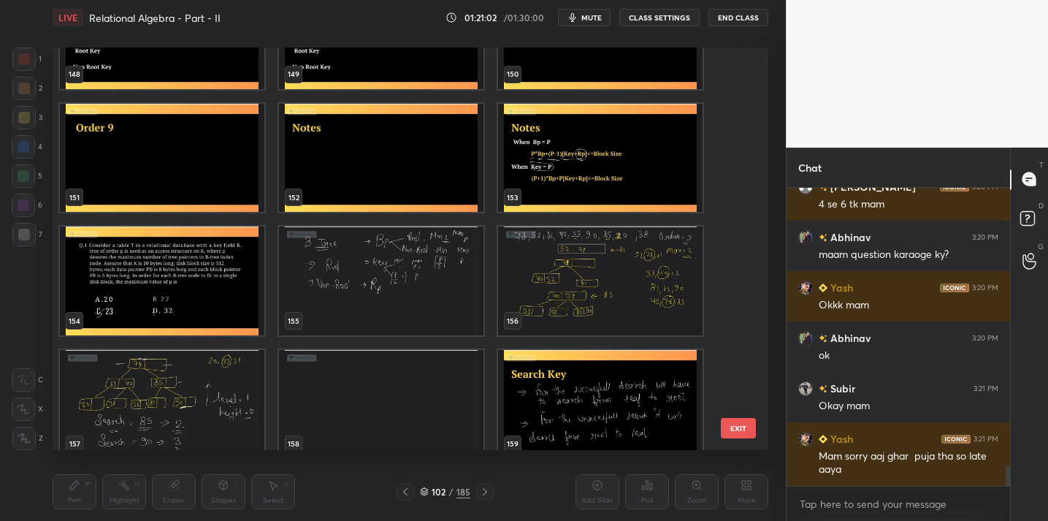
click at [425, 296] on img "grid" at bounding box center [381, 280] width 204 height 109
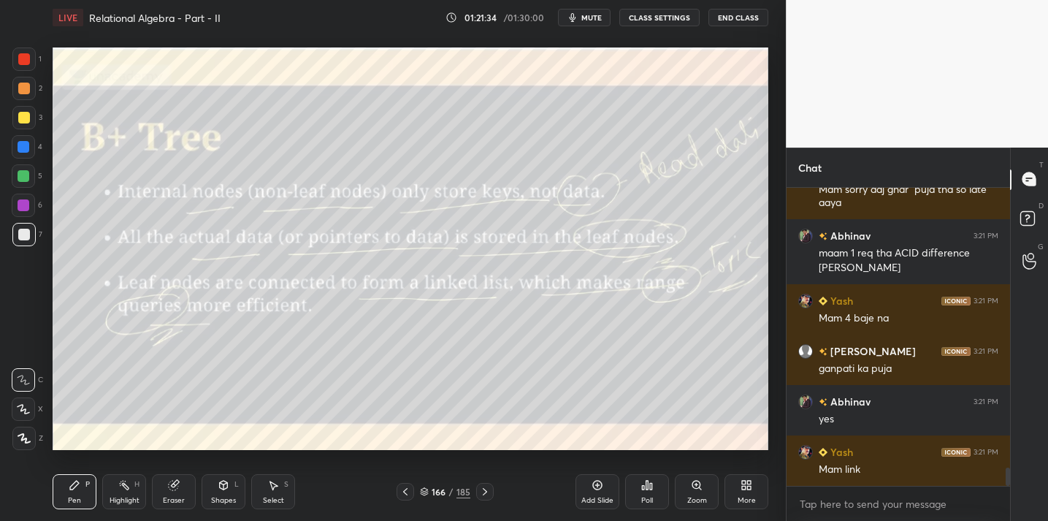
scroll to position [4559, 0]
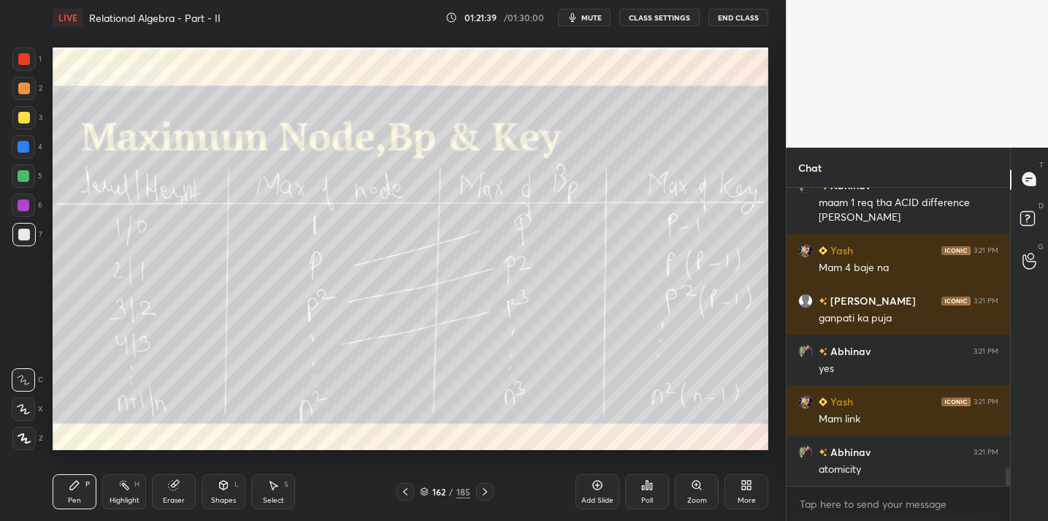
click at [456, 495] on div "185" at bounding box center [463, 491] width 14 height 13
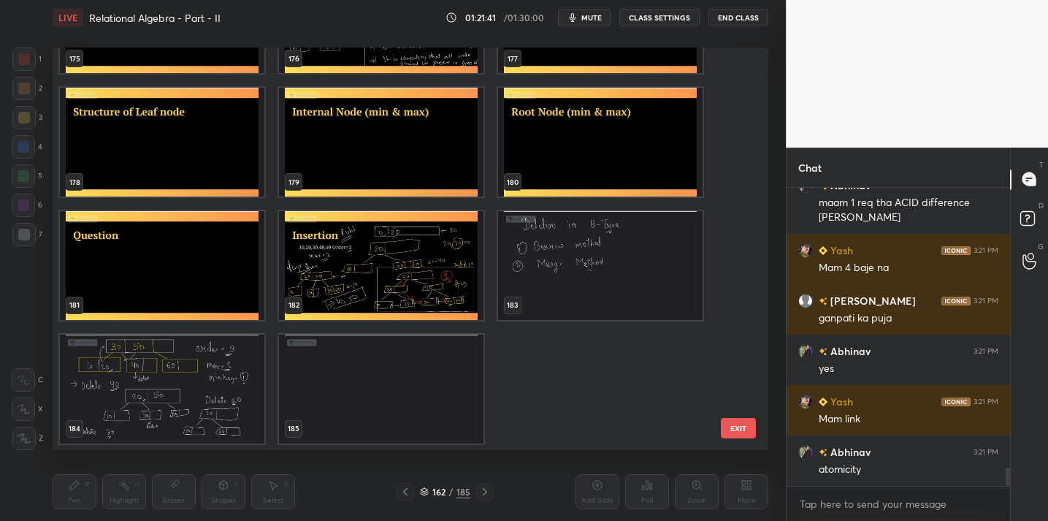
scroll to position [4609, 0]
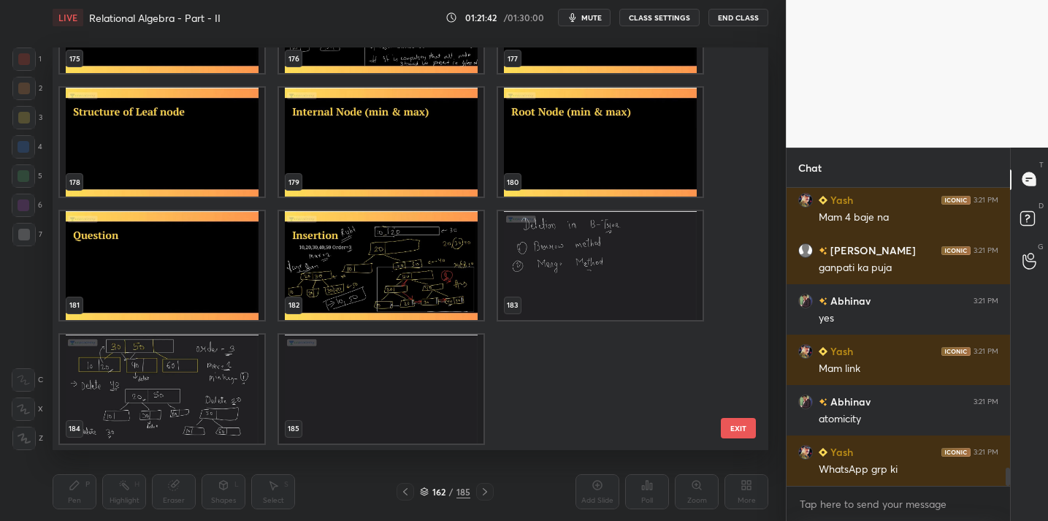
click at [404, 389] on img "grid" at bounding box center [381, 388] width 204 height 109
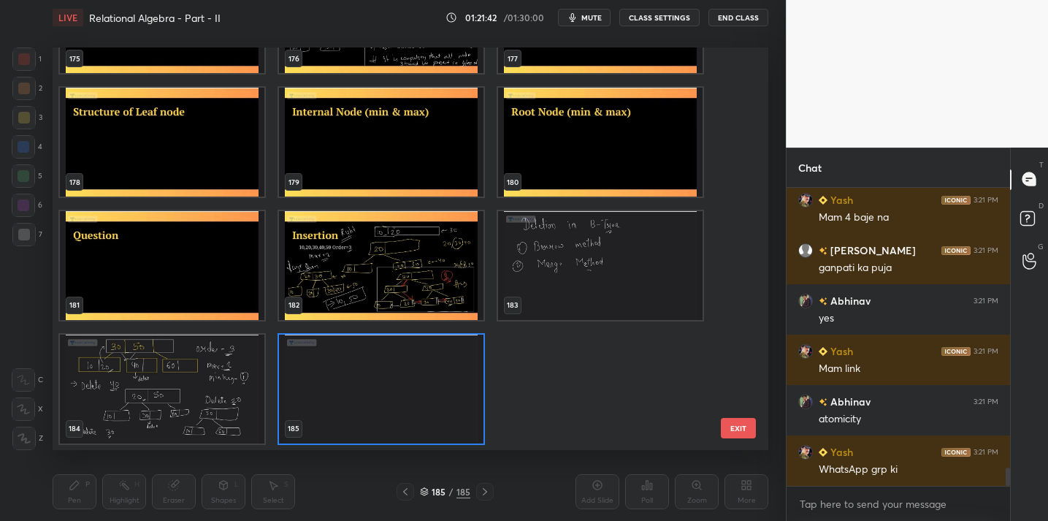
click at [404, 389] on img "grid" at bounding box center [381, 388] width 204 height 109
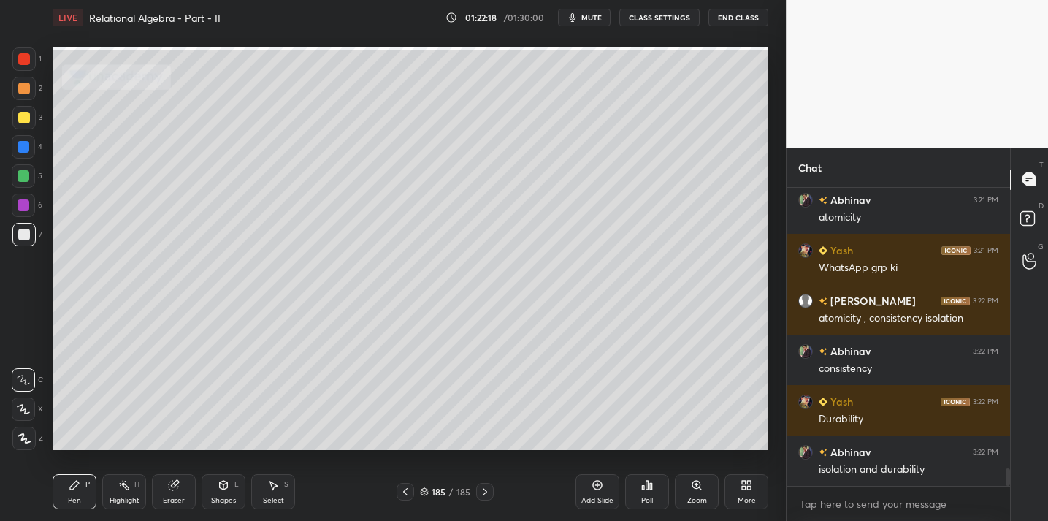
scroll to position [4861, 0]
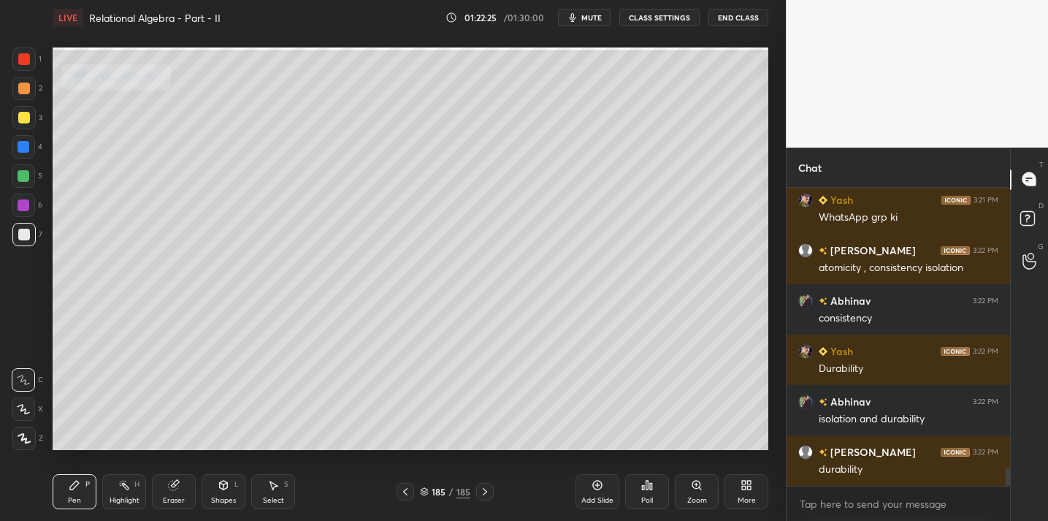
click at [600, 488] on icon at bounding box center [597, 485] width 9 height 9
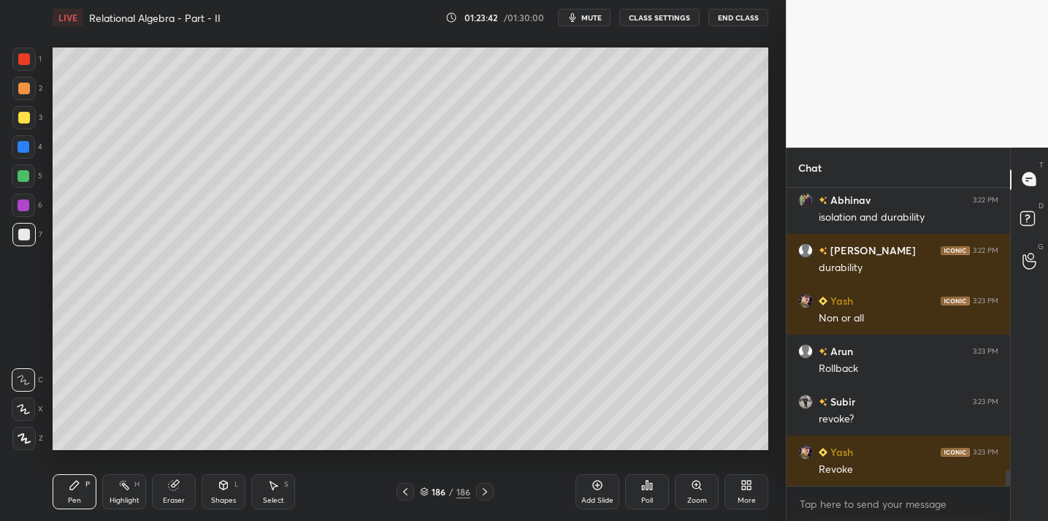
scroll to position [5113, 0]
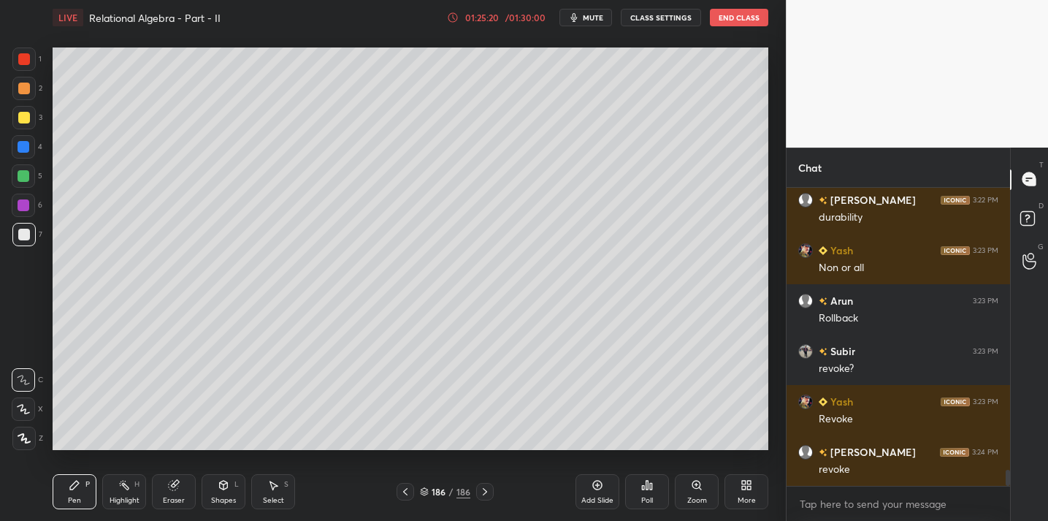
click at [583, 490] on div "Add Slide" at bounding box center [597, 491] width 44 height 35
click at [169, 490] on icon at bounding box center [174, 485] width 12 height 12
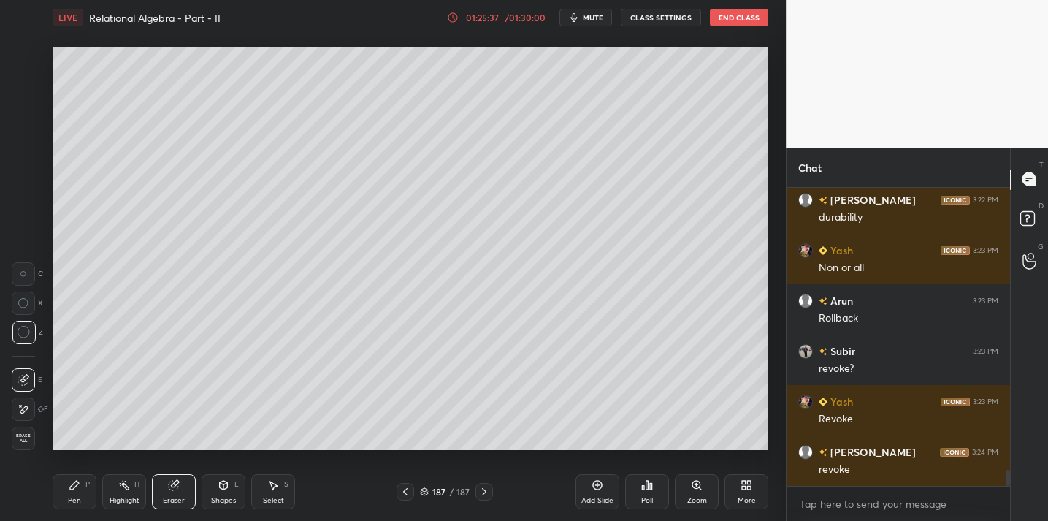
drag, startPoint x: 80, startPoint y: 493, endPoint x: 99, endPoint y: 467, distance: 31.8
click at [80, 493] on div "Pen P" at bounding box center [75, 491] width 44 height 35
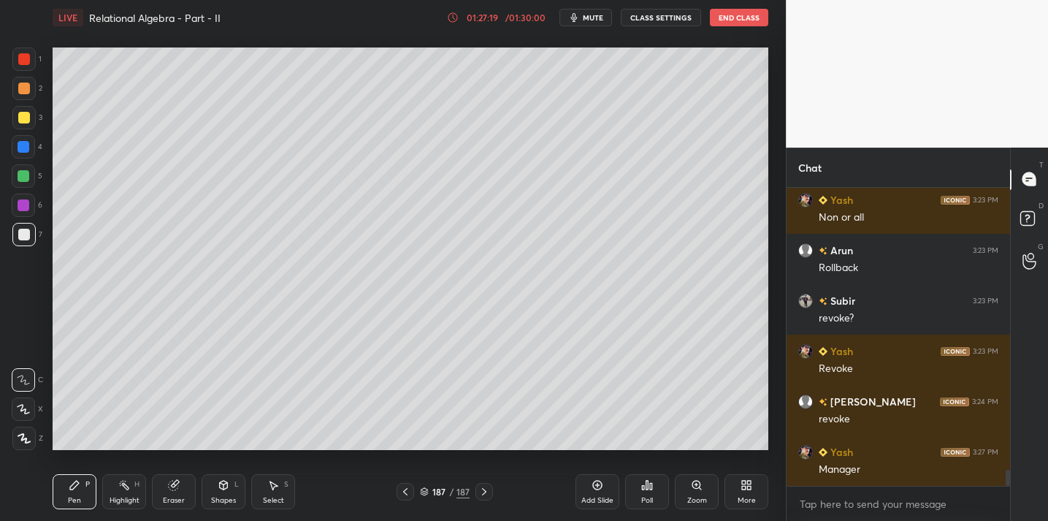
scroll to position [5214, 0]
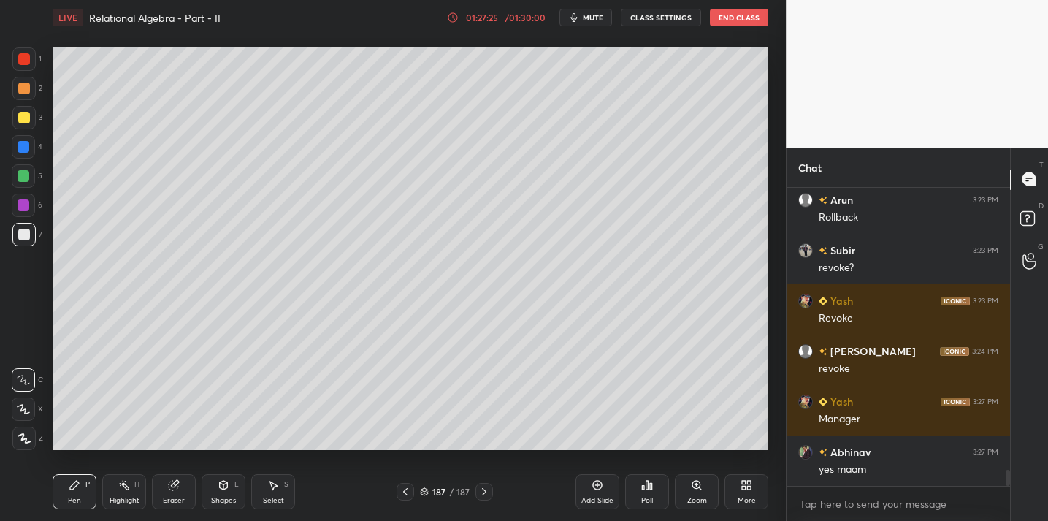
click at [487, 490] on icon at bounding box center [484, 492] width 12 height 12
drag, startPoint x: 589, startPoint y: 486, endPoint x: 582, endPoint y: 475, distance: 12.8
click at [588, 483] on div "Add Slide" at bounding box center [597, 491] width 44 height 35
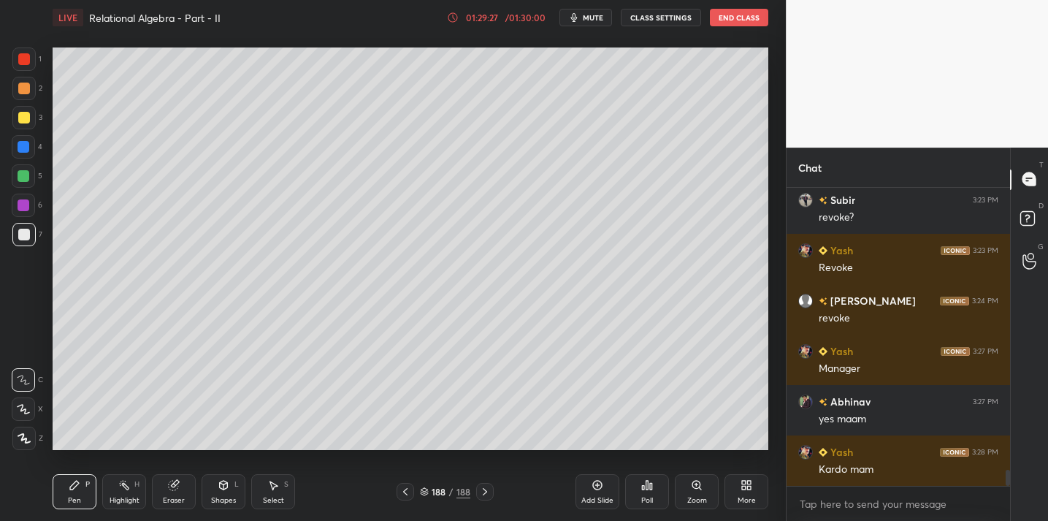
drag, startPoint x: 605, startPoint y: 494, endPoint x: 592, endPoint y: 489, distance: 14.4
click at [605, 494] on div "Add Slide" at bounding box center [597, 491] width 44 height 35
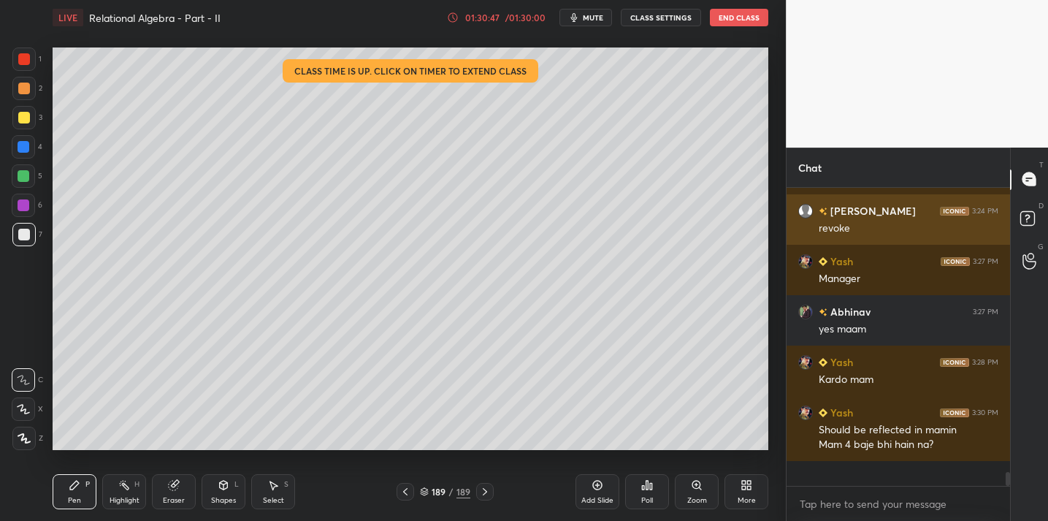
scroll to position [5446, 0]
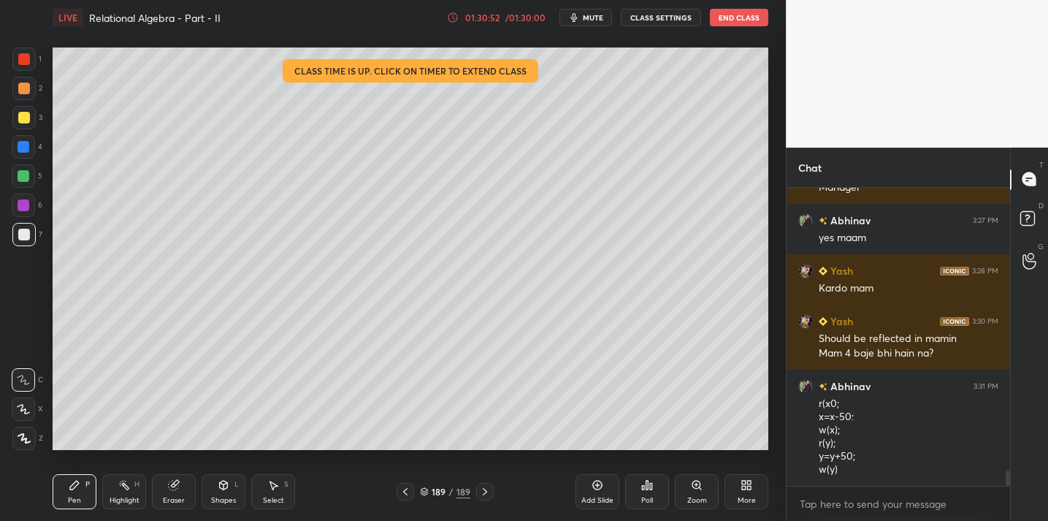
click at [606, 481] on div "Add Slide" at bounding box center [597, 491] width 44 height 35
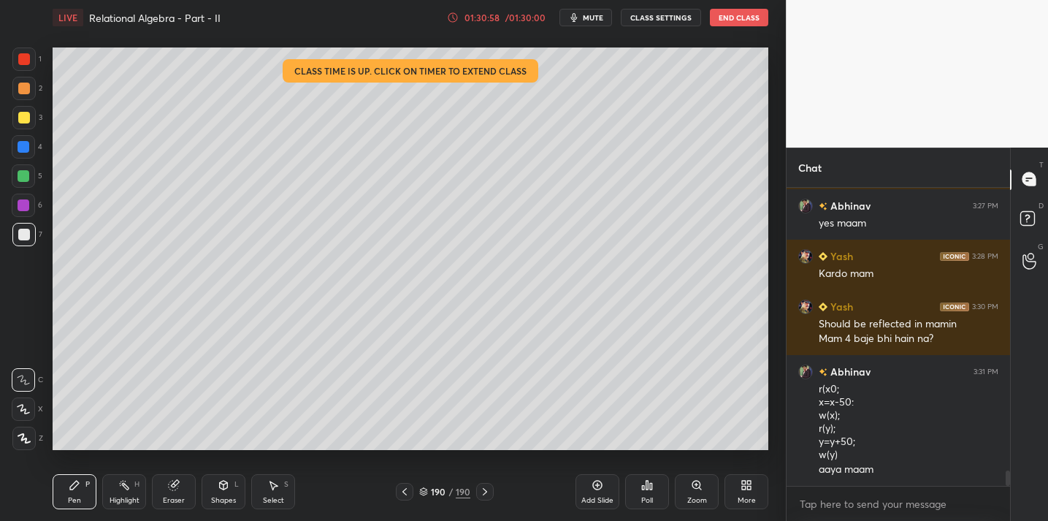
drag, startPoint x: 172, startPoint y: 489, endPoint x: 173, endPoint y: 468, distance: 20.5
click at [172, 481] on icon at bounding box center [173, 485] width 9 height 9
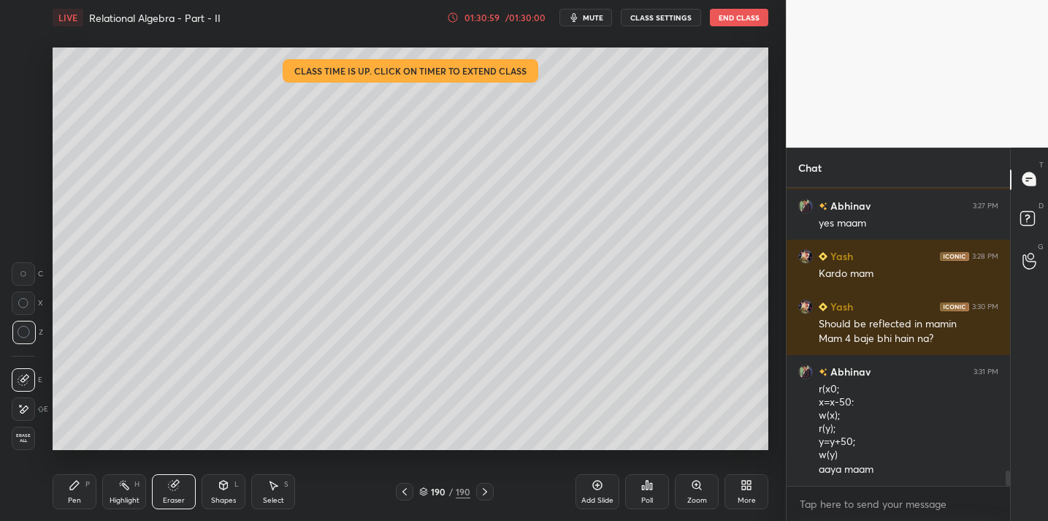
click at [74, 486] on icon at bounding box center [74, 485] width 9 height 9
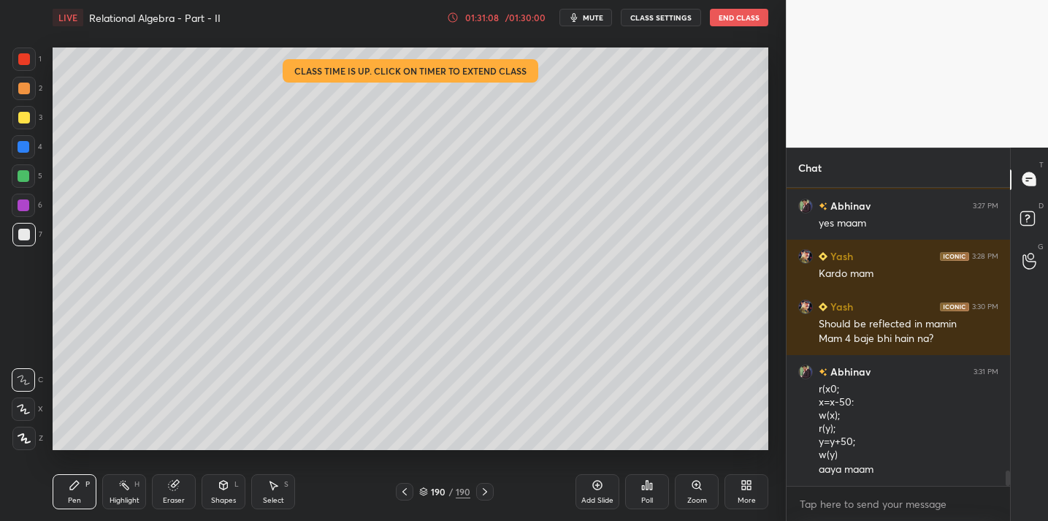
scroll to position [5511, 0]
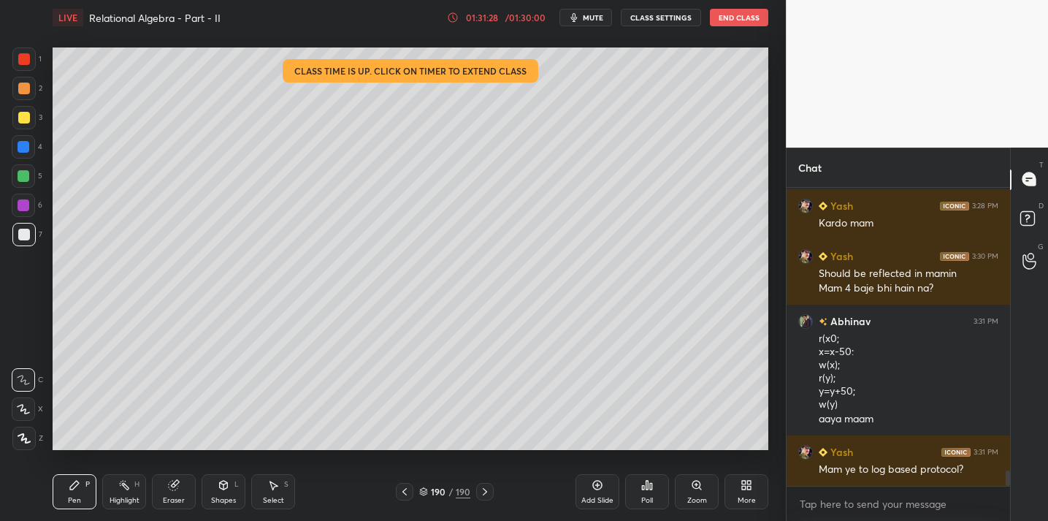
click at [27, 118] on div at bounding box center [24, 118] width 12 height 12
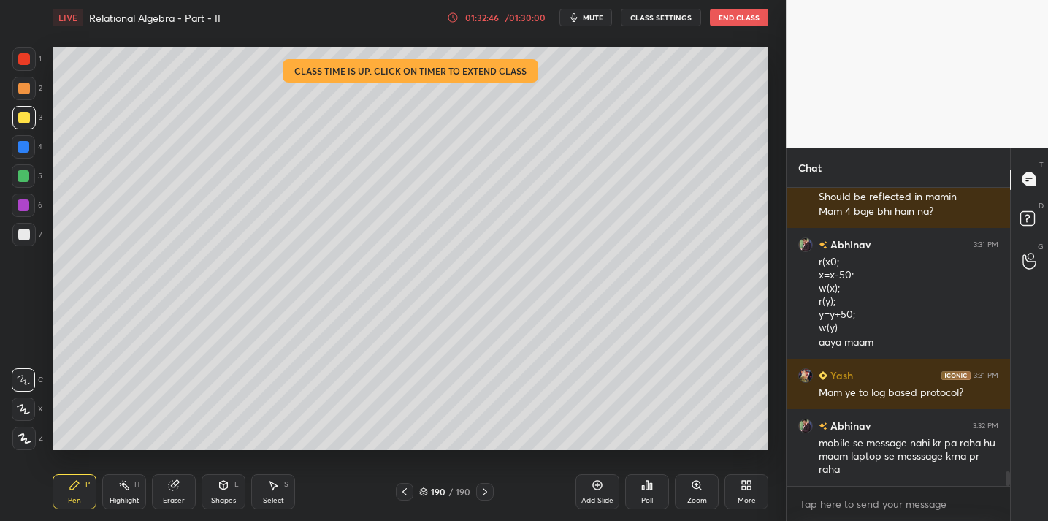
scroll to position [5638, 0]
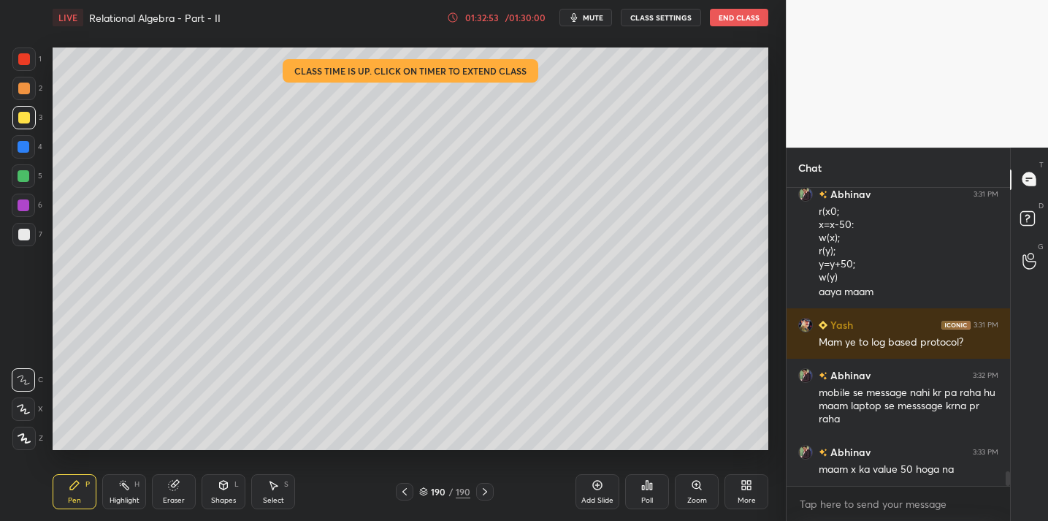
click at [183, 488] on div "Eraser" at bounding box center [174, 491] width 44 height 35
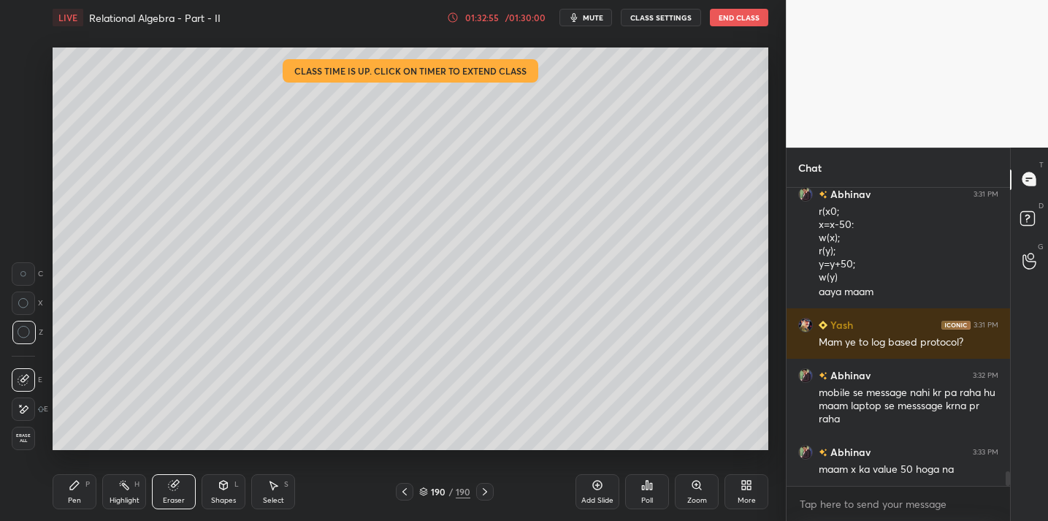
click at [74, 491] on div "Pen P" at bounding box center [75, 491] width 44 height 35
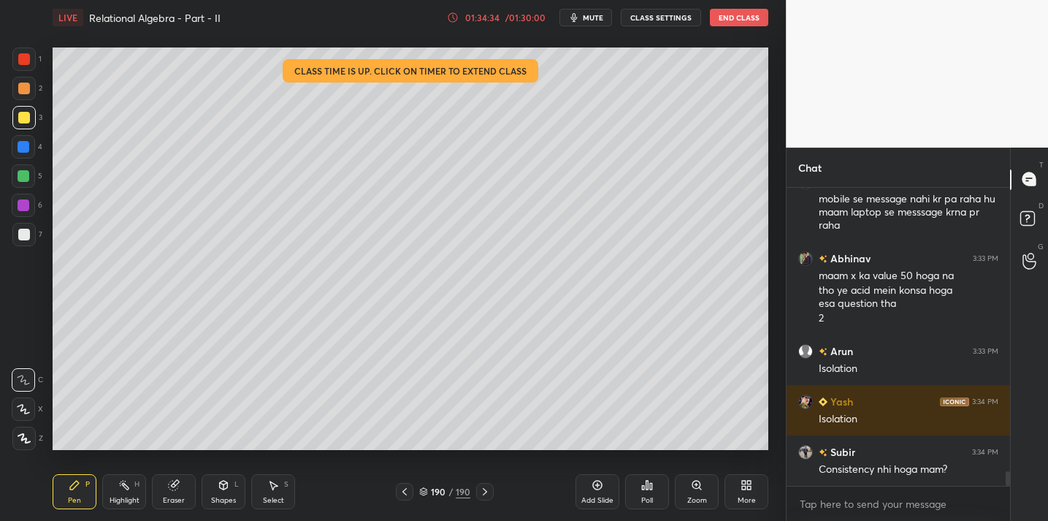
scroll to position [5908, 0]
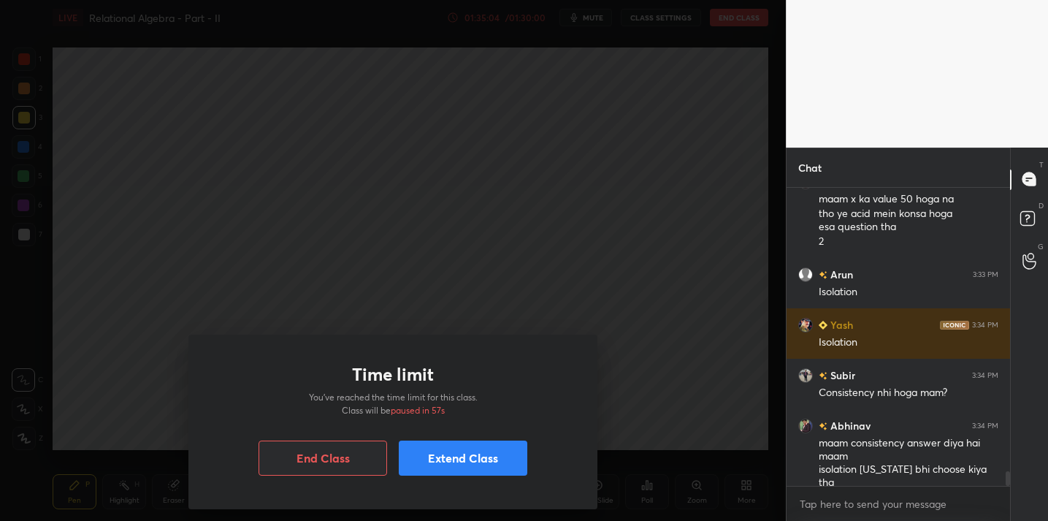
click at [432, 459] on button "Extend Class" at bounding box center [463, 457] width 129 height 35
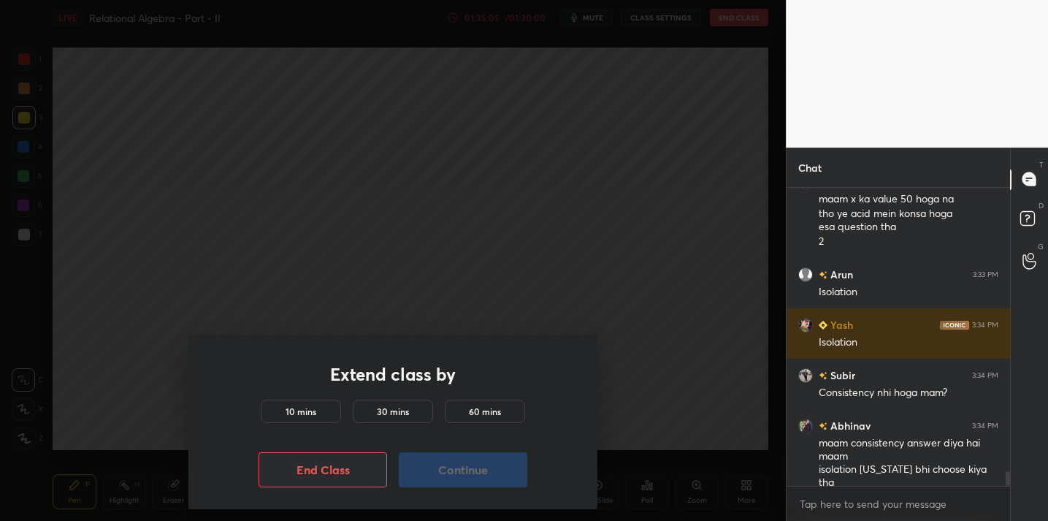
click at [307, 418] on div "10 mins" at bounding box center [301, 410] width 80 height 23
click at [442, 465] on button "Continue" at bounding box center [463, 469] width 129 height 35
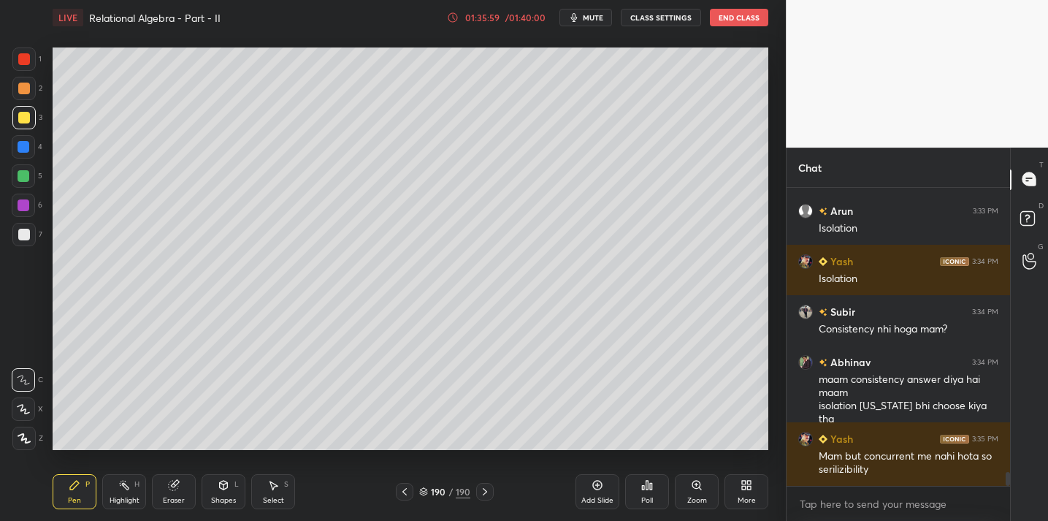
scroll to position [6006, 0]
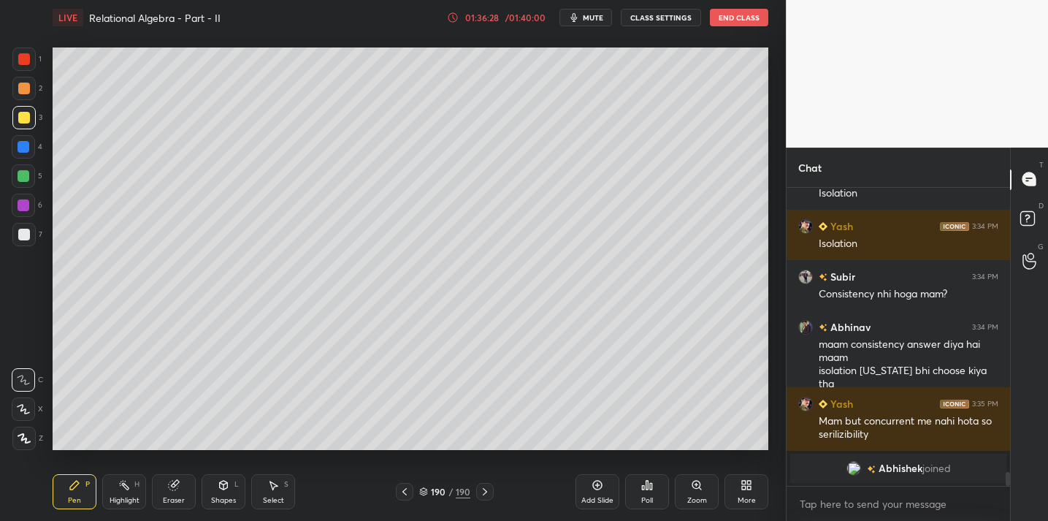
click at [592, 487] on icon at bounding box center [598, 485] width 12 height 12
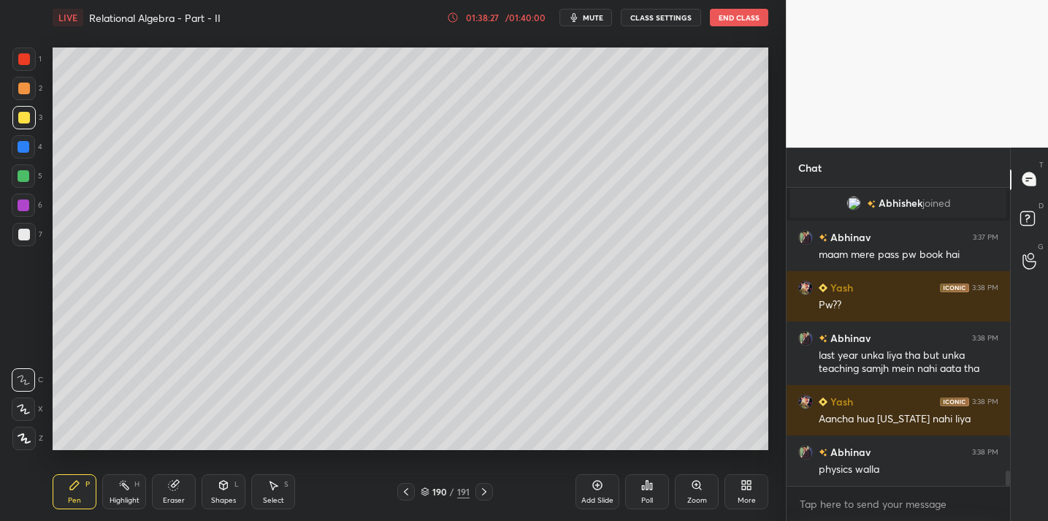
scroll to position [5559, 0]
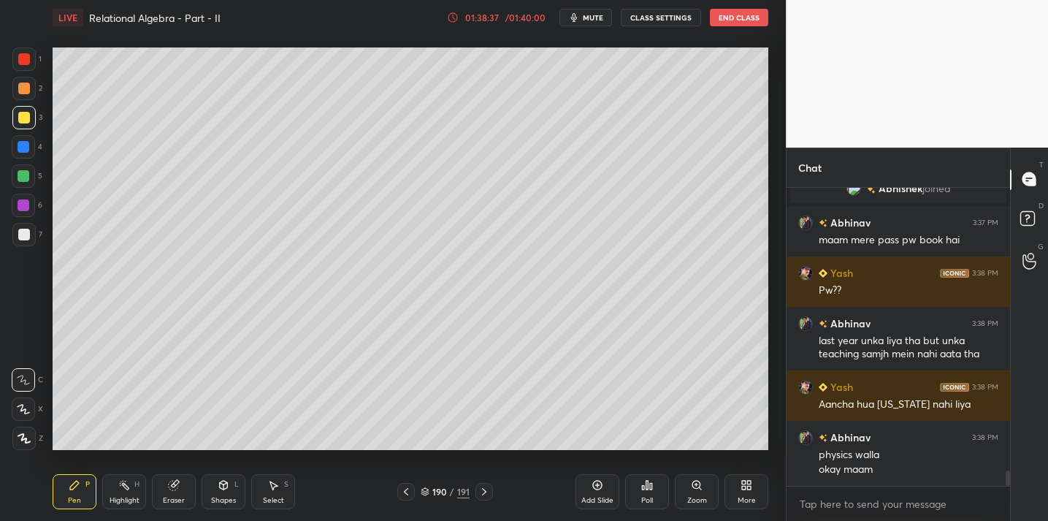
click at [597, 497] on div "Add Slide" at bounding box center [597, 500] width 32 height 7
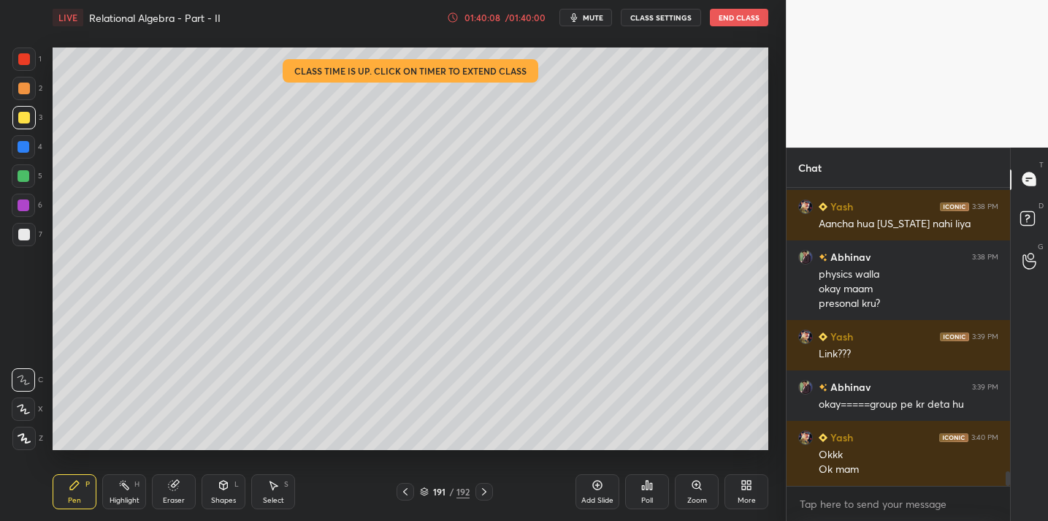
scroll to position [5790, 0]
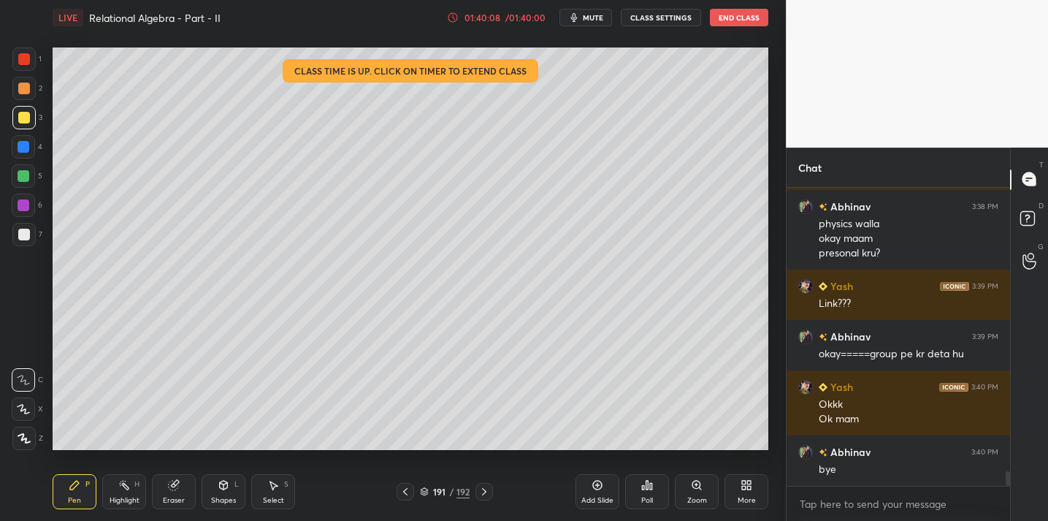
click at [742, 20] on button "End Class" at bounding box center [739, 18] width 58 height 18
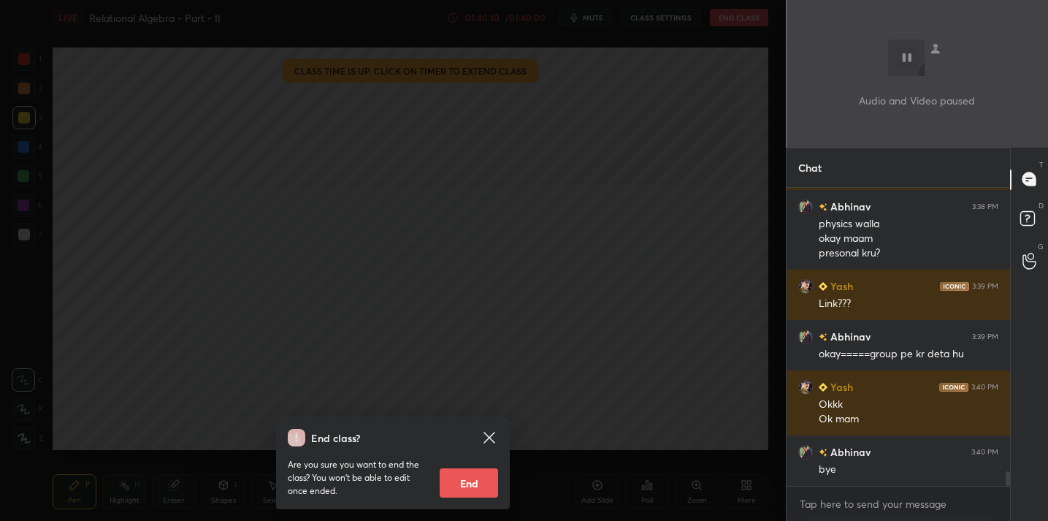
click at [467, 484] on button "End" at bounding box center [469, 482] width 58 height 29
type textarea "x"
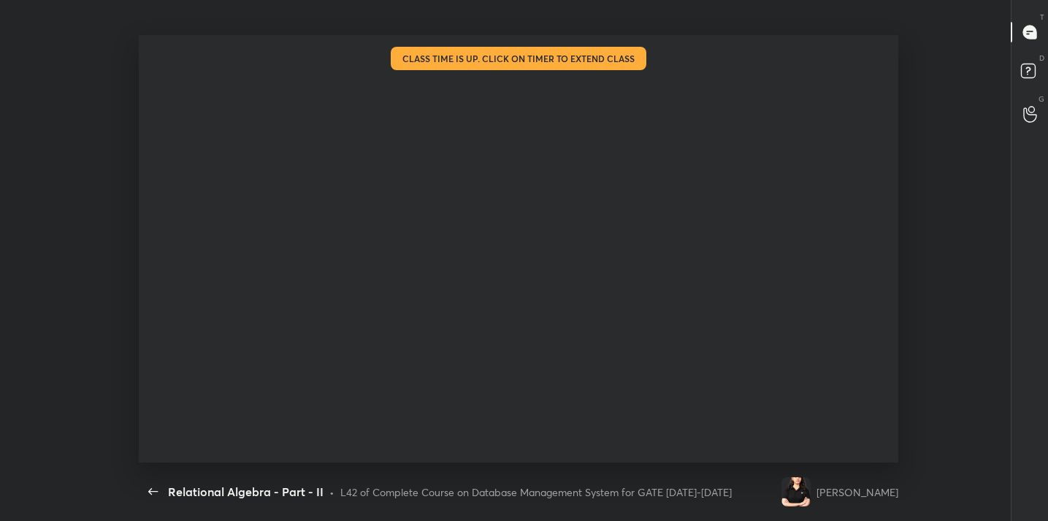
scroll to position [0, 0]
